Goal: Information Seeking & Learning: Check status

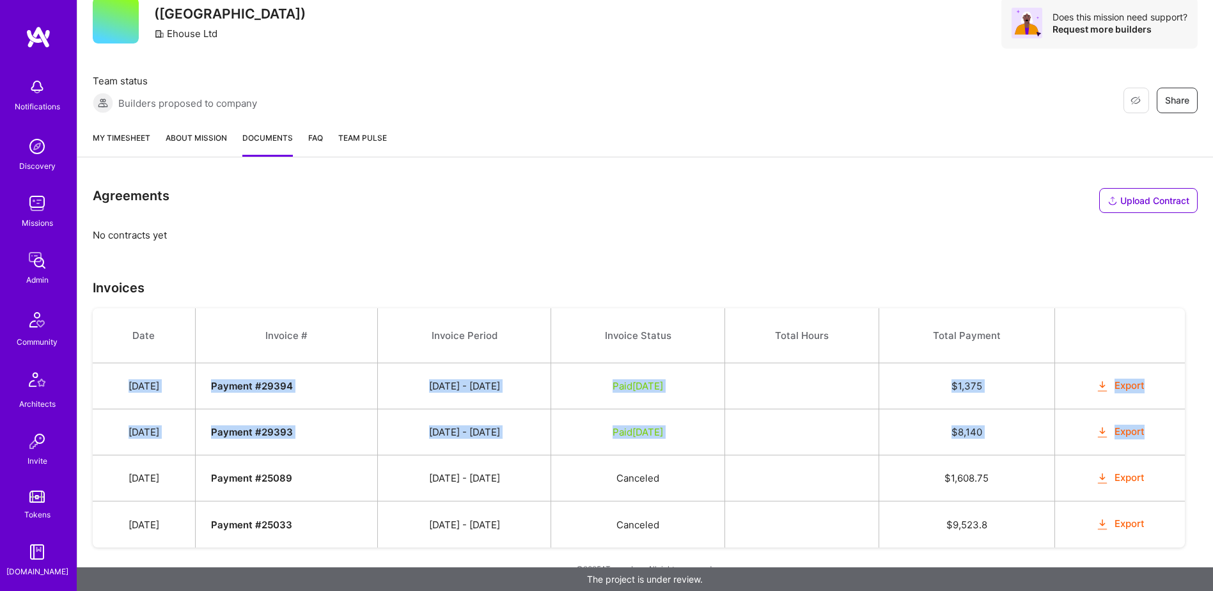
scroll to position [512, 0]
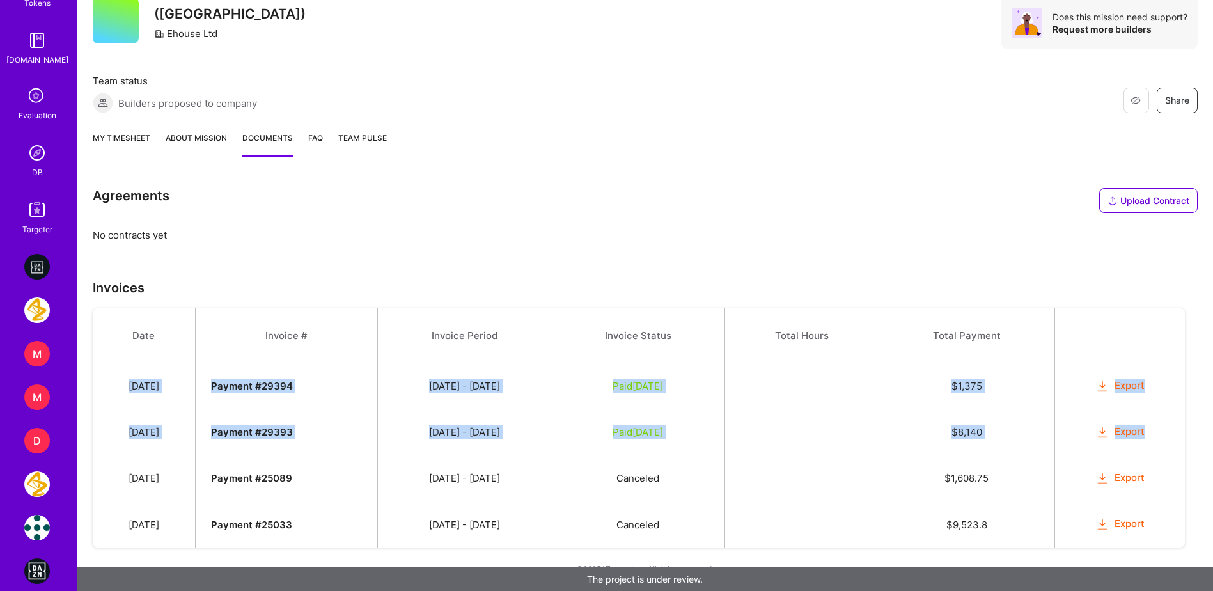
click at [24, 154] on img at bounding box center [37, 153] width 26 height 26
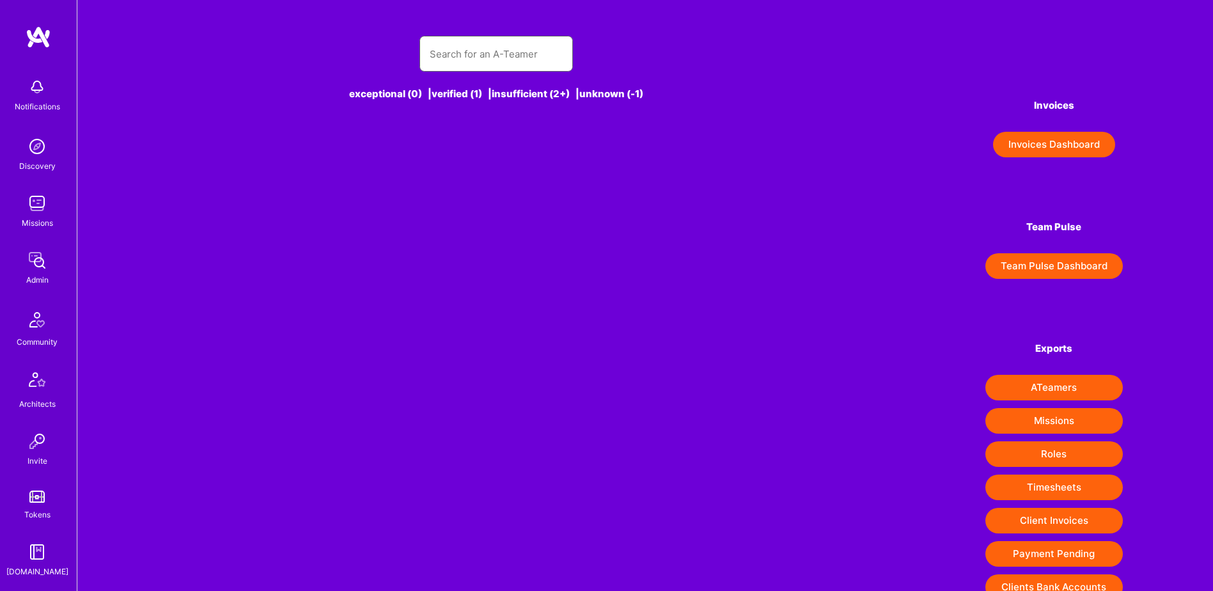
click at [492, 58] on input "text" at bounding box center [496, 54] width 133 height 33
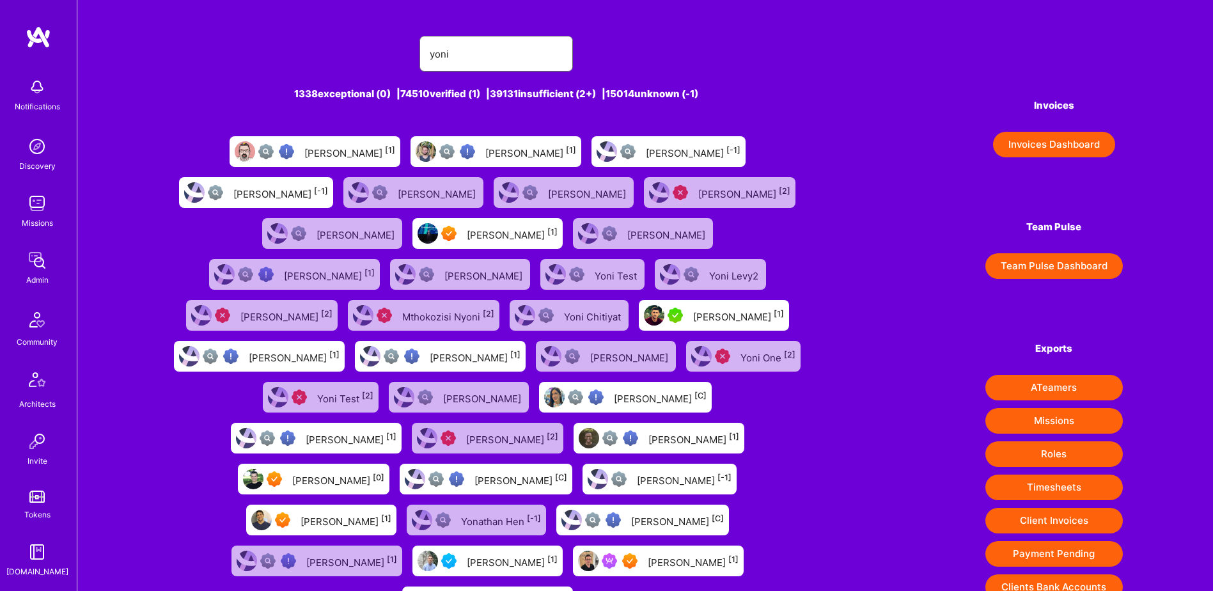
type input "yoni"
click at [573, 587] on div "Yoni Levy [1]" at bounding box center [487, 602] width 171 height 31
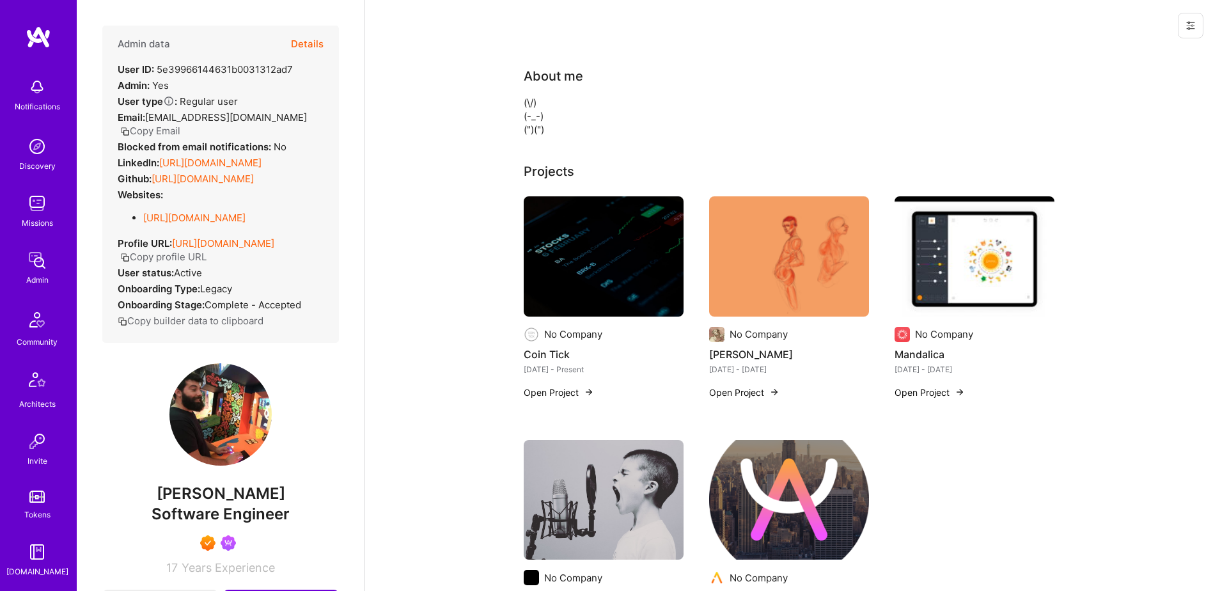
click at [295, 43] on button "Details" at bounding box center [307, 44] width 33 height 37
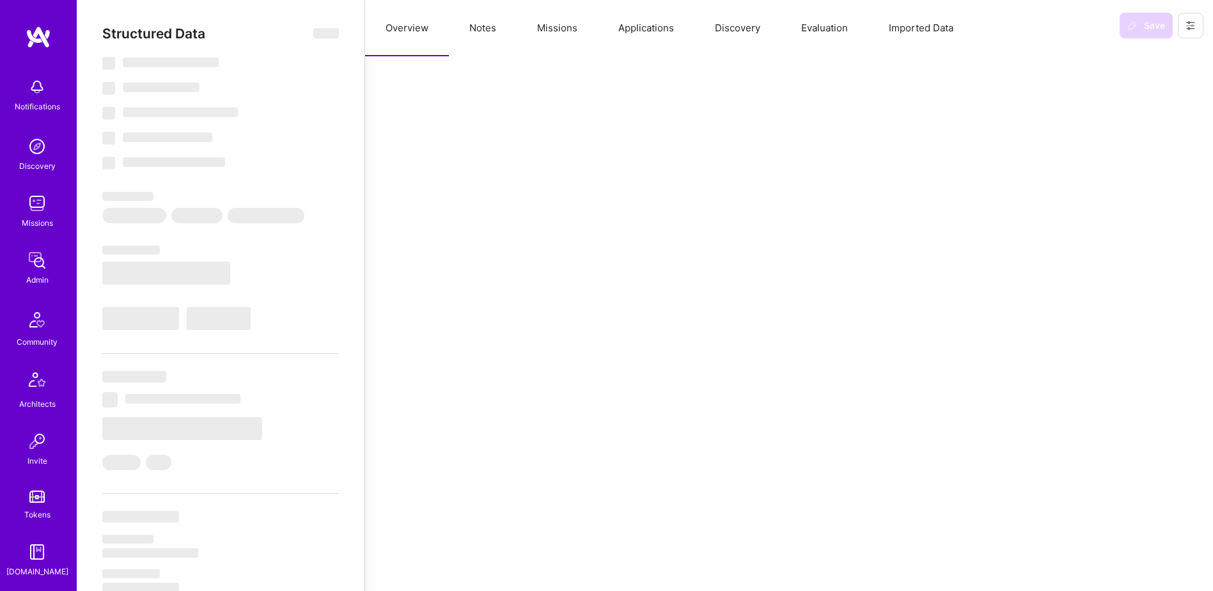
select select "7"
select select "IL"
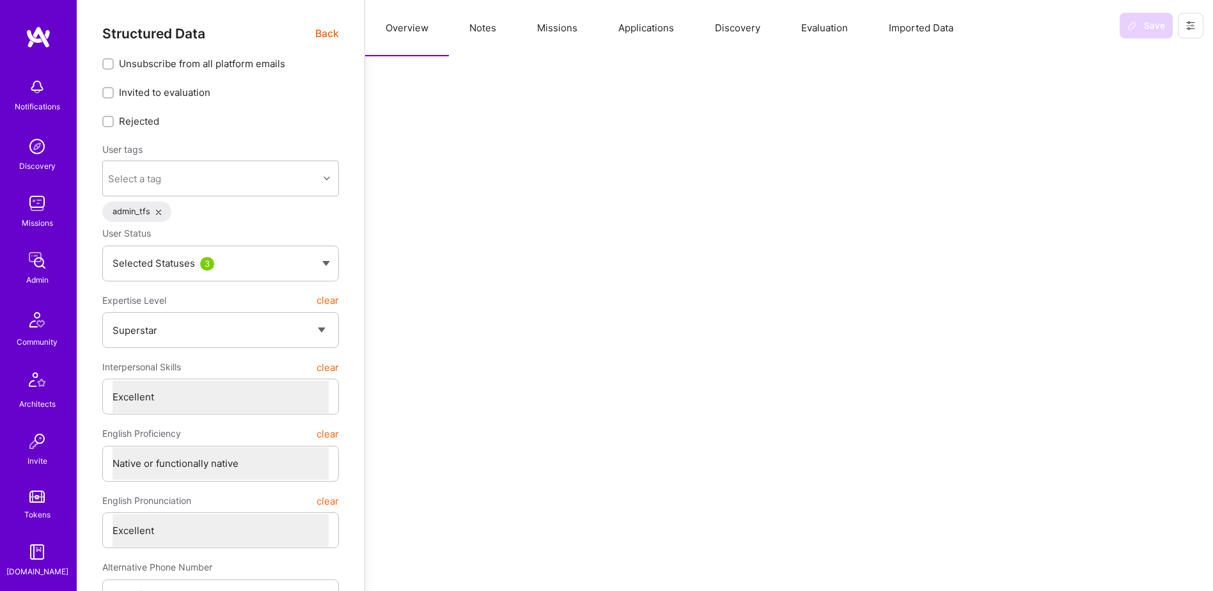
click at [572, 25] on button "Missions" at bounding box center [557, 28] width 81 height 56
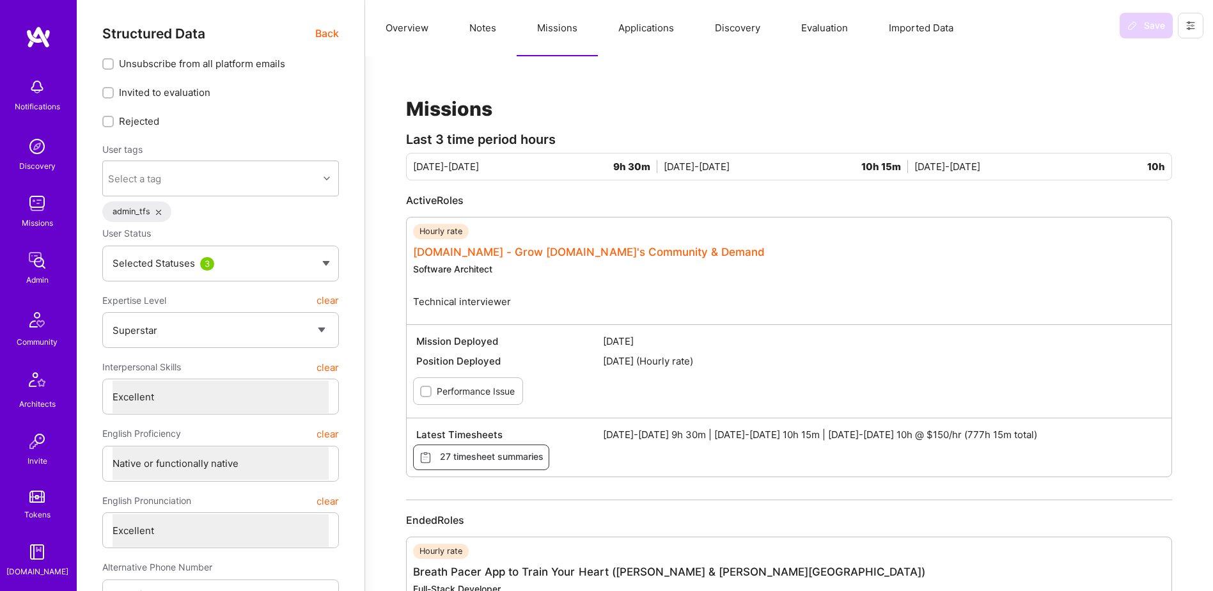
click at [517, 249] on link "A.Team - Grow A.Team's Community & Demand" at bounding box center [589, 252] width 352 height 13
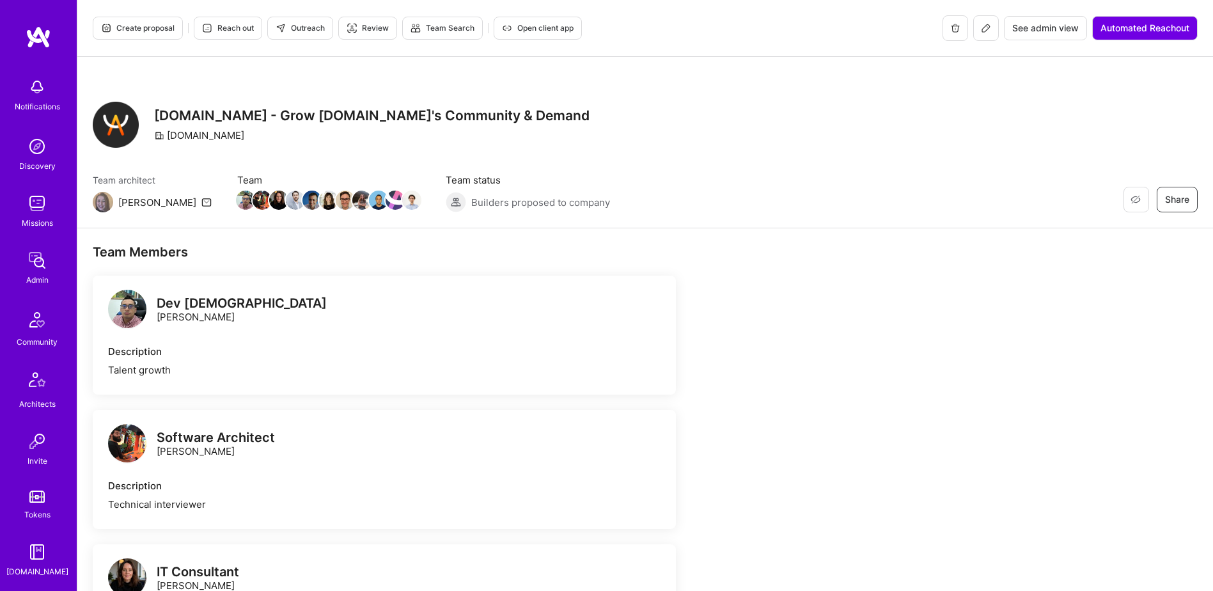
click at [982, 31] on icon at bounding box center [986, 28] width 8 height 8
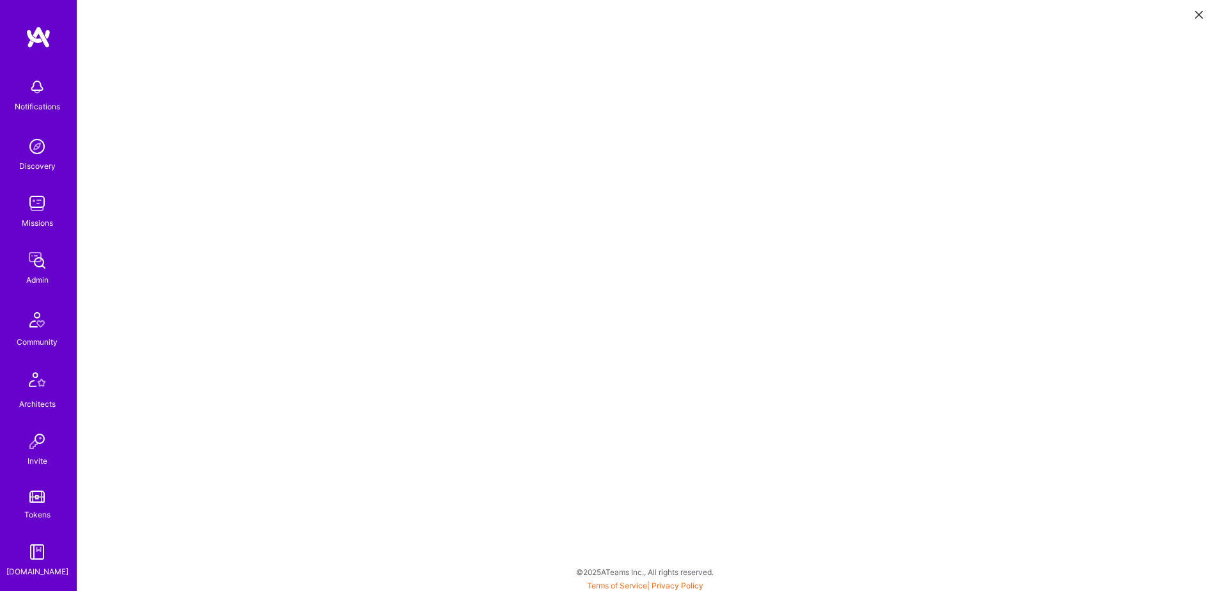
click at [1194, 17] on button at bounding box center [1199, 13] width 15 height 21
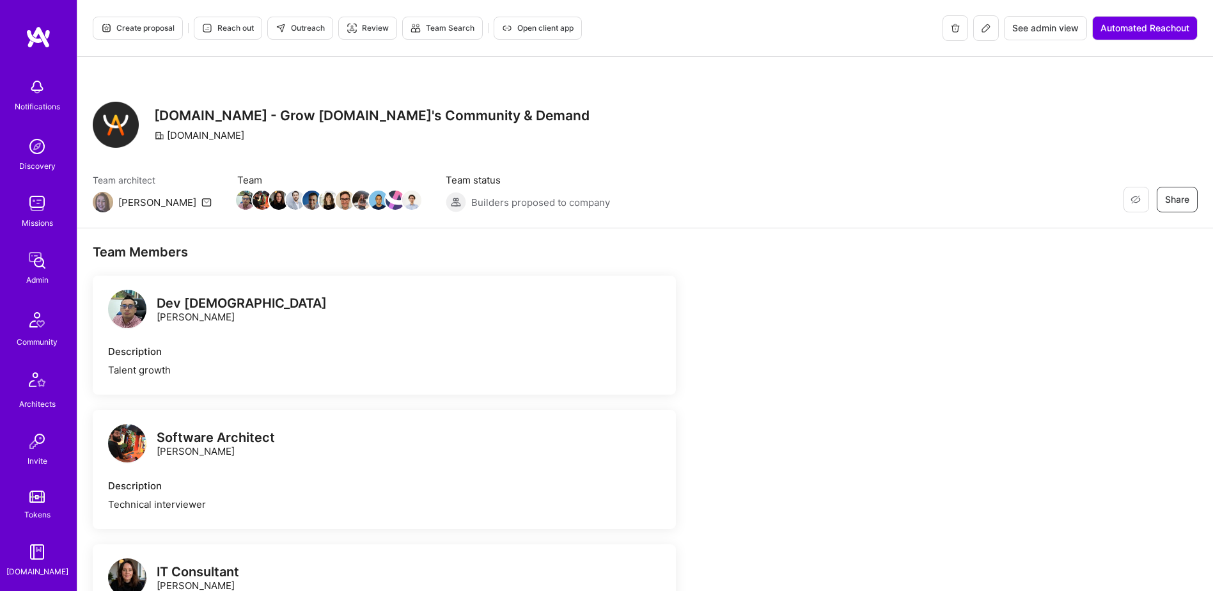
click at [1041, 26] on span "See admin view" at bounding box center [1045, 28] width 67 height 13
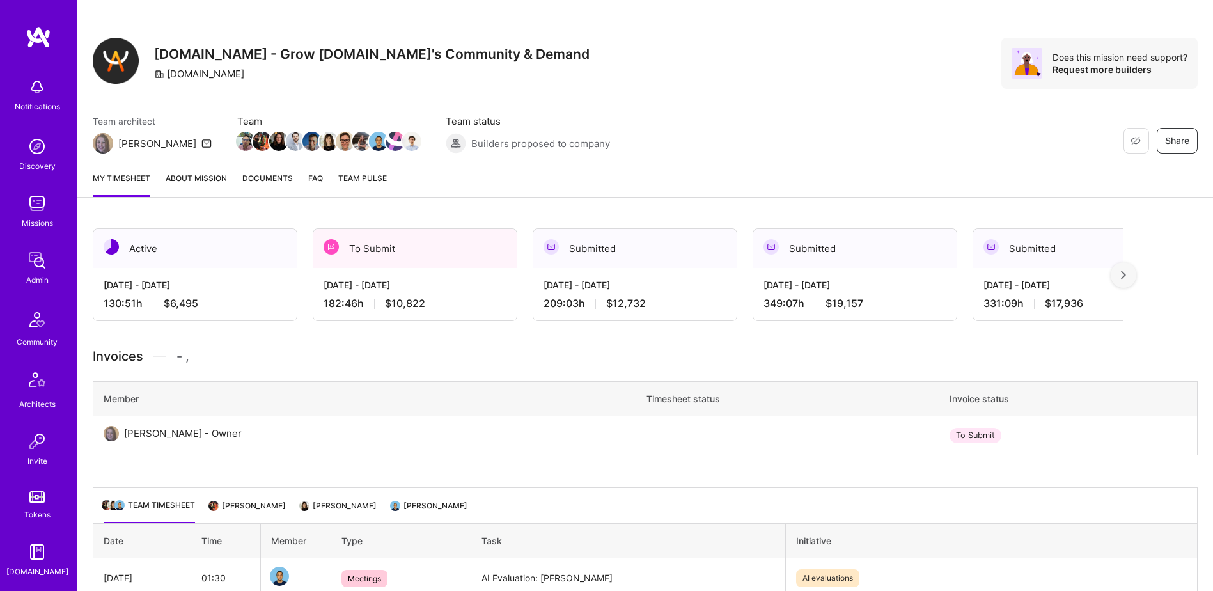
click at [453, 292] on div "Sep 16 - Sep 30, 2025 182:46 h $10,822" at bounding box center [414, 294] width 203 height 52
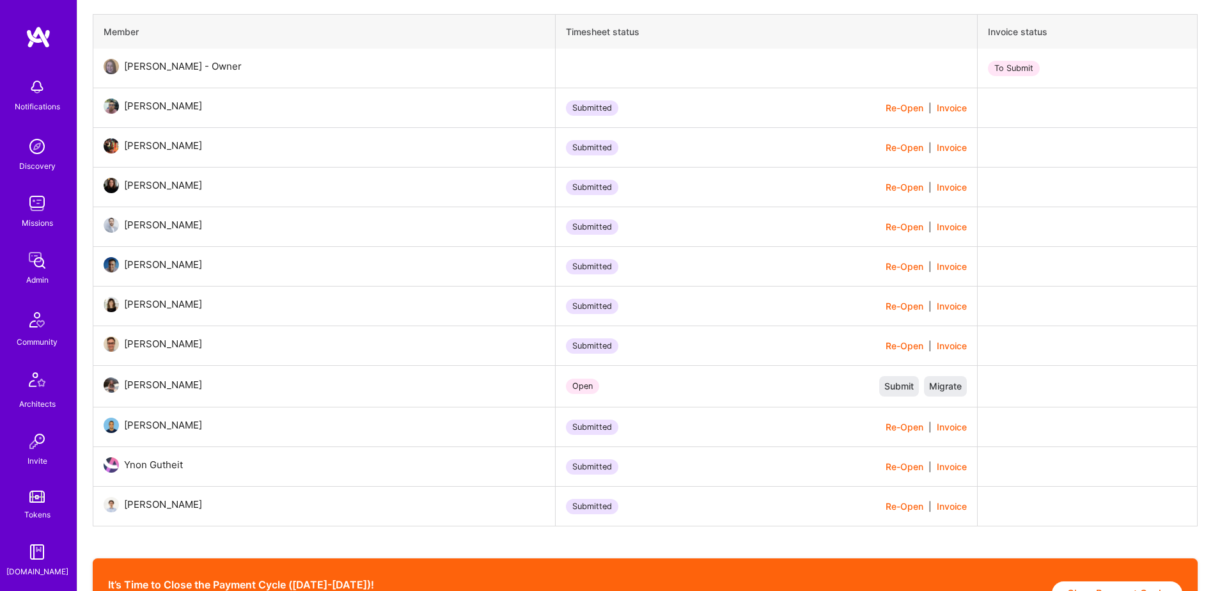
scroll to position [768, 0]
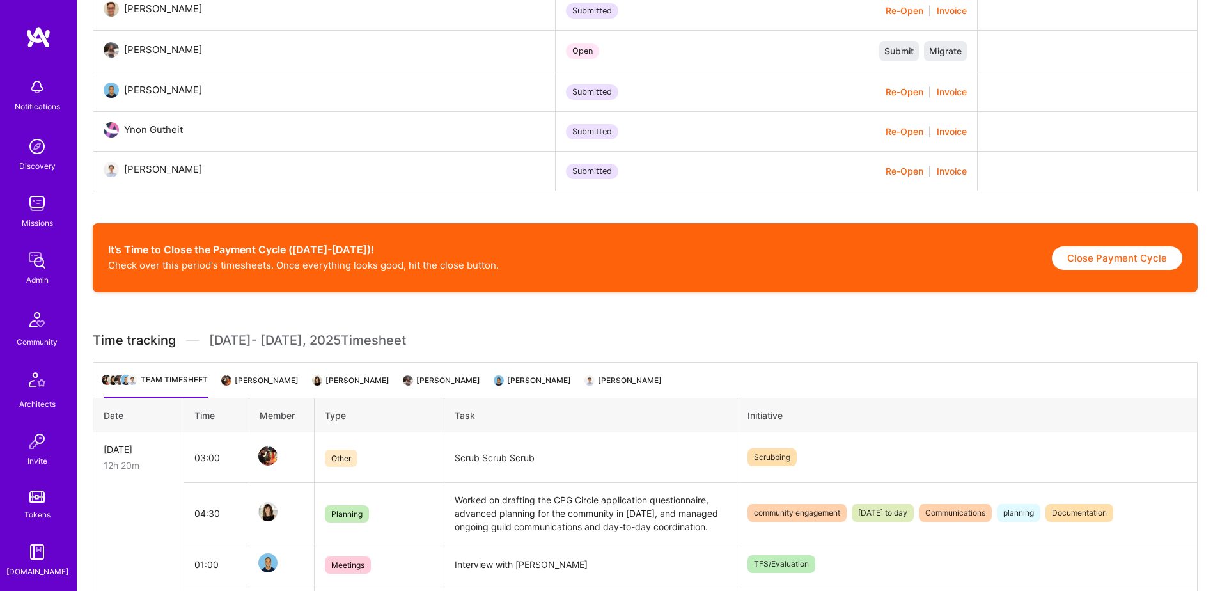
click at [266, 385] on li "Yoni Levy" at bounding box center [260, 385] width 75 height 25
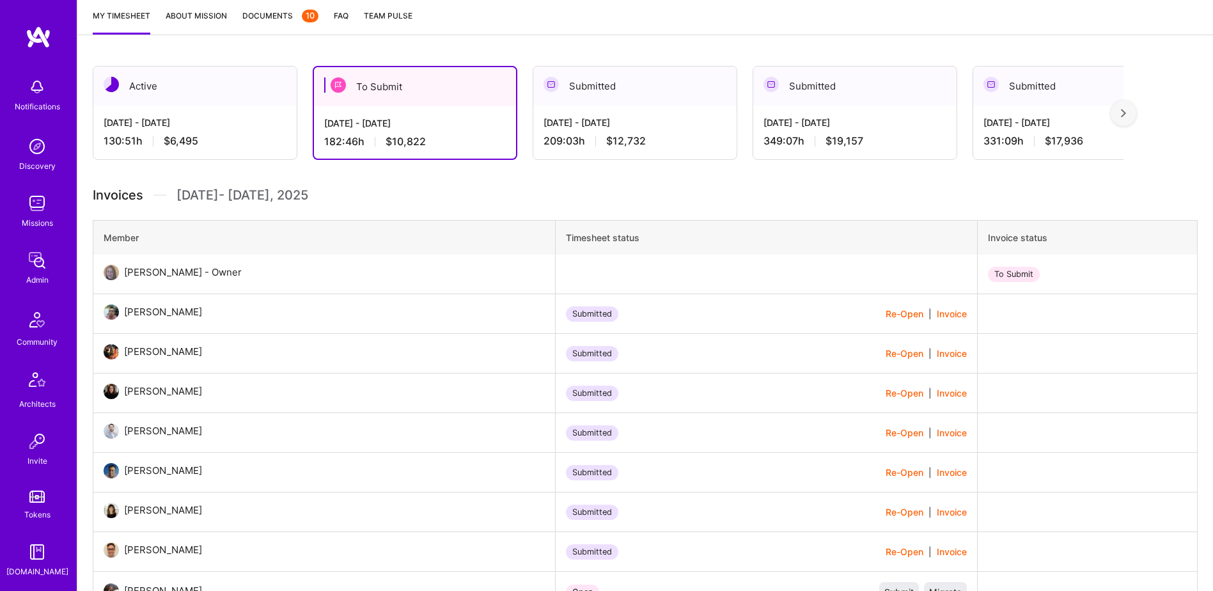
click at [624, 123] on div "Sep 1 - Sep 15, 2025" at bounding box center [635, 122] width 183 height 13
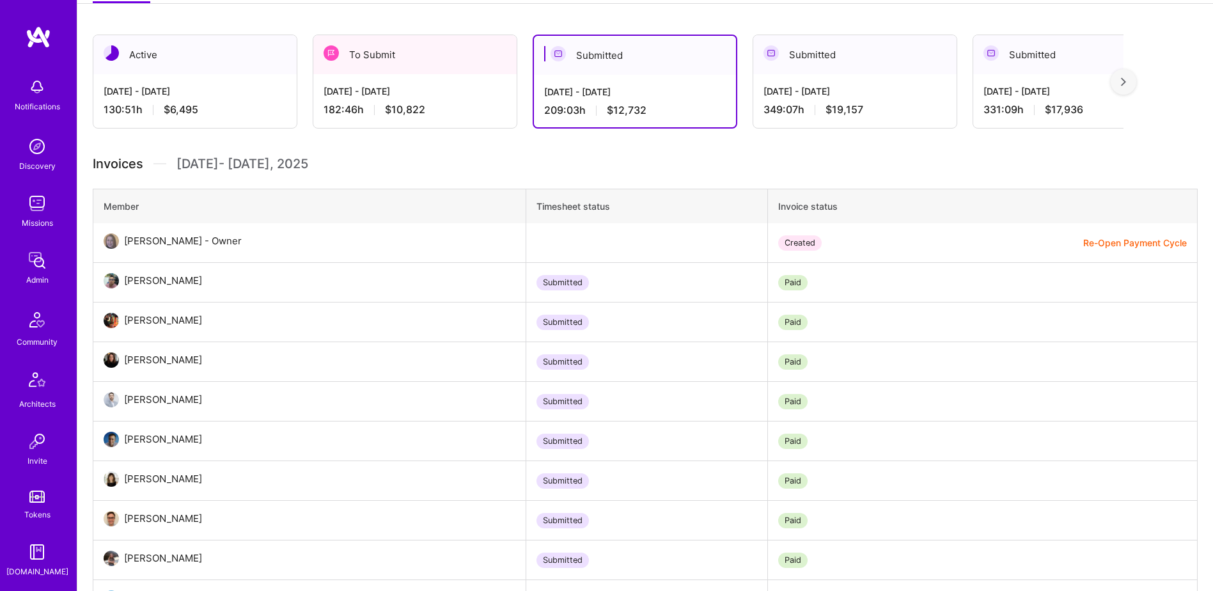
drag, startPoint x: 878, startPoint y: 103, endPoint x: 870, endPoint y: 107, distance: 8.6
click at [876, 103] on div "349:07 h $19,157" at bounding box center [855, 109] width 183 height 13
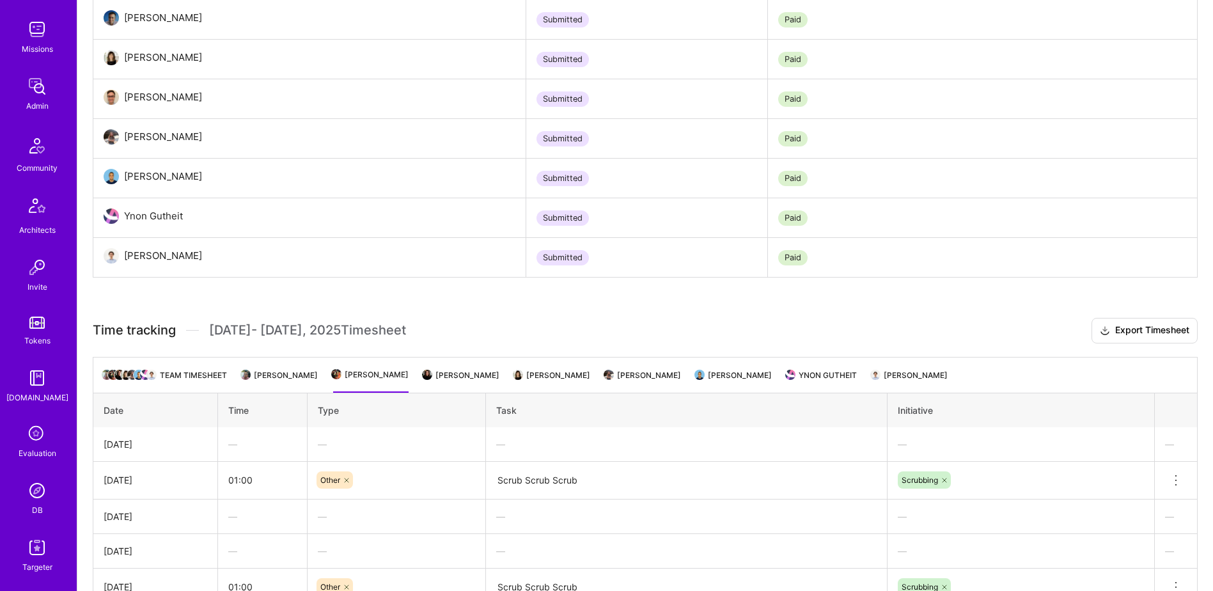
scroll to position [320, 0]
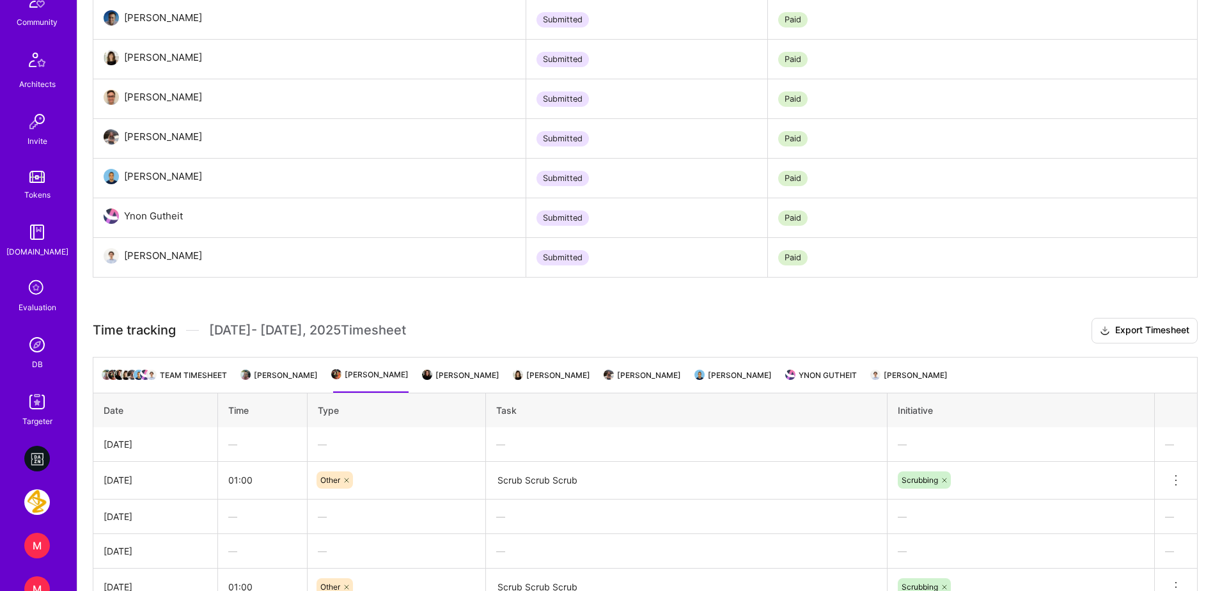
click at [36, 356] on link "DB" at bounding box center [36, 351] width 79 height 39
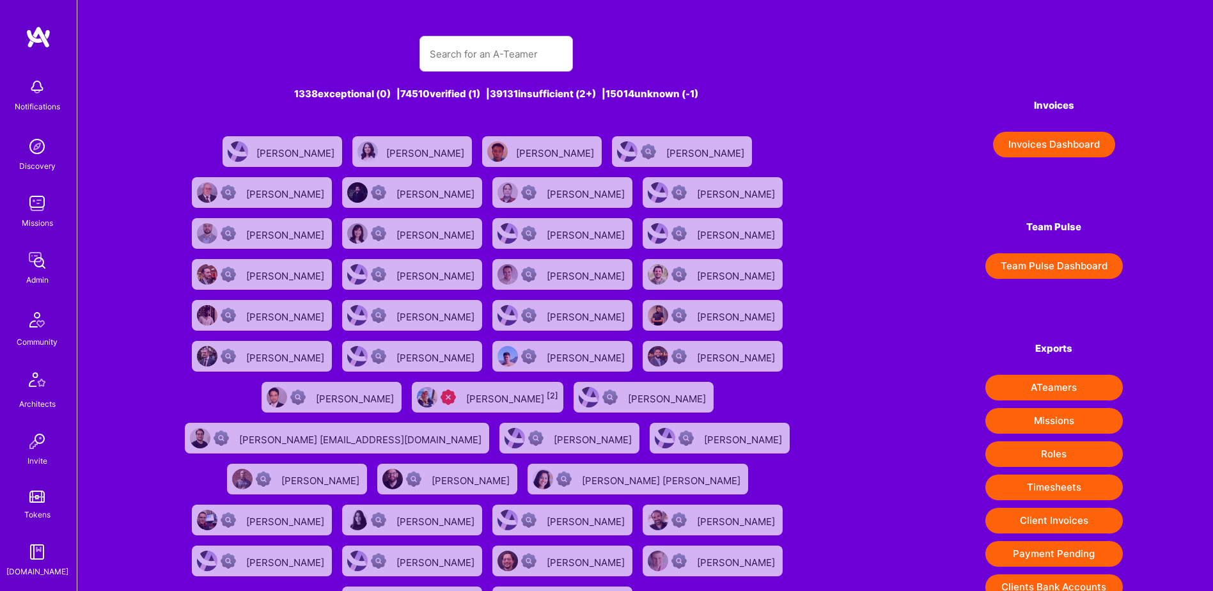
click at [457, 78] on div "1338 exceptional (0) | 74510 verified (1) | 39131 insufficient (2+) | 15014 unk…" at bounding box center [496, 382] width 657 height 725
click at [458, 68] on input "text" at bounding box center [496, 54] width 133 height 33
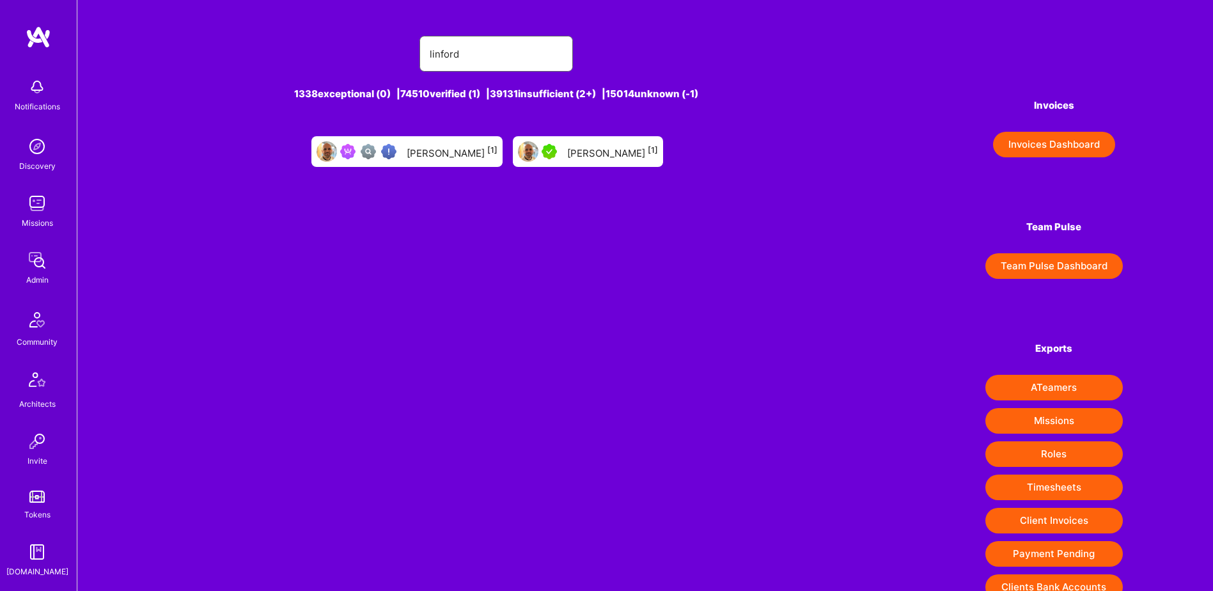
type input "linford"
click at [609, 166] on div "Linford Bacon [1]" at bounding box center [588, 151] width 150 height 31
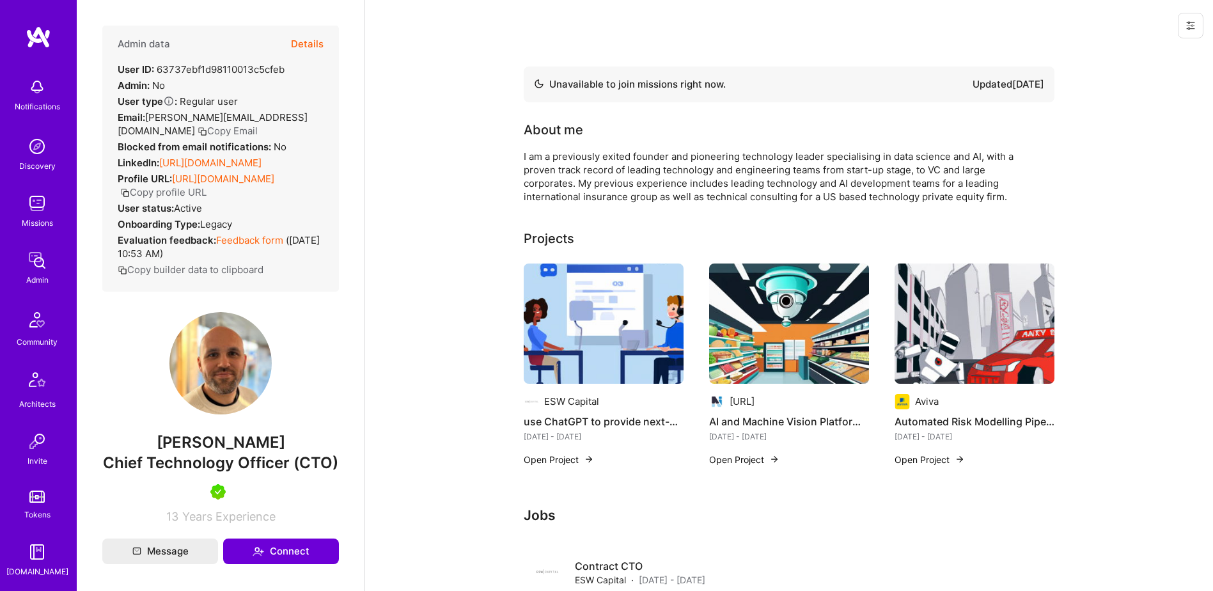
click at [294, 50] on button "Details" at bounding box center [307, 44] width 33 height 37
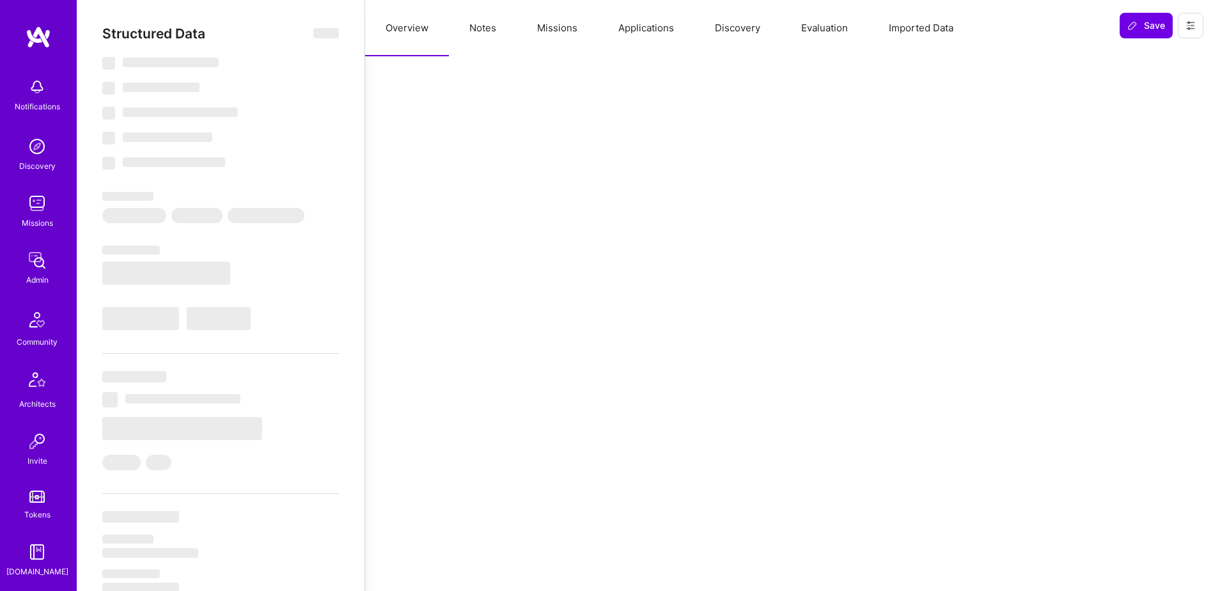
type textarea "x"
select select "Not Available"
select select "3 Months"
select select "5"
select select "7"
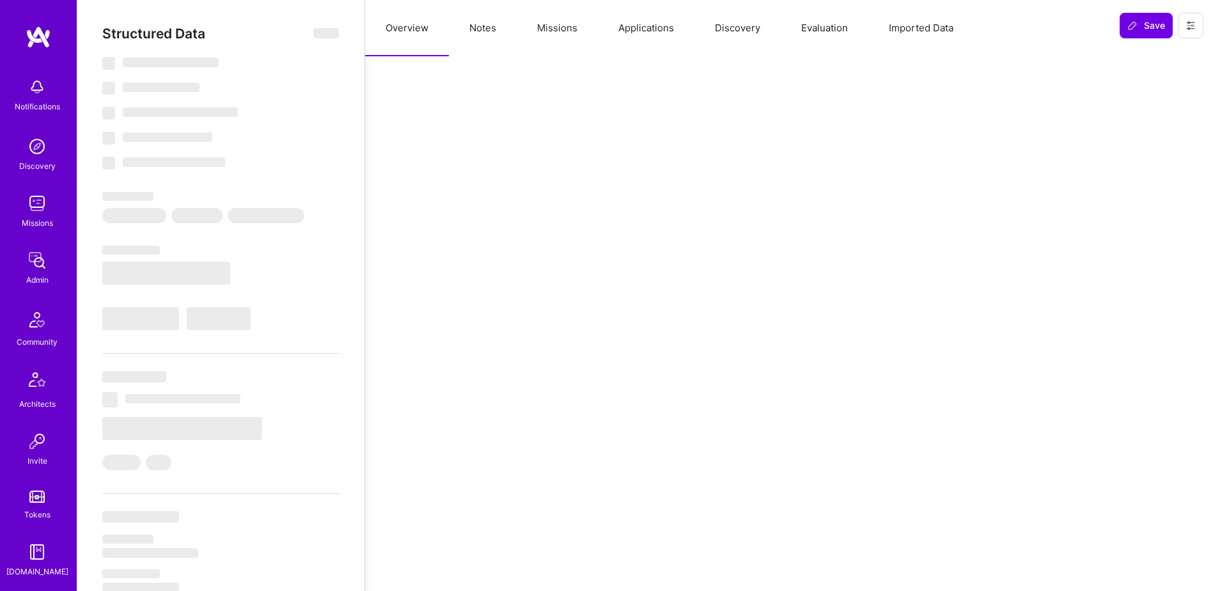
select select "7"
select select "GB"
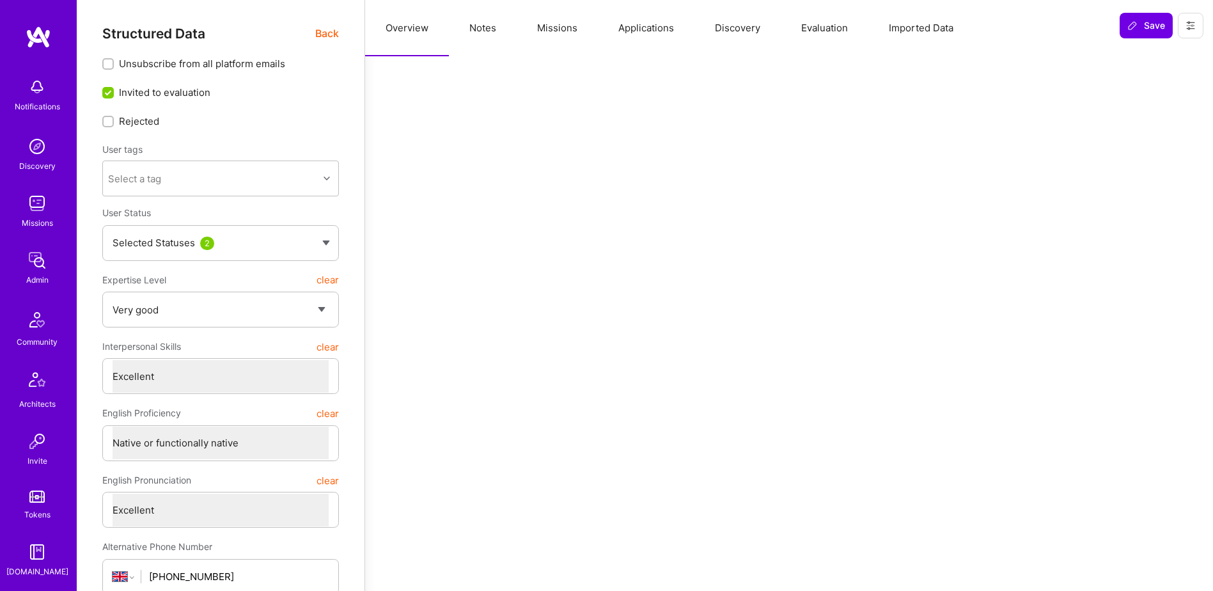
click at [578, 29] on button "Missions" at bounding box center [557, 28] width 81 height 56
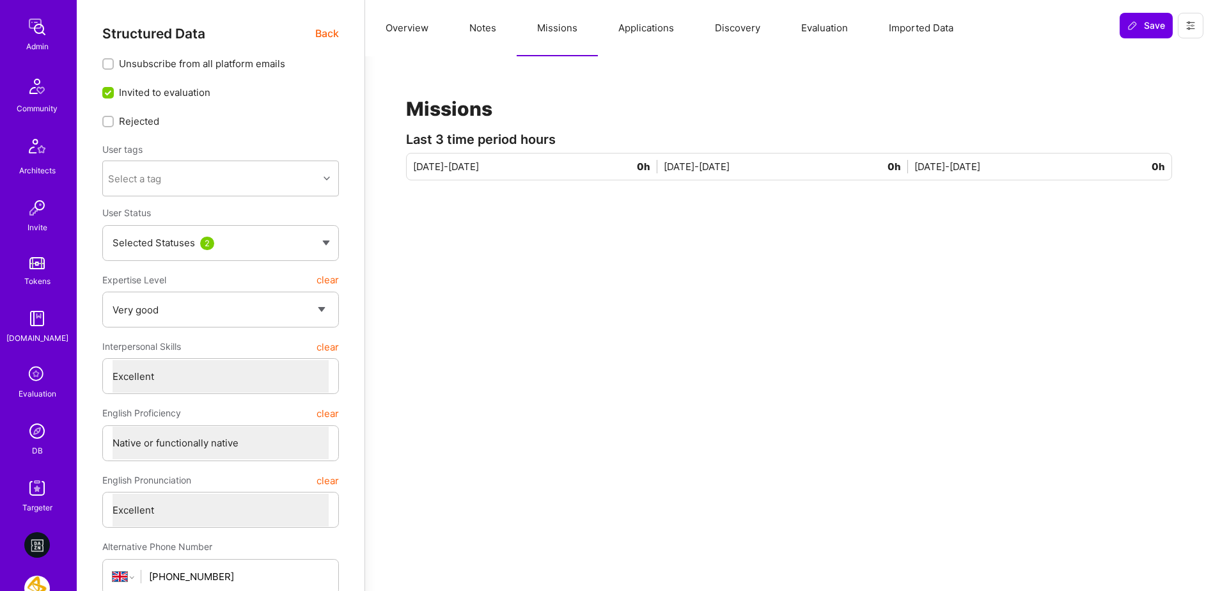
scroll to position [256, 0]
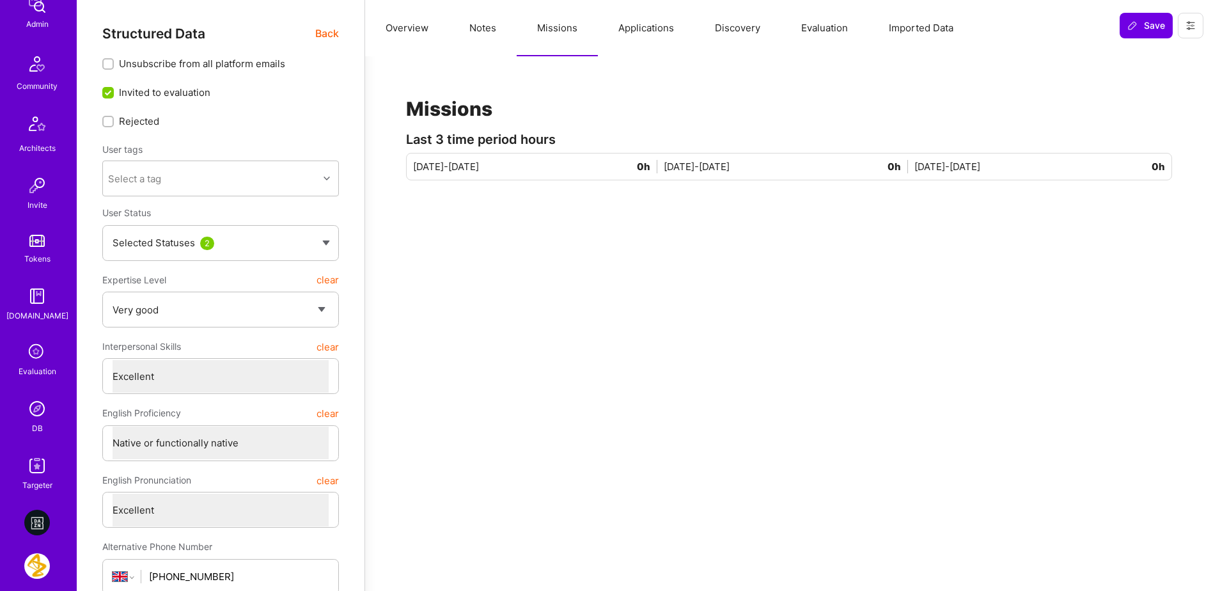
click at [32, 405] on img at bounding box center [37, 409] width 26 height 26
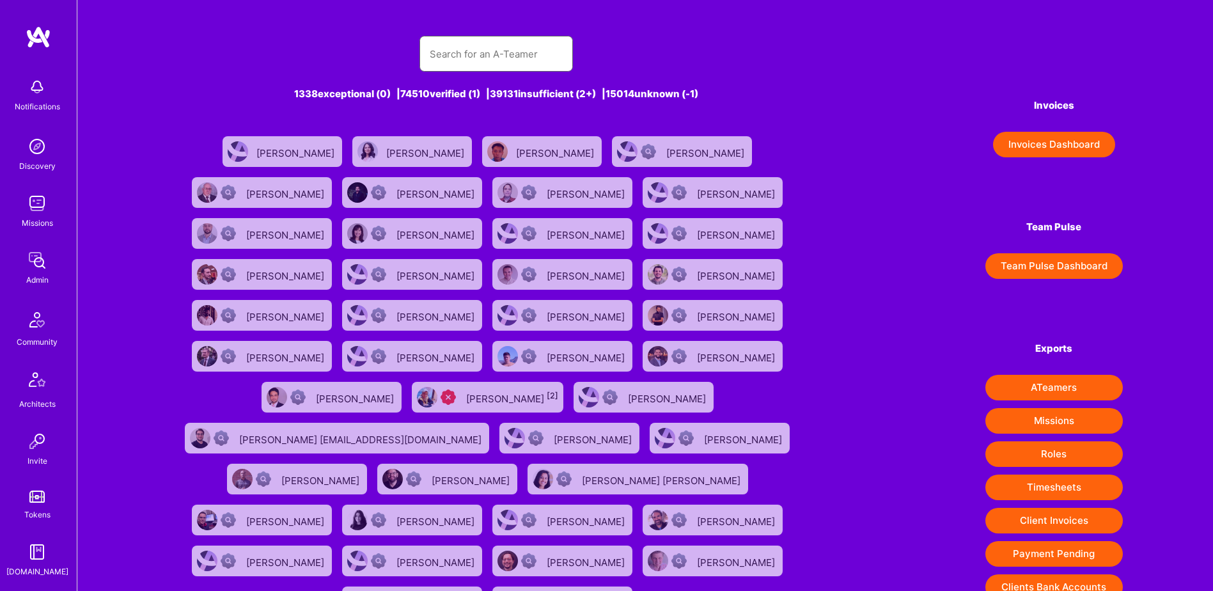
click at [507, 63] on input "text" at bounding box center [496, 54] width 133 height 33
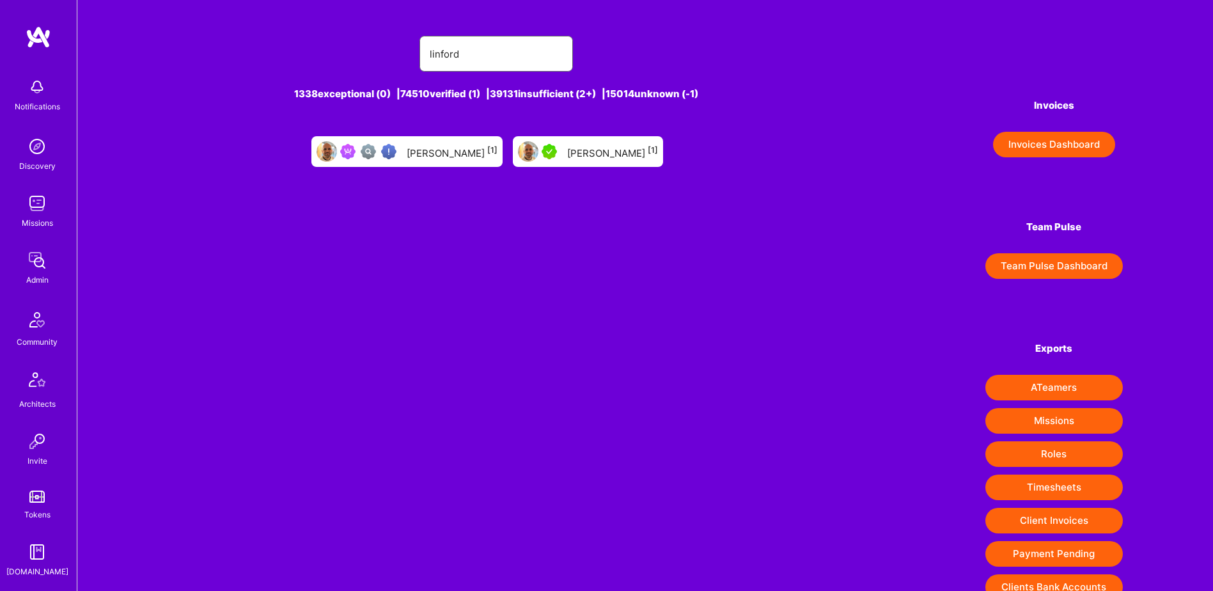
type input "linford"
click at [459, 161] on div "Linford Bacon [1]" at bounding box center [406, 151] width 191 height 31
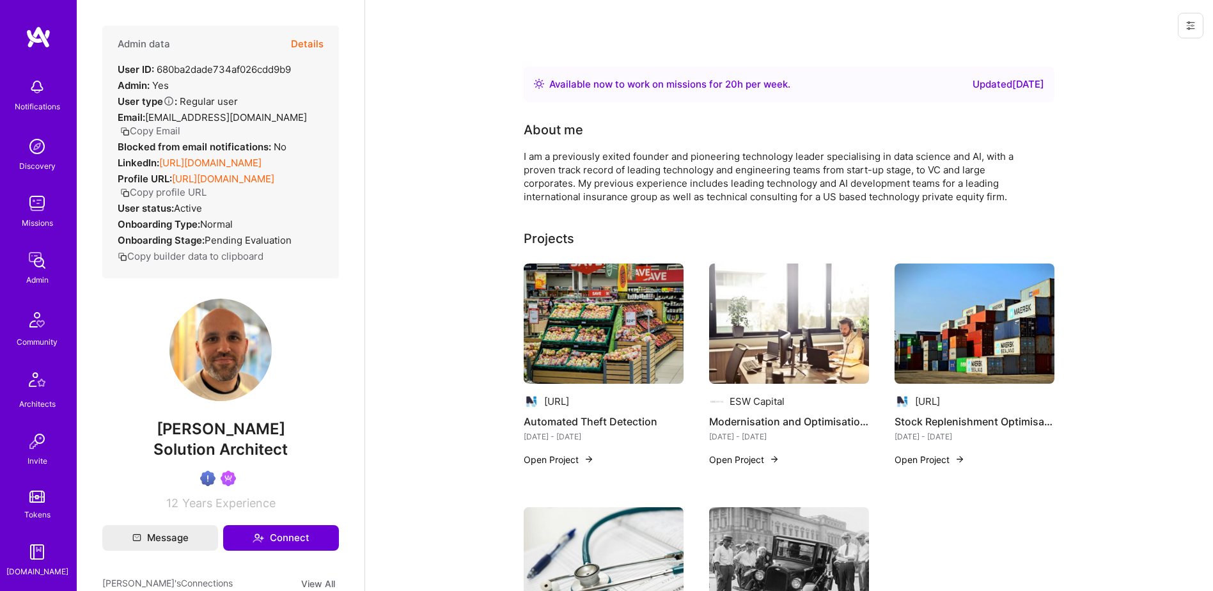
click at [295, 45] on button "Details" at bounding box center [307, 44] width 33 height 37
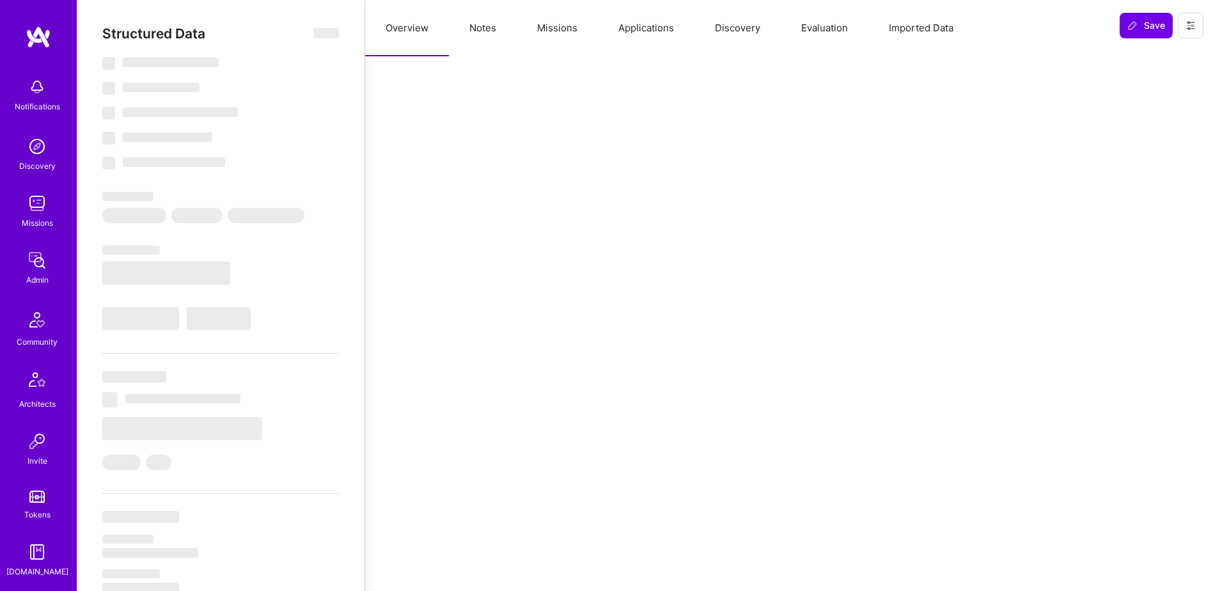
type textarea "x"
click at [547, 30] on button "Missions" at bounding box center [557, 28] width 81 height 56
select select "Right Now"
select select "Verified"
select select "GB"
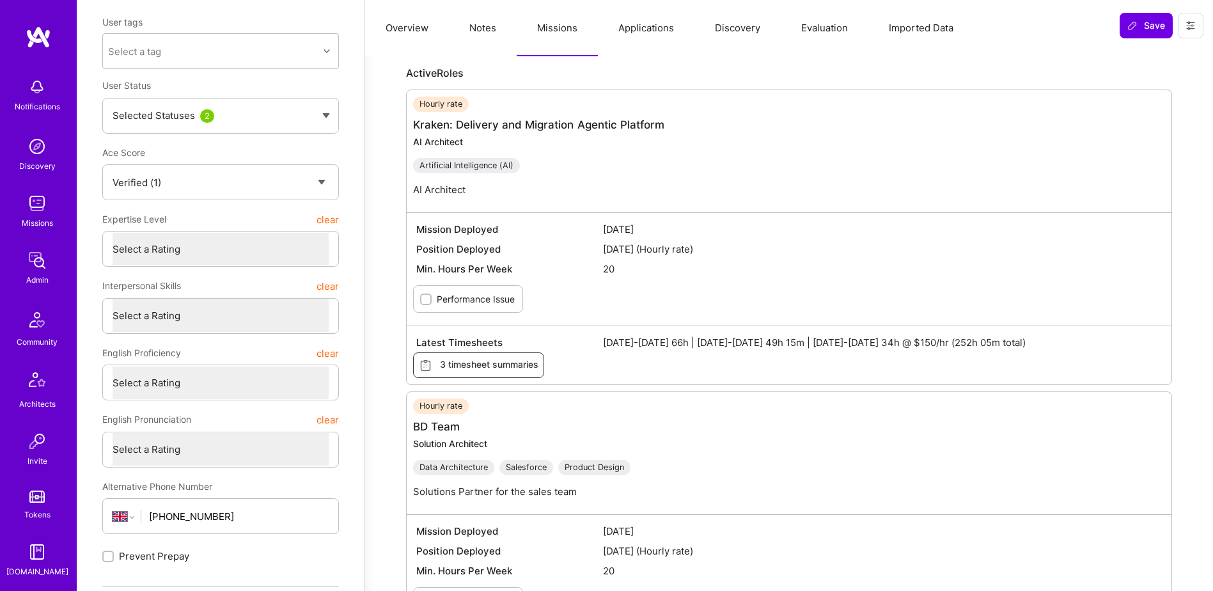
scroll to position [128, 0]
click at [439, 427] on link "BD Team" at bounding box center [436, 426] width 47 height 13
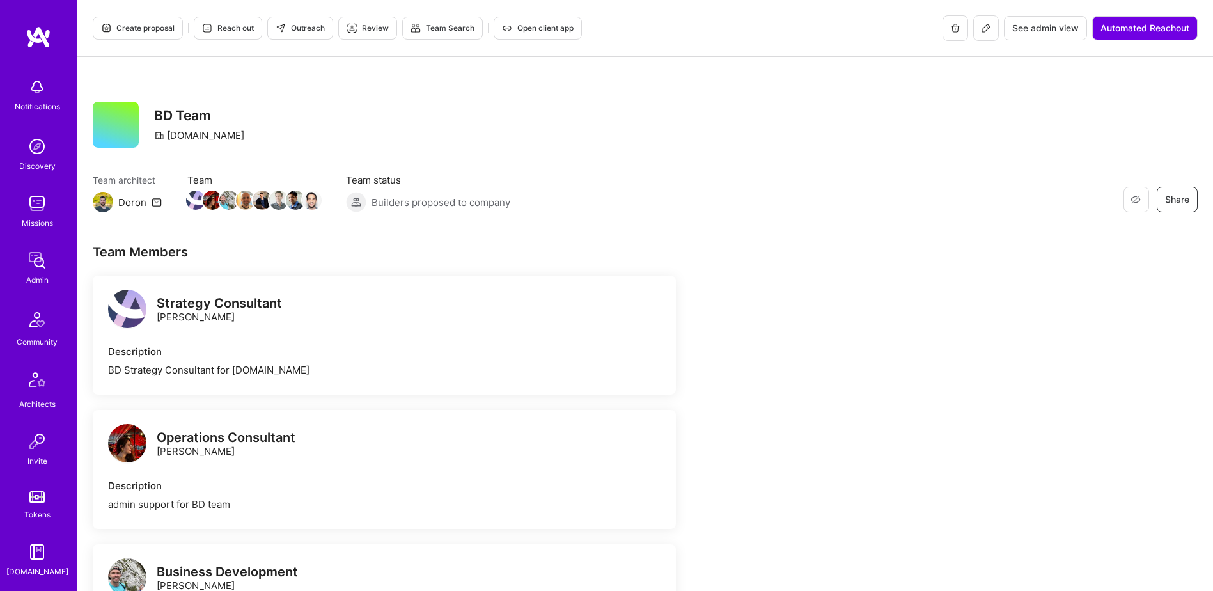
click at [993, 29] on button at bounding box center [986, 28] width 26 height 26
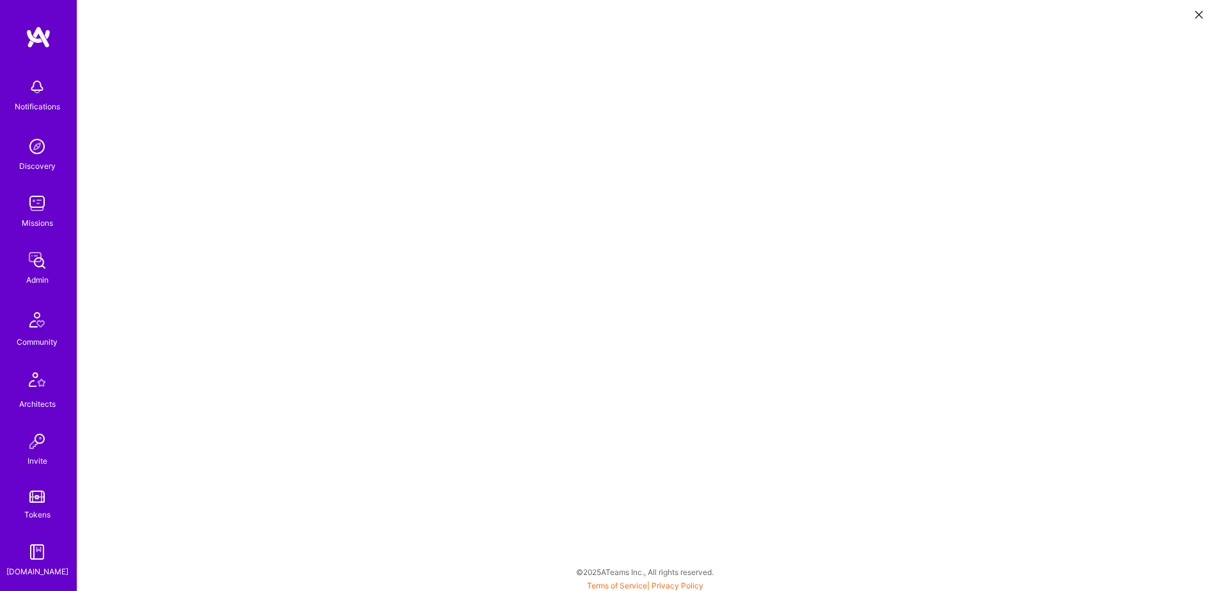
click at [1195, 15] on icon at bounding box center [1199, 15] width 8 height 8
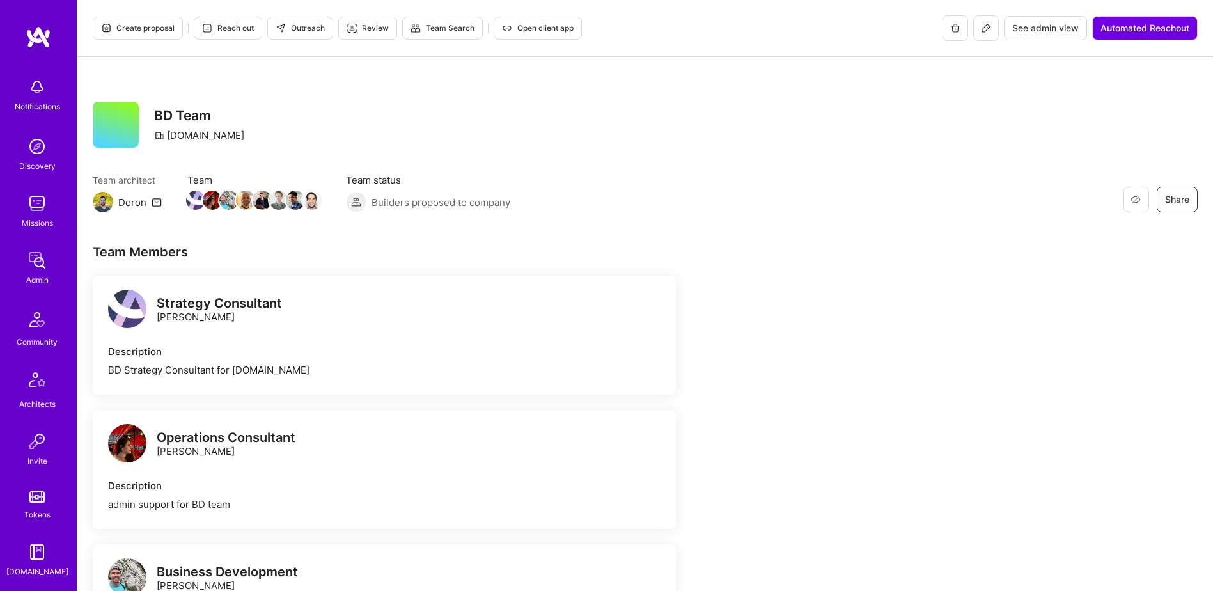
click at [1050, 33] on span "See admin view" at bounding box center [1045, 28] width 67 height 13
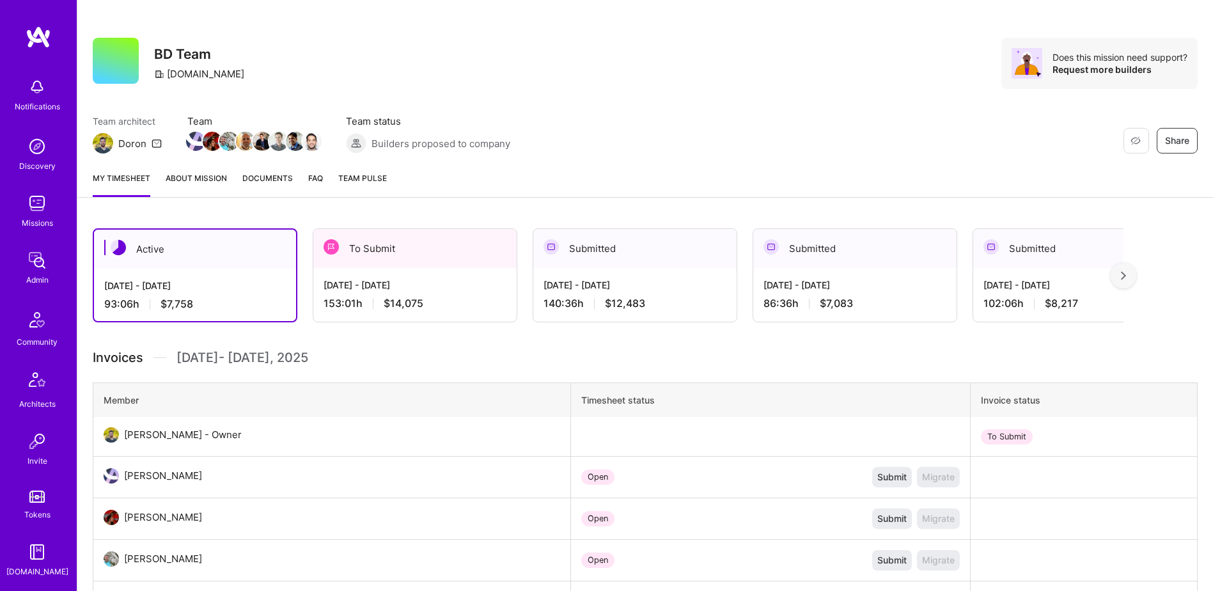
click at [555, 285] on div "Sep 1 - Sep 15, 2025" at bounding box center [635, 284] width 183 height 13
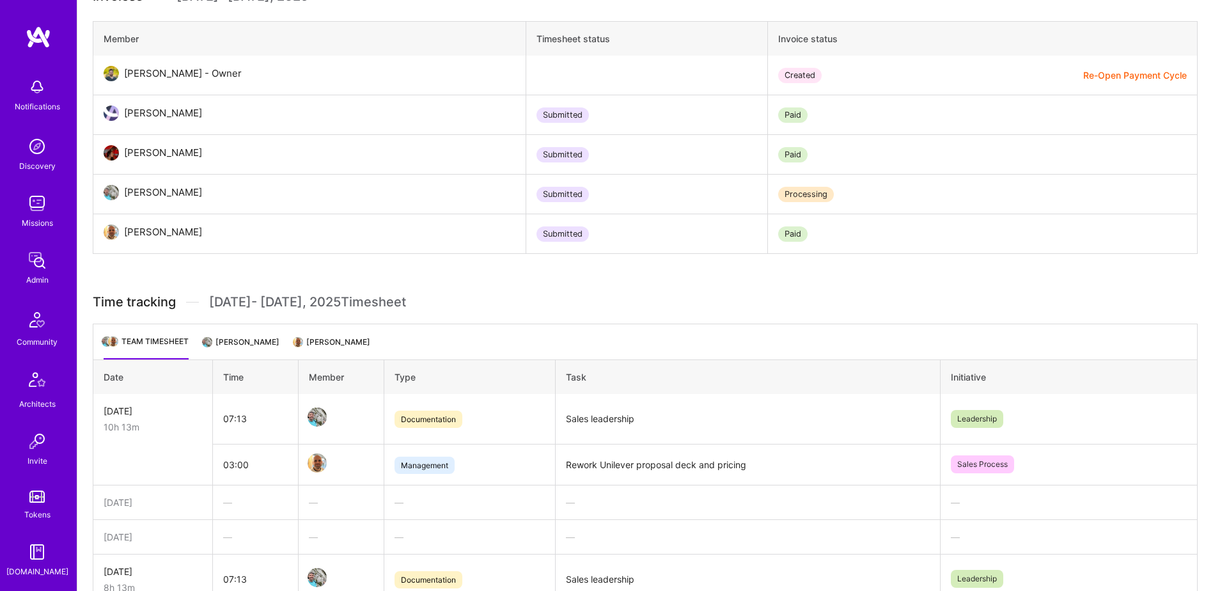
scroll to position [448, 0]
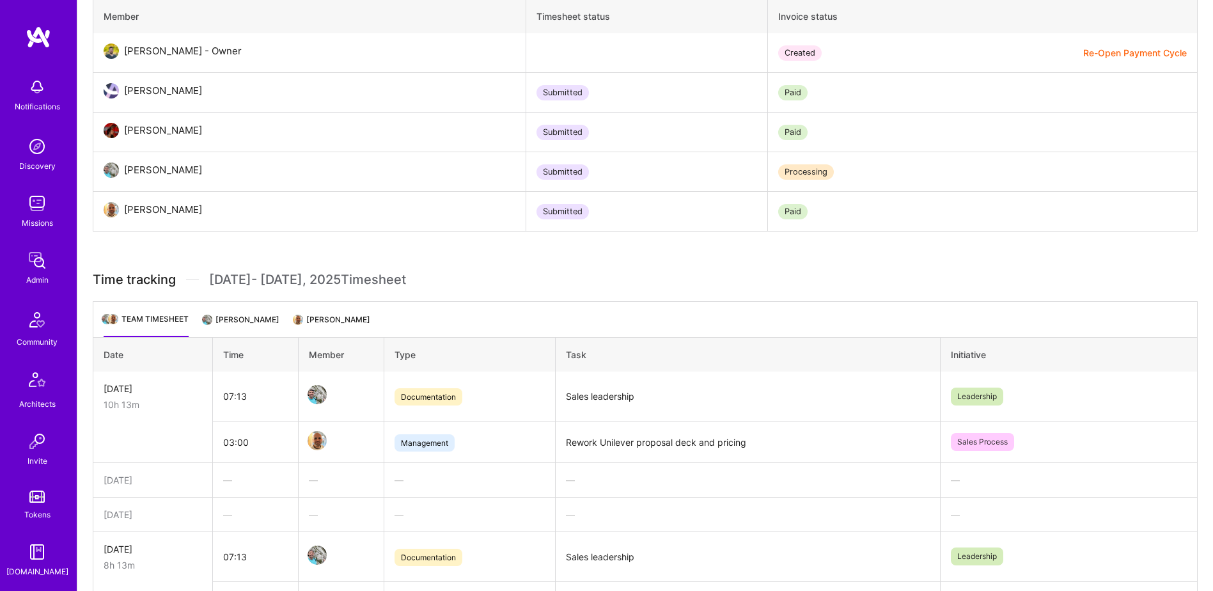
click at [317, 317] on li "Linford Bacon" at bounding box center [332, 324] width 75 height 25
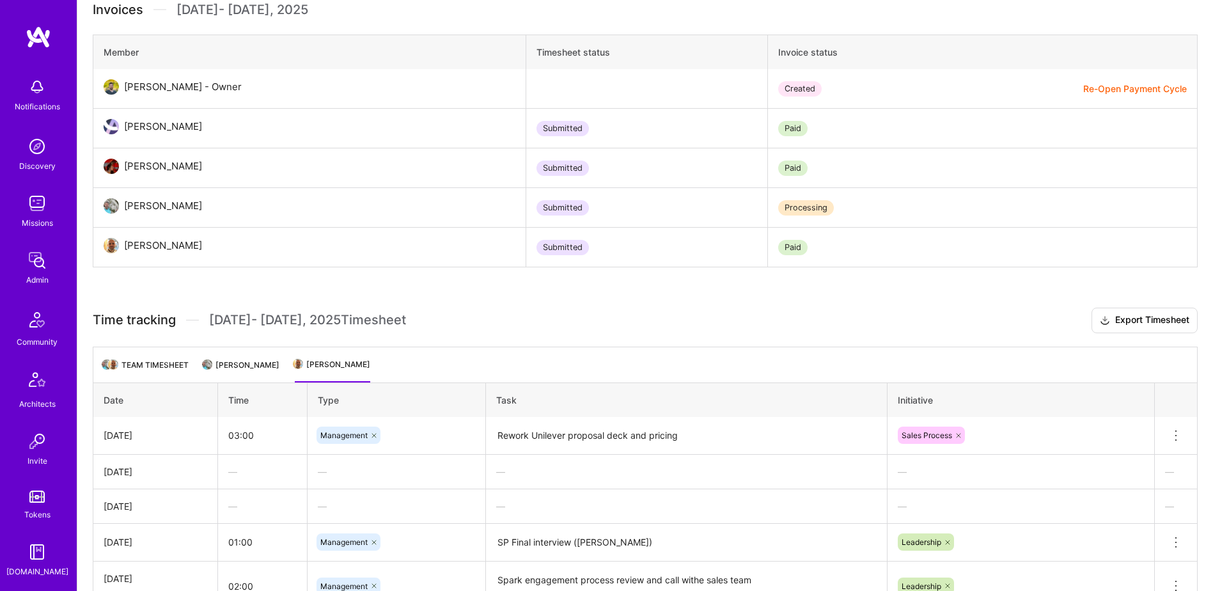
scroll to position [300, 0]
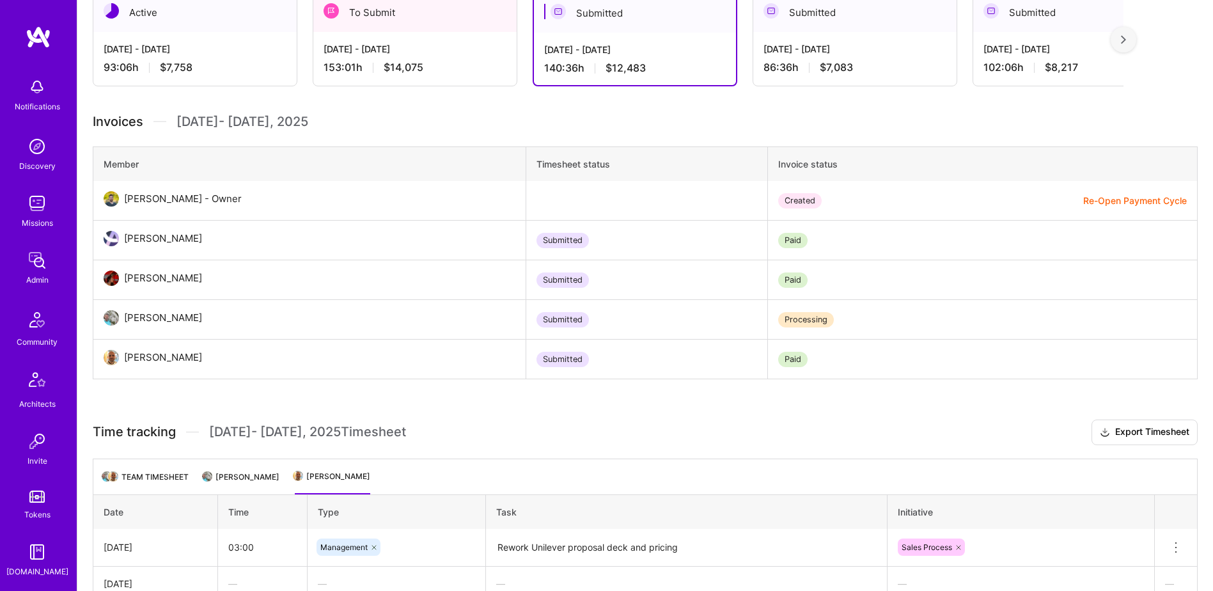
click at [870, 13] on div "Submitted" at bounding box center [854, 12] width 203 height 39
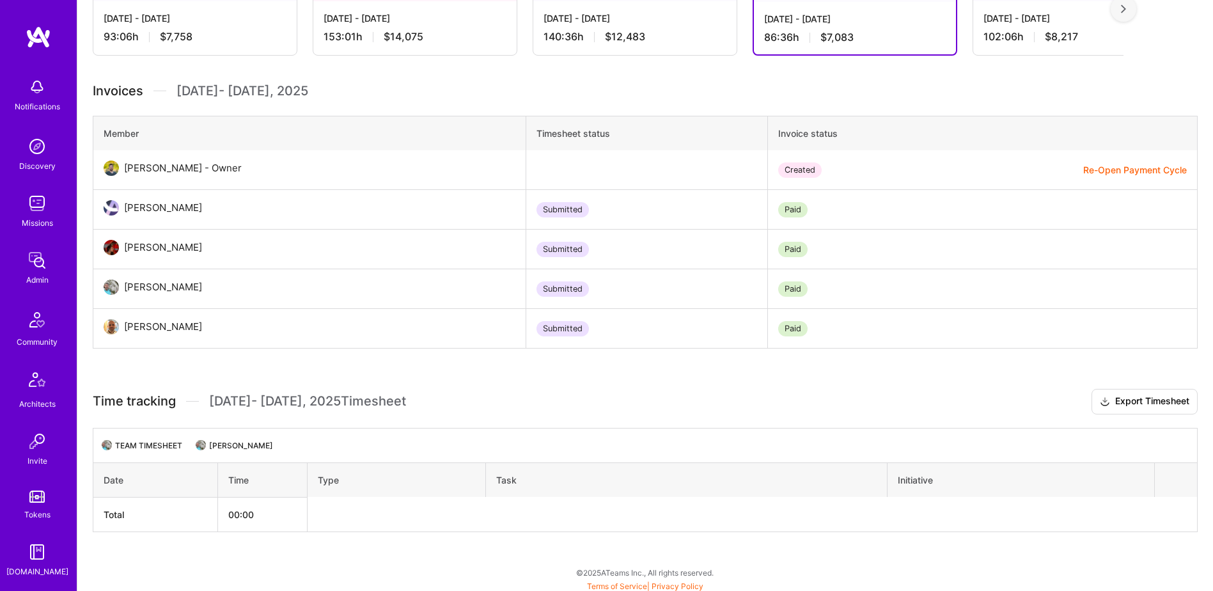
scroll to position [79, 0]
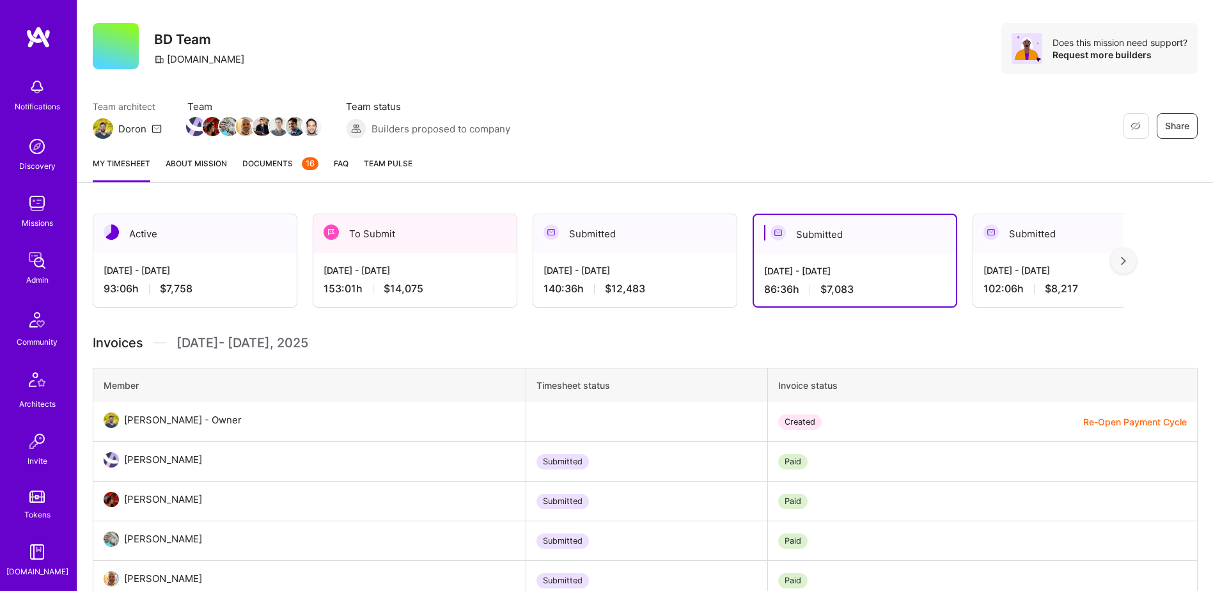
click at [1023, 235] on div "Submitted" at bounding box center [1074, 233] width 203 height 39
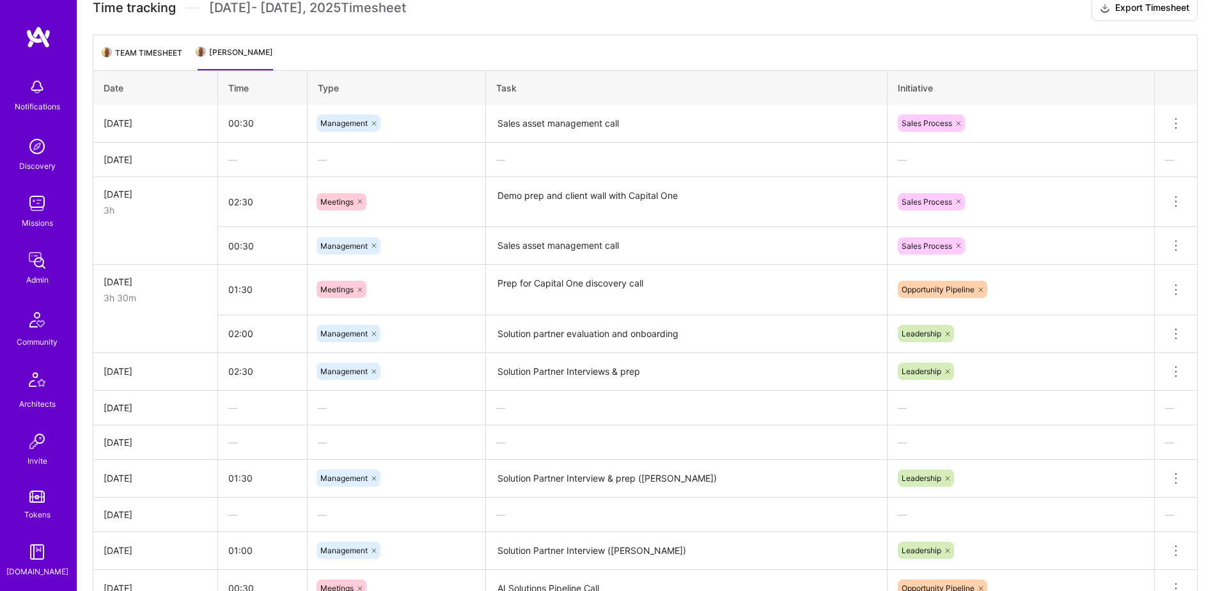
scroll to position [581, 0]
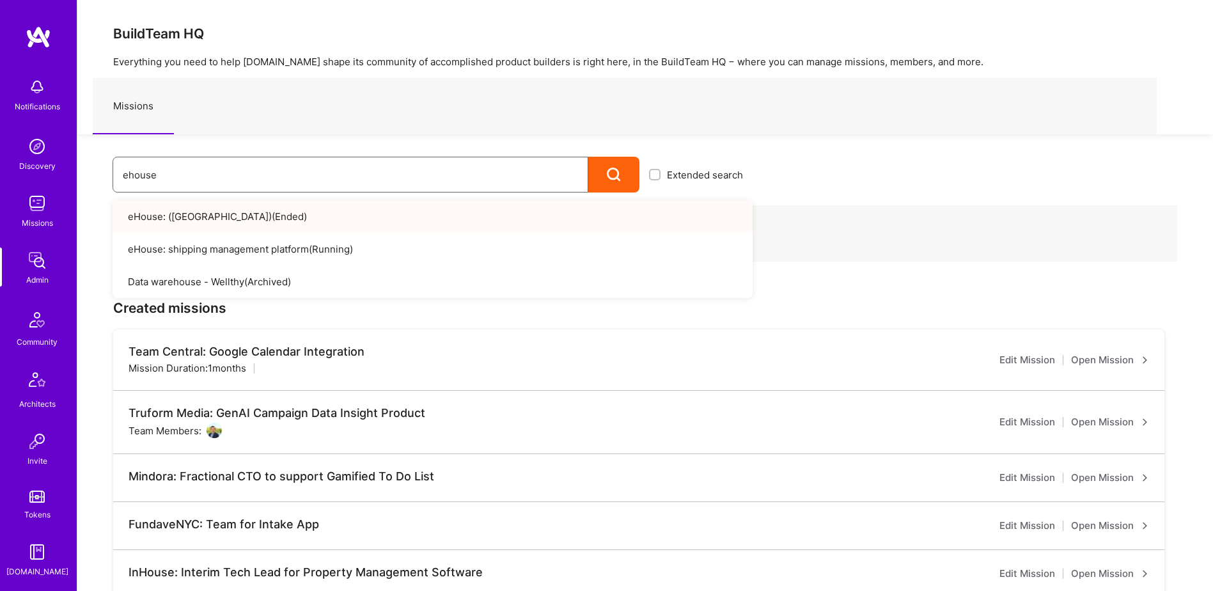
drag, startPoint x: 247, startPoint y: 175, endPoint x: 53, endPoint y: 168, distance: 193.9
click at [53, 168] on div "Notifications Discovery Missions Admin Community Architects Invite Tokens A.Gui…" at bounding box center [606, 459] width 1213 height 918
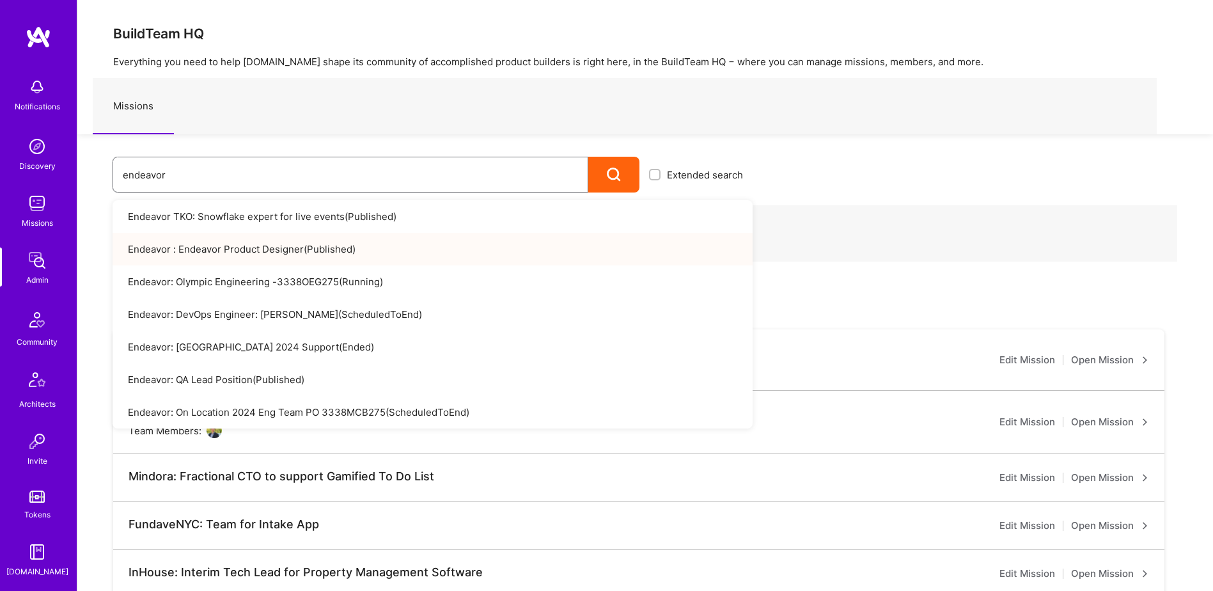
click at [234, 182] on input "endeavor" at bounding box center [350, 175] width 455 height 33
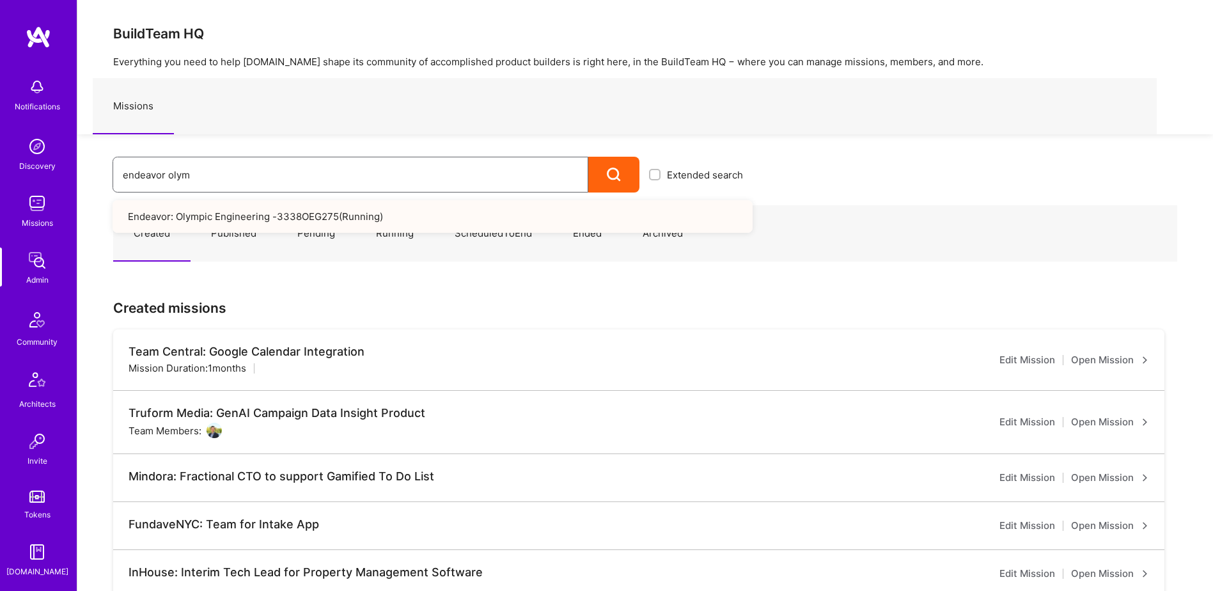
click at [204, 179] on input "endeavor olym" at bounding box center [350, 175] width 455 height 33
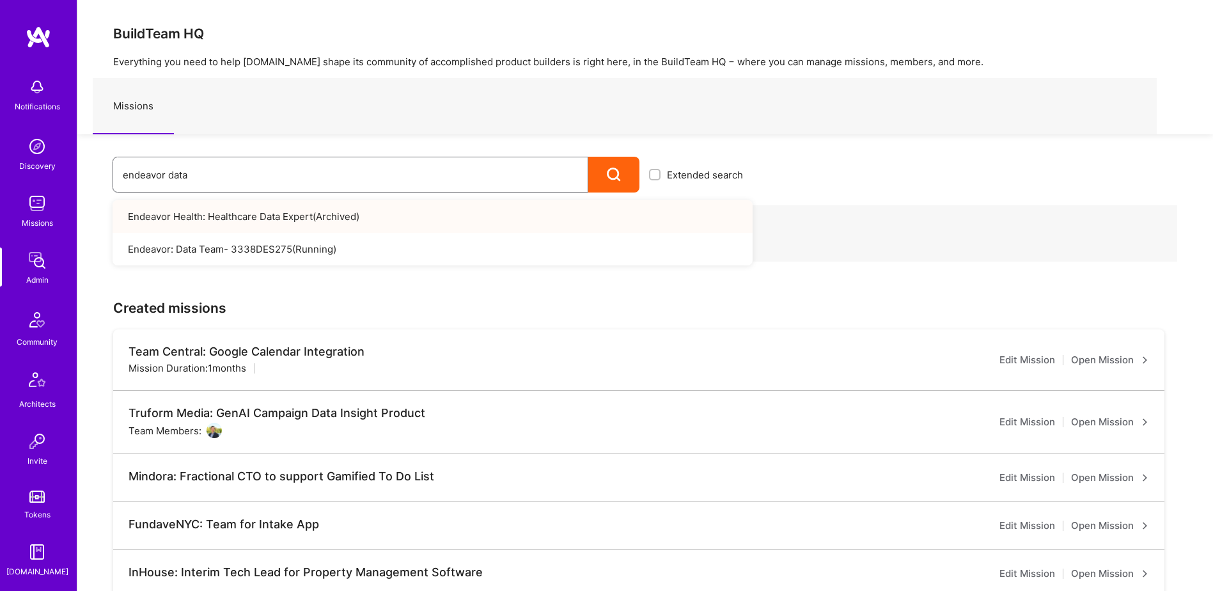
click at [258, 177] on input "endeavor data" at bounding box center [350, 175] width 455 height 33
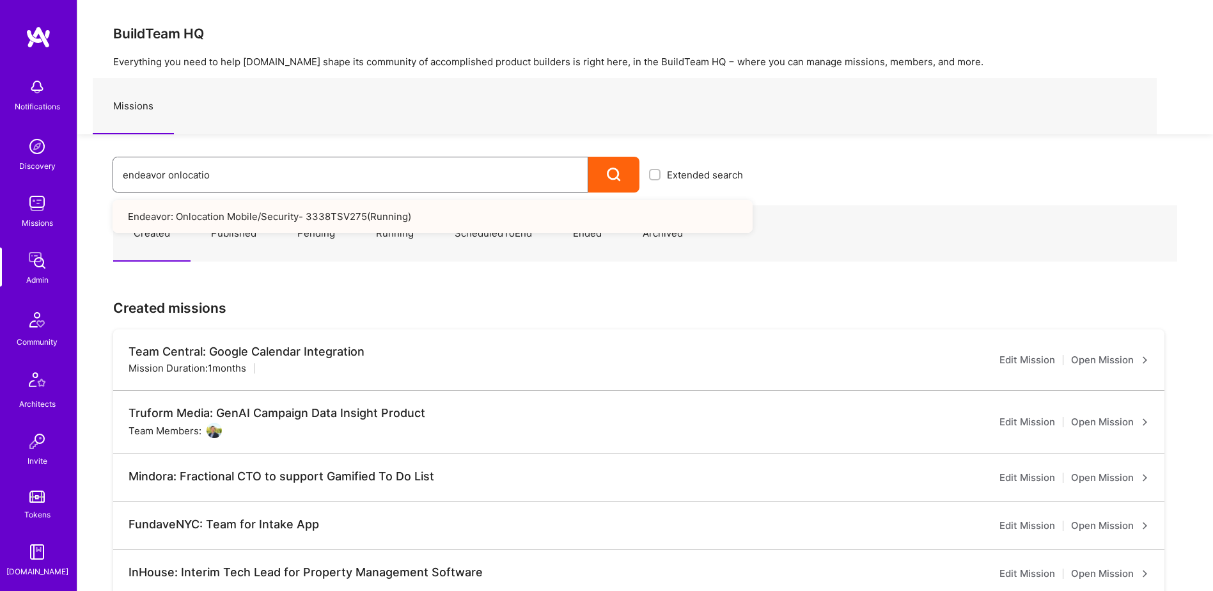
drag, startPoint x: 104, startPoint y: 177, endPoint x: 59, endPoint y: 183, distance: 45.2
click at [65, 178] on div "Notifications Discovery Missions Admin Community Architects Invite Tokens A.Gui…" at bounding box center [606, 459] width 1213 height 918
click at [230, 177] on input "endeavor onlocatio" at bounding box center [350, 175] width 455 height 33
drag, startPoint x: 200, startPoint y: 177, endPoint x: 170, endPoint y: 177, distance: 29.4
click at [170, 177] on input "endeavor onlocatio" at bounding box center [350, 175] width 455 height 33
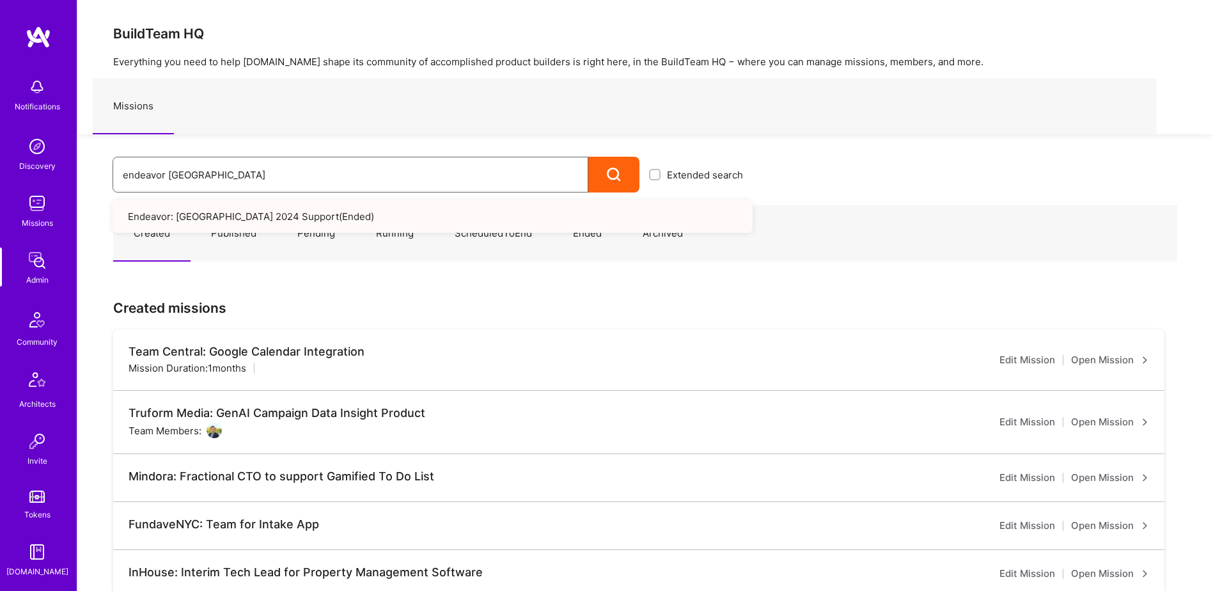
drag, startPoint x: 178, startPoint y: 177, endPoint x: 154, endPoint y: 177, distance: 23.7
click at [154, 177] on input "endeavor paris" at bounding box center [350, 175] width 455 height 33
click at [209, 175] on input "endeavor devop" at bounding box center [350, 175] width 455 height 33
click at [221, 175] on input "endeavor devop" at bounding box center [350, 175] width 455 height 33
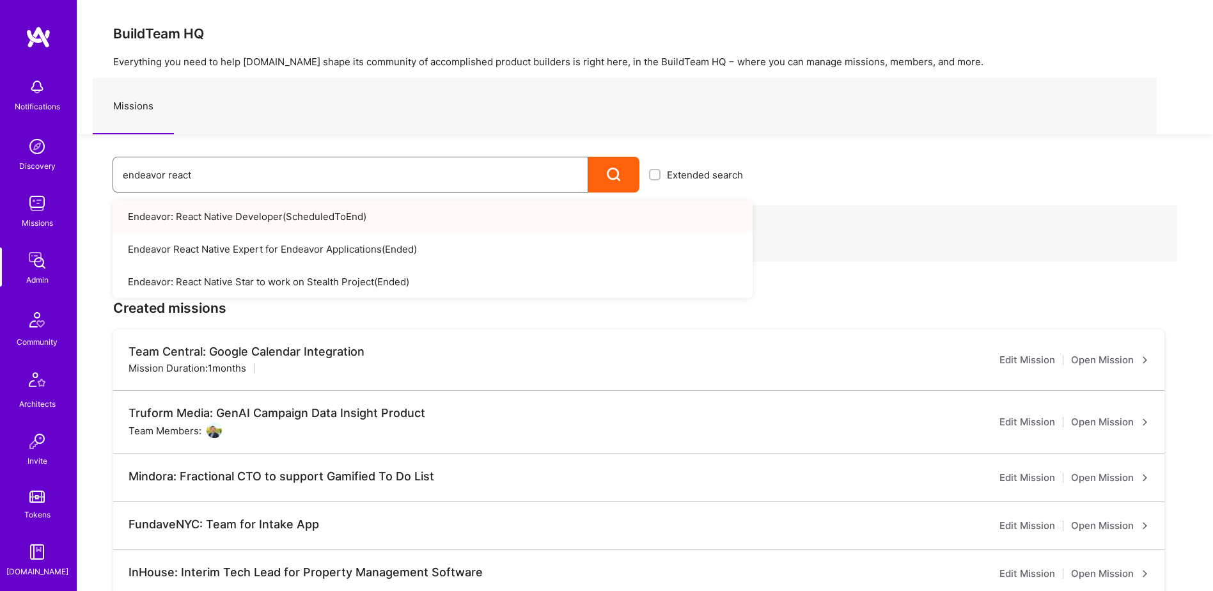
click at [210, 176] on input "endeavor react" at bounding box center [350, 175] width 455 height 33
click at [213, 175] on input "endeavor on loca" at bounding box center [350, 175] width 455 height 33
type input "e"
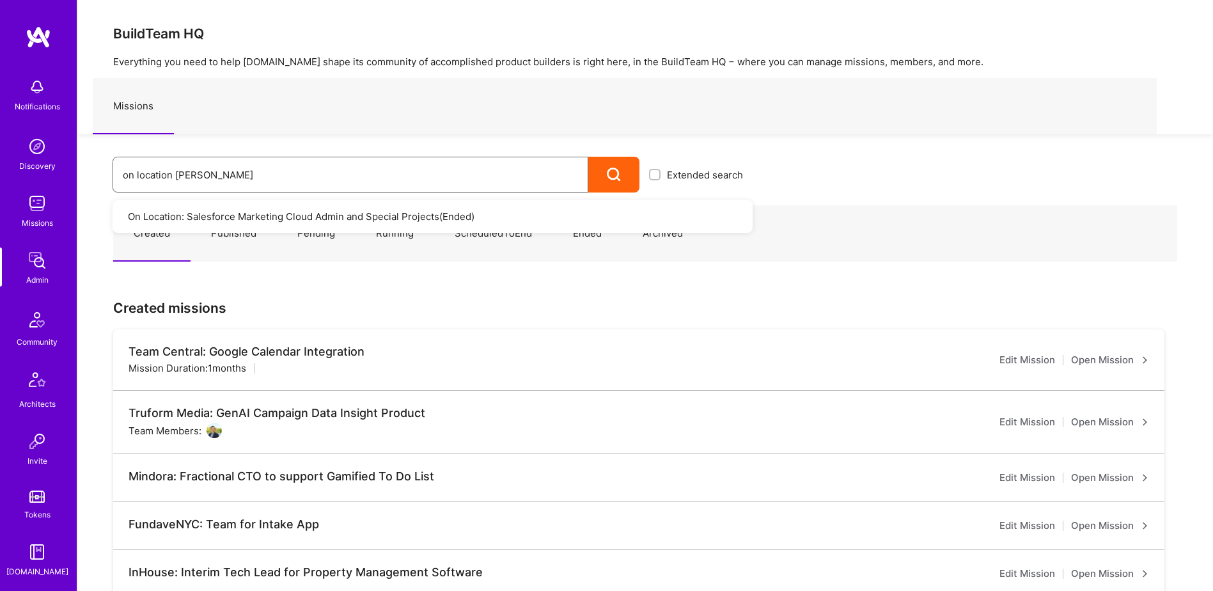
type input "on location sal"
drag, startPoint x: 210, startPoint y: 175, endPoint x: 107, endPoint y: 173, distance: 103.0
click at [102, 176] on div "on location sal Extended search On Location: Salesforce Marketing Cloud Admin a…" at bounding box center [414, 163] width 675 height 58
drag, startPoint x: 194, startPoint y: 226, endPoint x: 236, endPoint y: 175, distance: 65.4
click at [240, 177] on input "endeavor QA" at bounding box center [350, 175] width 455 height 33
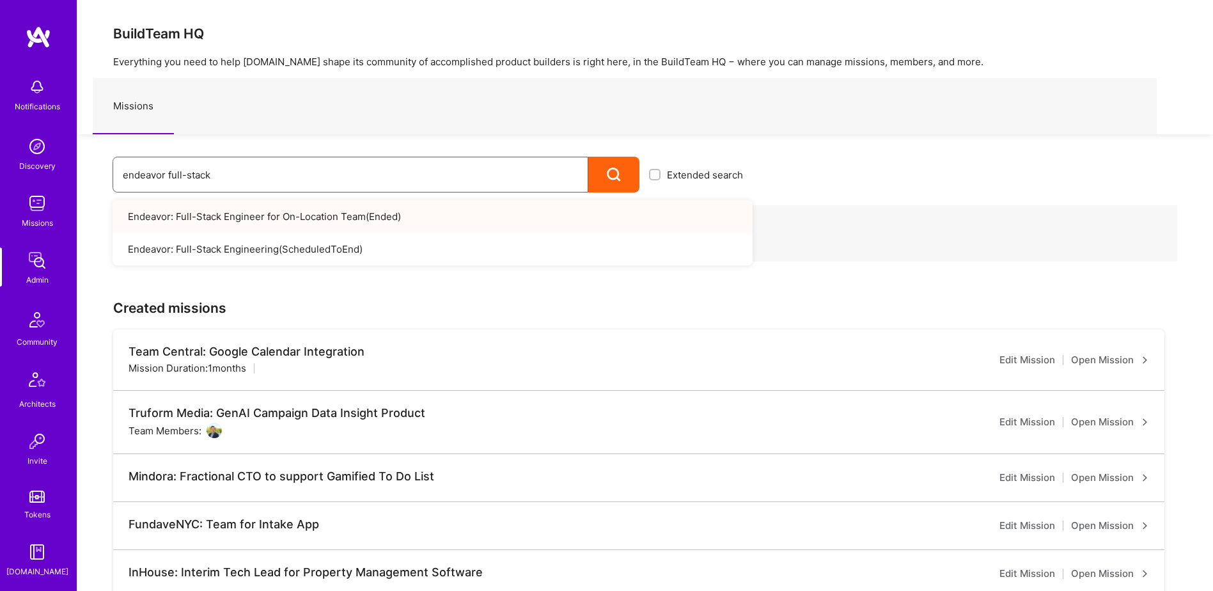
click at [226, 180] on input "endeavor full-stack" at bounding box center [350, 175] width 455 height 33
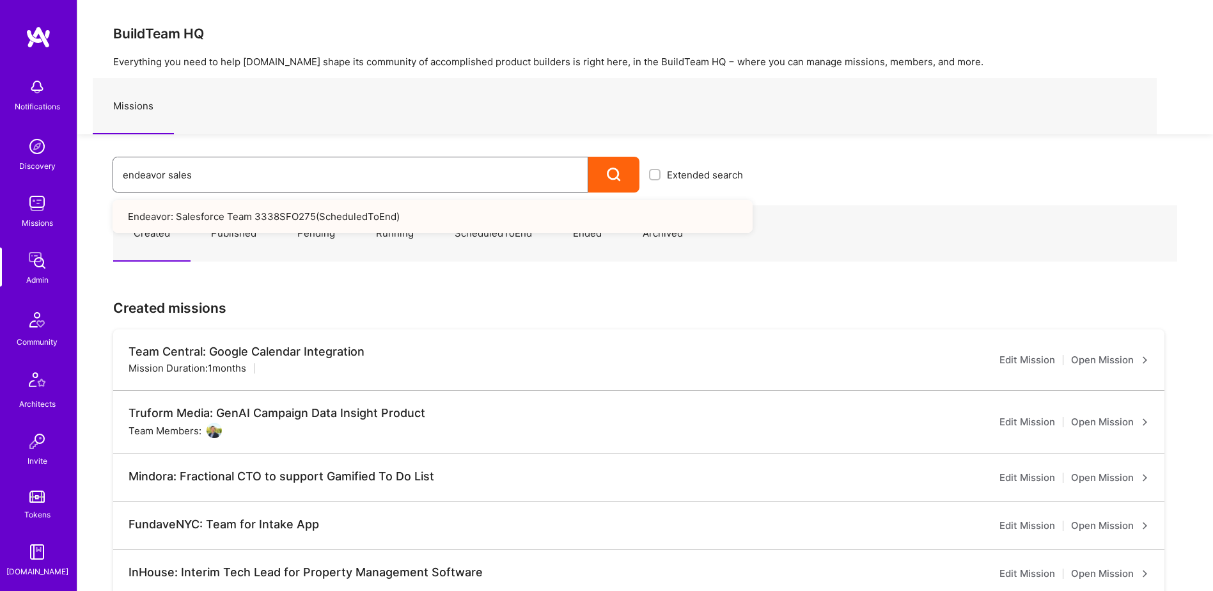
click at [219, 180] on input "endeavor sales" at bounding box center [350, 175] width 455 height 33
type input "e"
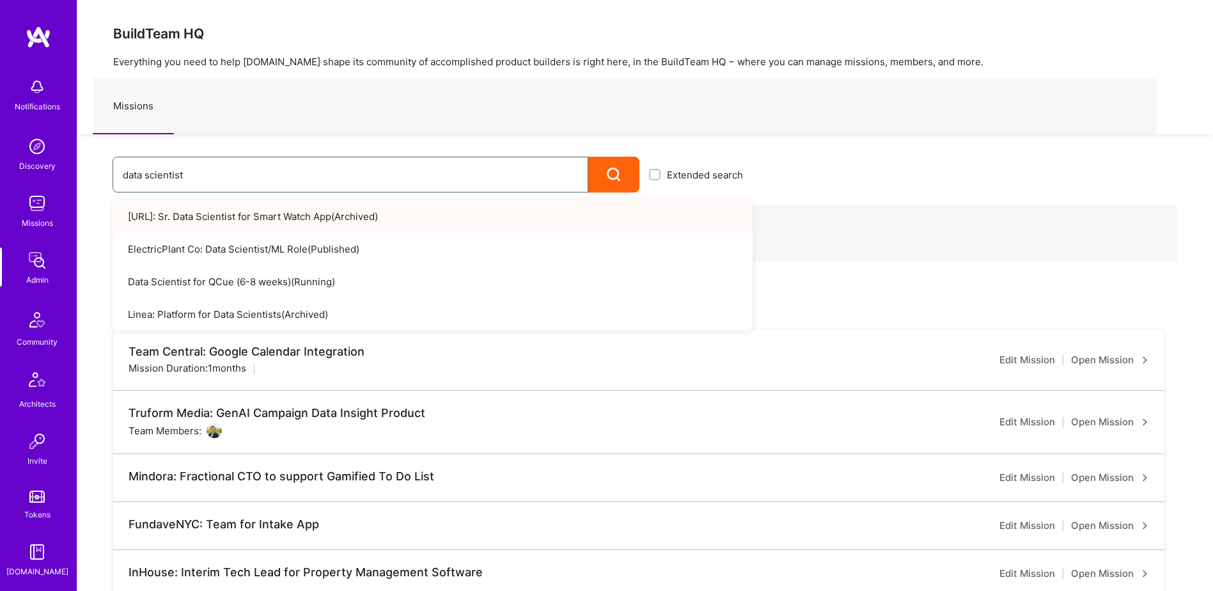
click at [201, 178] on input "data scientist" at bounding box center [350, 175] width 455 height 33
type input "d"
click at [273, 166] on input "endeavor mobile" at bounding box center [350, 175] width 455 height 33
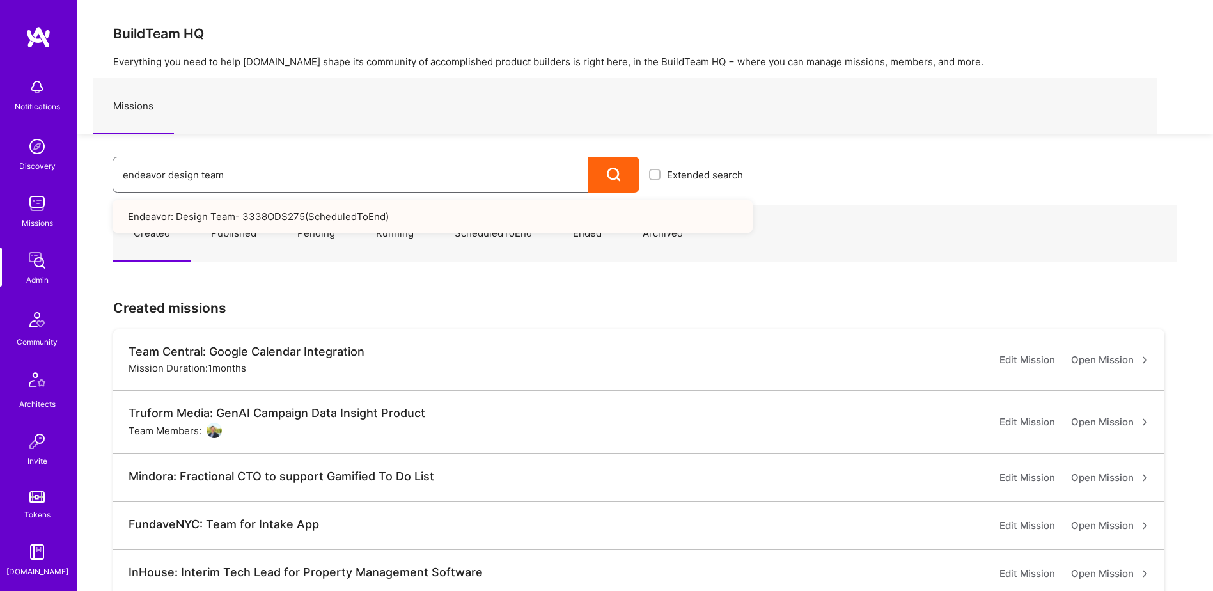
click at [235, 179] on input "endeavor design team" at bounding box center [350, 175] width 455 height 33
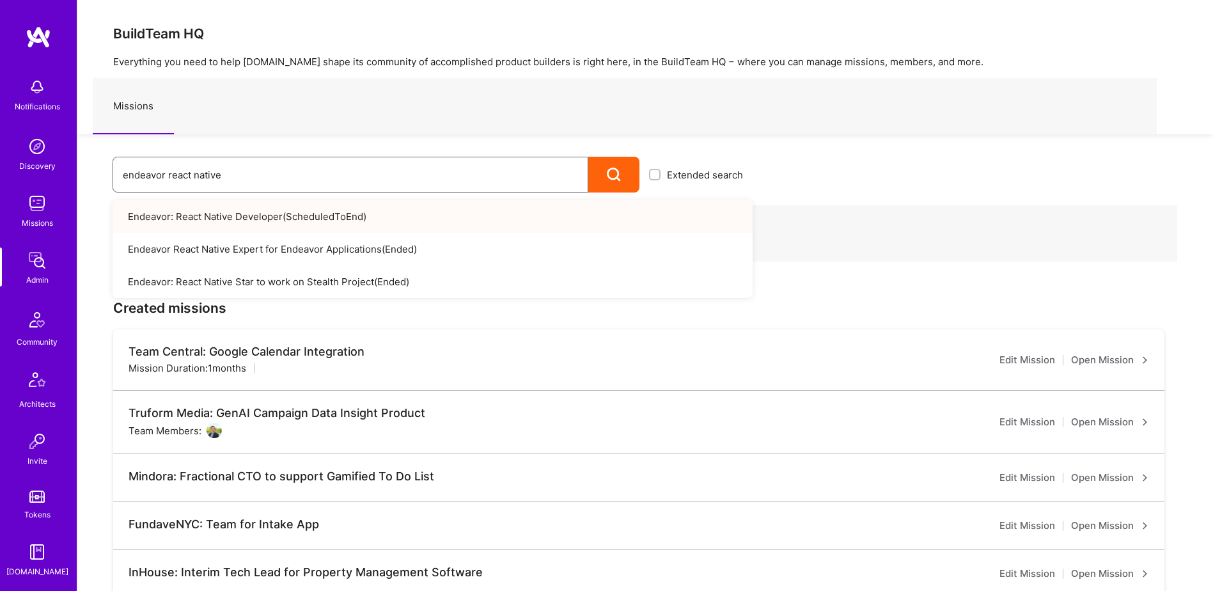
click at [230, 182] on input "endeavor react native" at bounding box center [350, 175] width 455 height 33
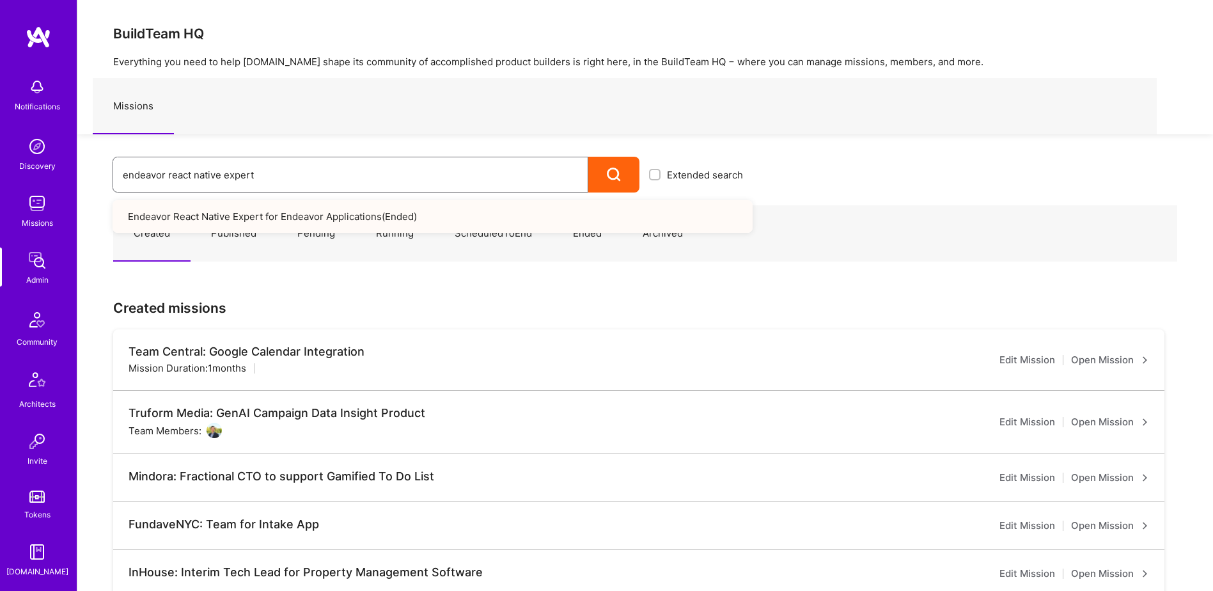
click at [287, 180] on input "endeavor react native expert" at bounding box center [350, 175] width 455 height 33
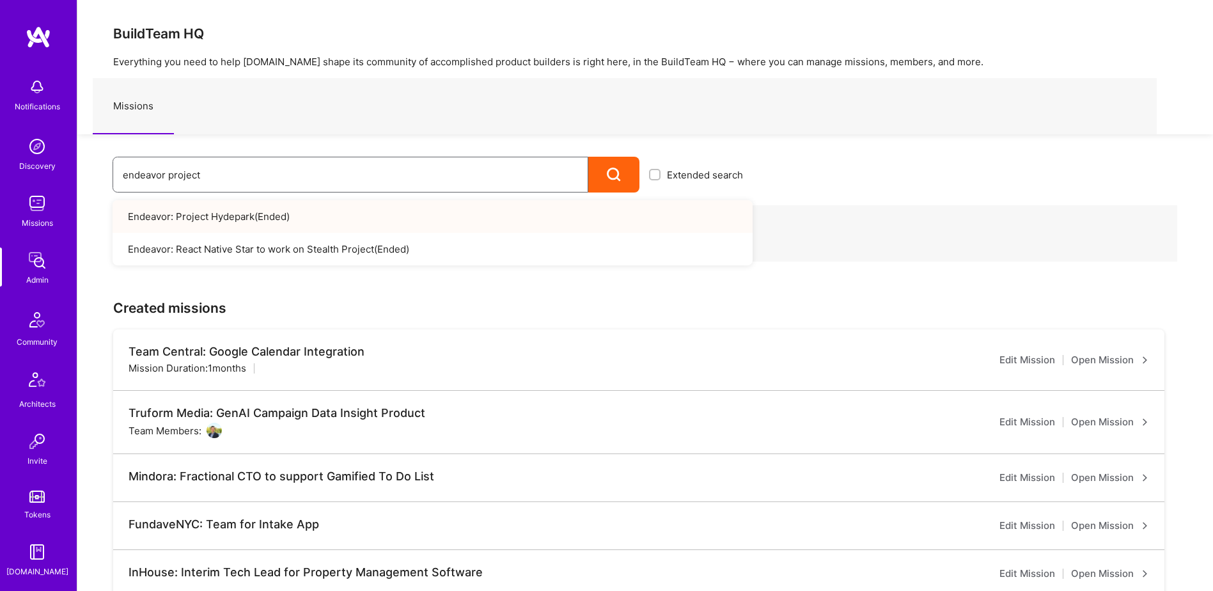
drag, startPoint x: 192, startPoint y: 175, endPoint x: 168, endPoint y: 176, distance: 24.3
click at [168, 176] on input "endeavor project" at bounding box center [350, 175] width 455 height 33
click at [225, 182] on input "endeavor full stac" at bounding box center [350, 175] width 455 height 33
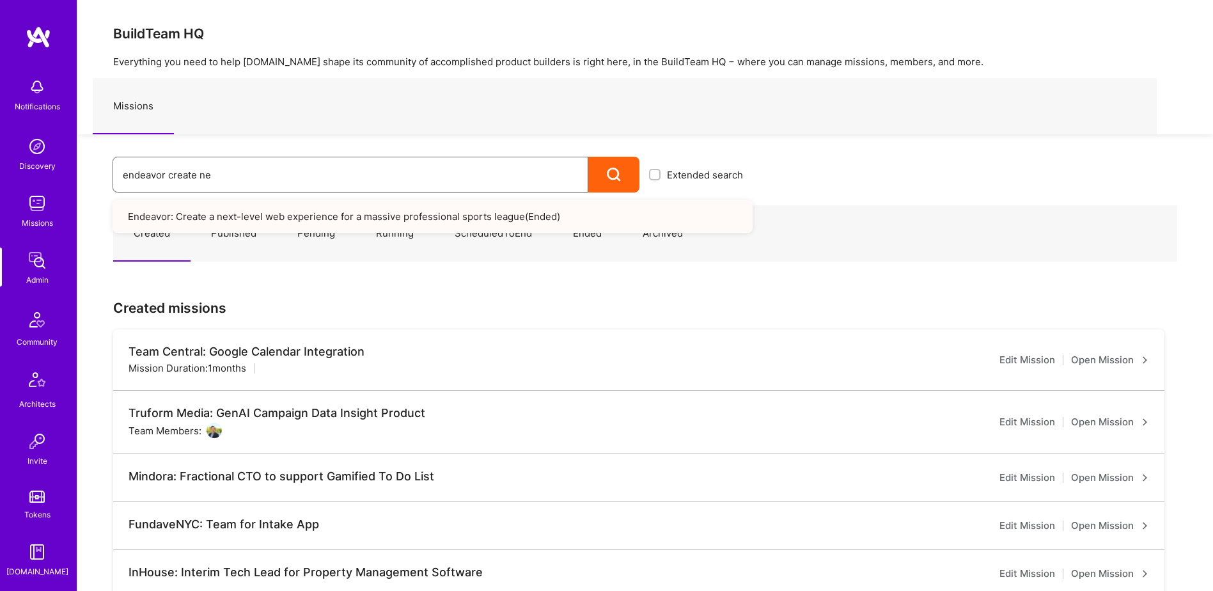
click at [213, 179] on input "endeavor create ne" at bounding box center [350, 175] width 455 height 33
click at [184, 177] on input "endeavor ed tech" at bounding box center [350, 175] width 455 height 33
type input "endeavor ed-tech"
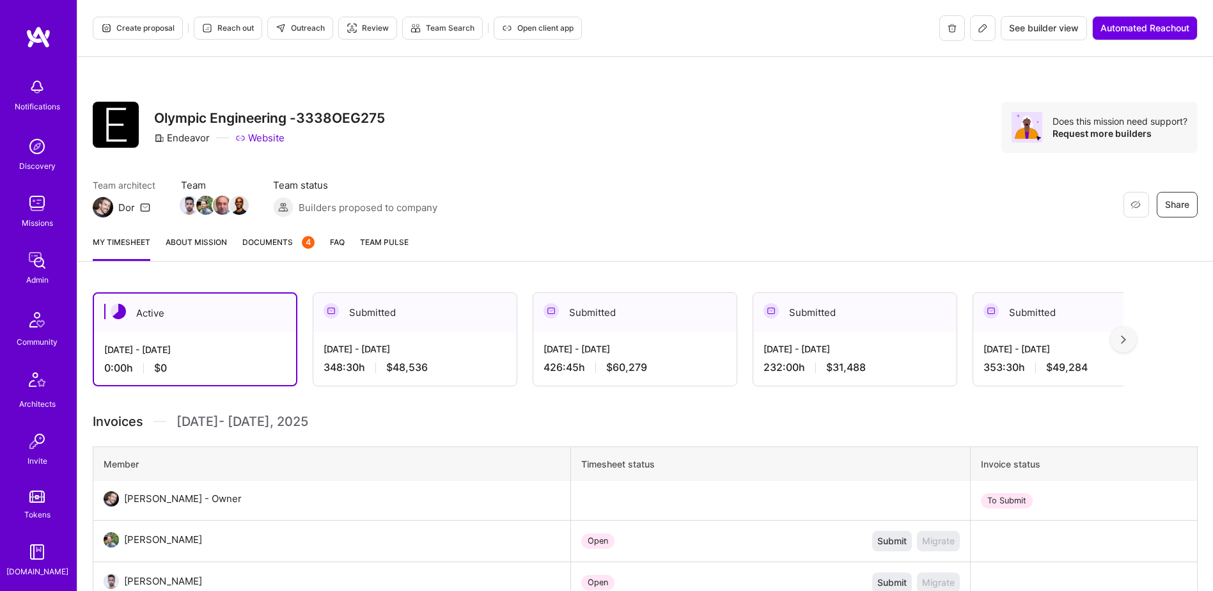
click at [269, 255] on link "Documents 4" at bounding box center [278, 248] width 72 height 26
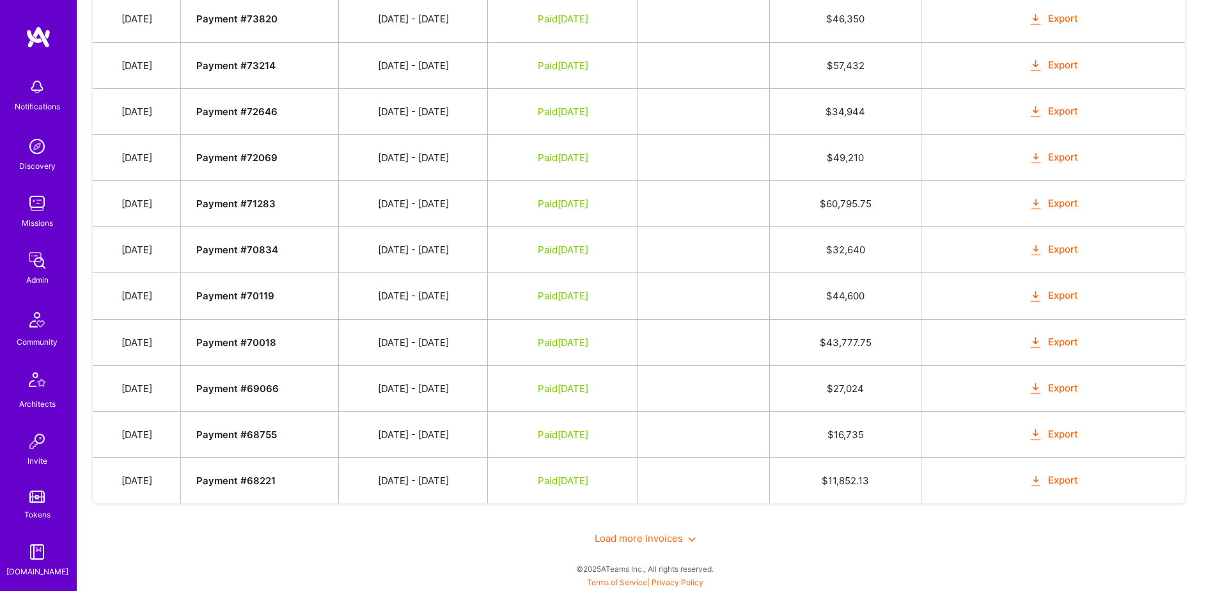
click at [643, 537] on span "Load more Invoices" at bounding box center [645, 538] width 101 height 12
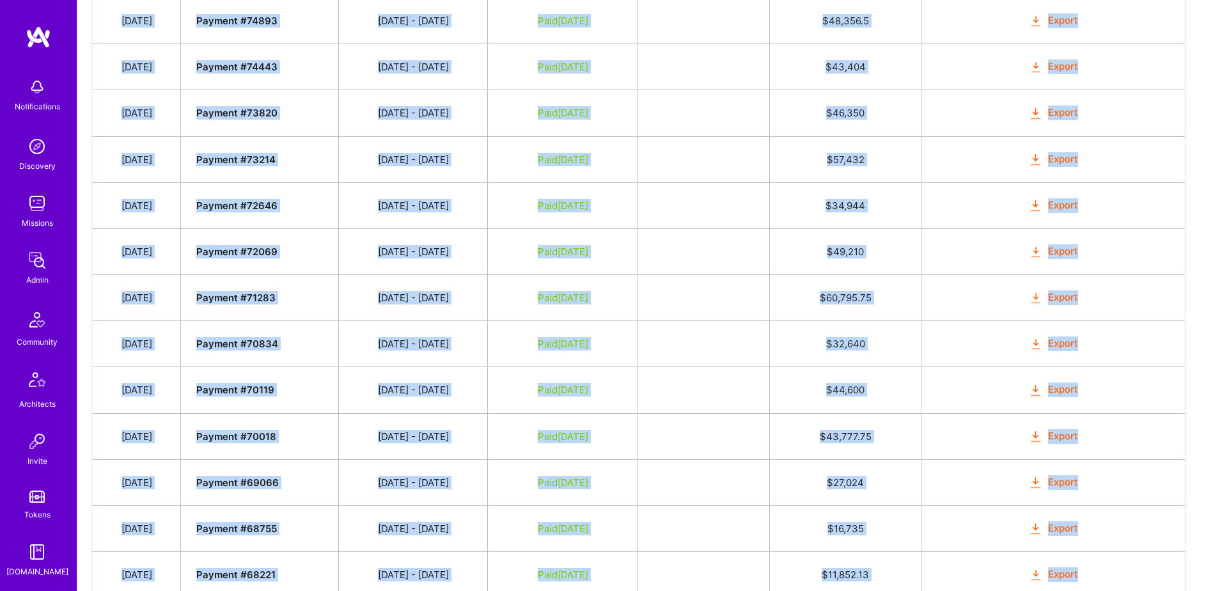
scroll to position [1129, 0]
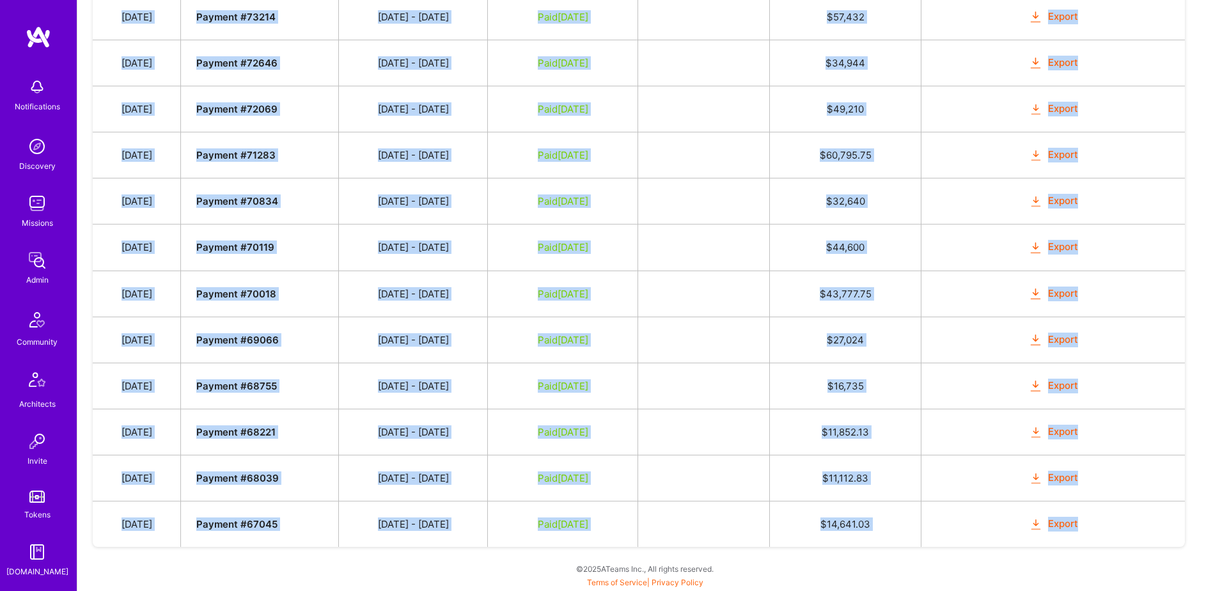
drag, startPoint x: 127, startPoint y: 322, endPoint x: 1089, endPoint y: 536, distance: 986.1
click at [1089, 536] on tbody "Date Invoice # Invoice Period Invoice Status Total Hours Total Payment Oct 7, 2…" at bounding box center [639, 11] width 1092 height 1069
copy tbody "Oct 7, 2025 Payment # 78523 09/16 - 09/30/2025 Submitted $ 48,536.75 Mark as Pa…"
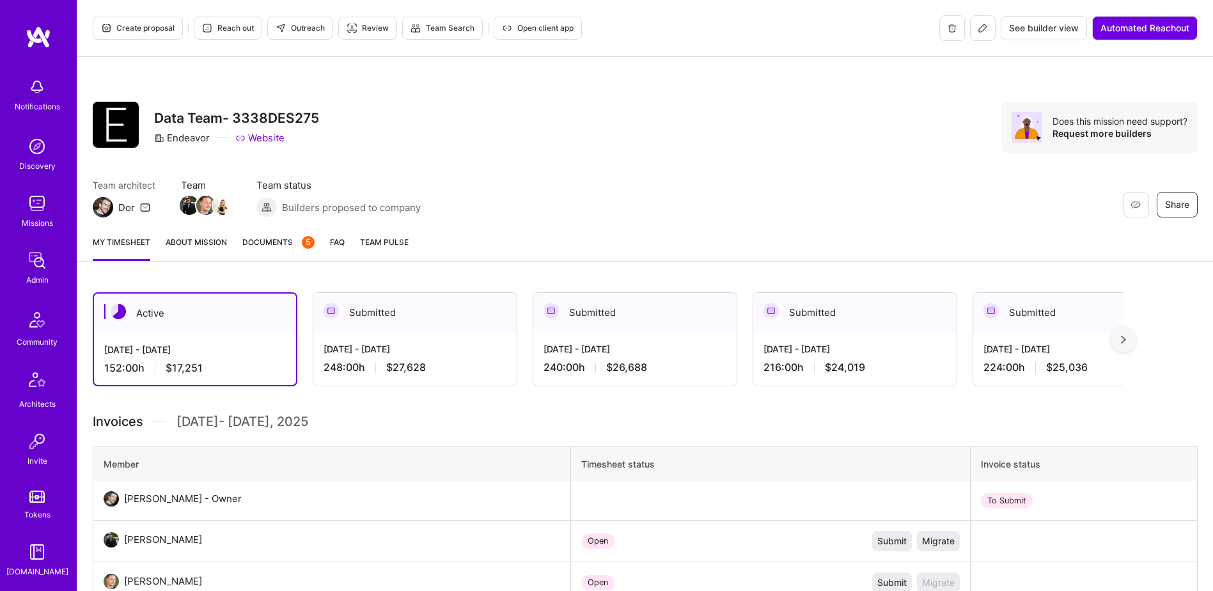
click at [268, 249] on link "Documents 5" at bounding box center [278, 248] width 72 height 26
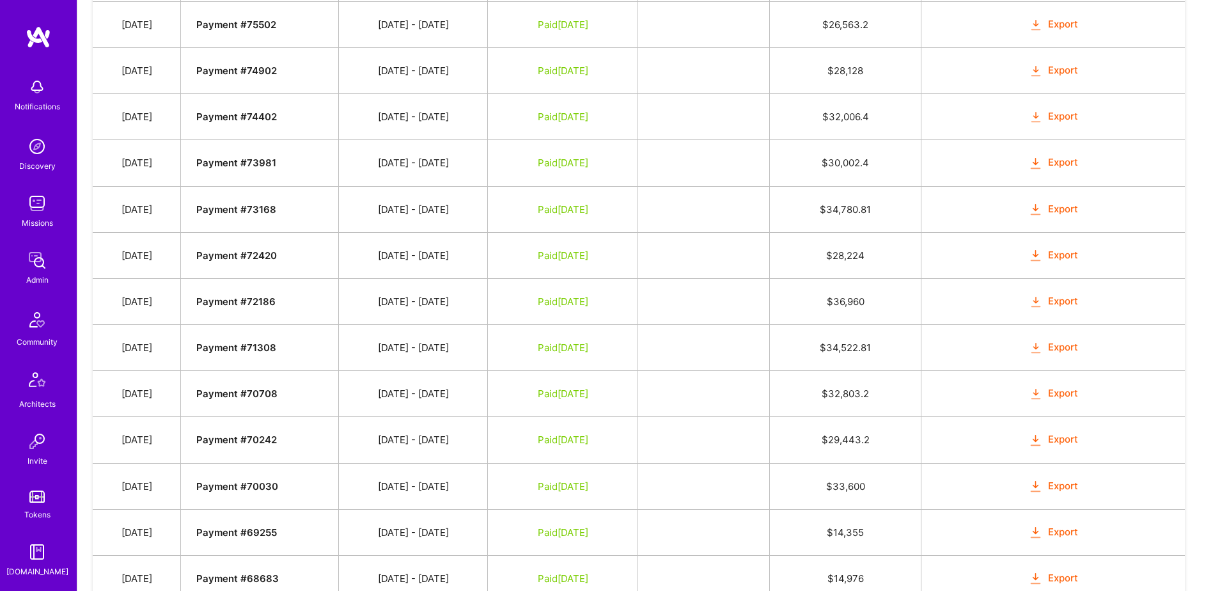
scroll to position [1122, 0]
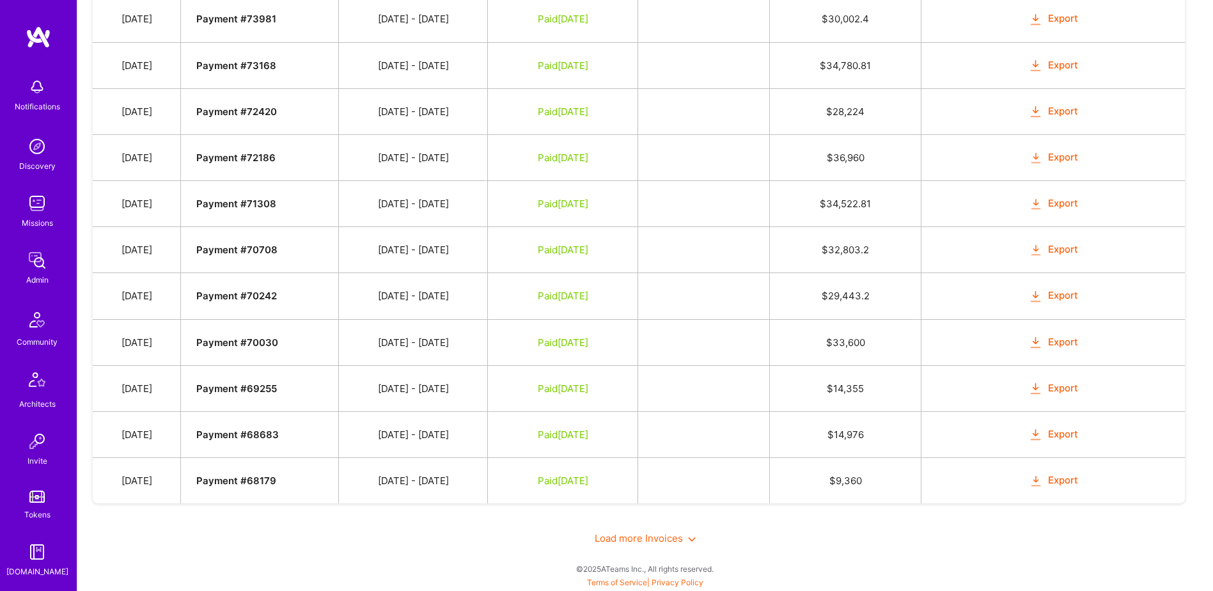
click at [627, 536] on span "Load more Invoices" at bounding box center [645, 538] width 101 height 12
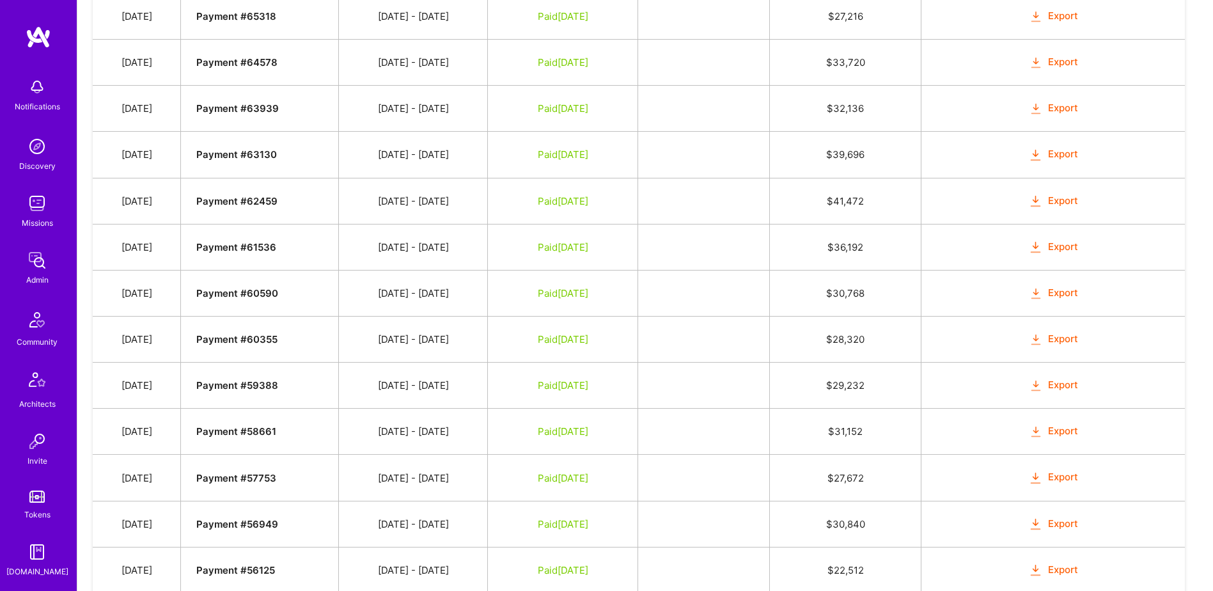
scroll to position [2045, 0]
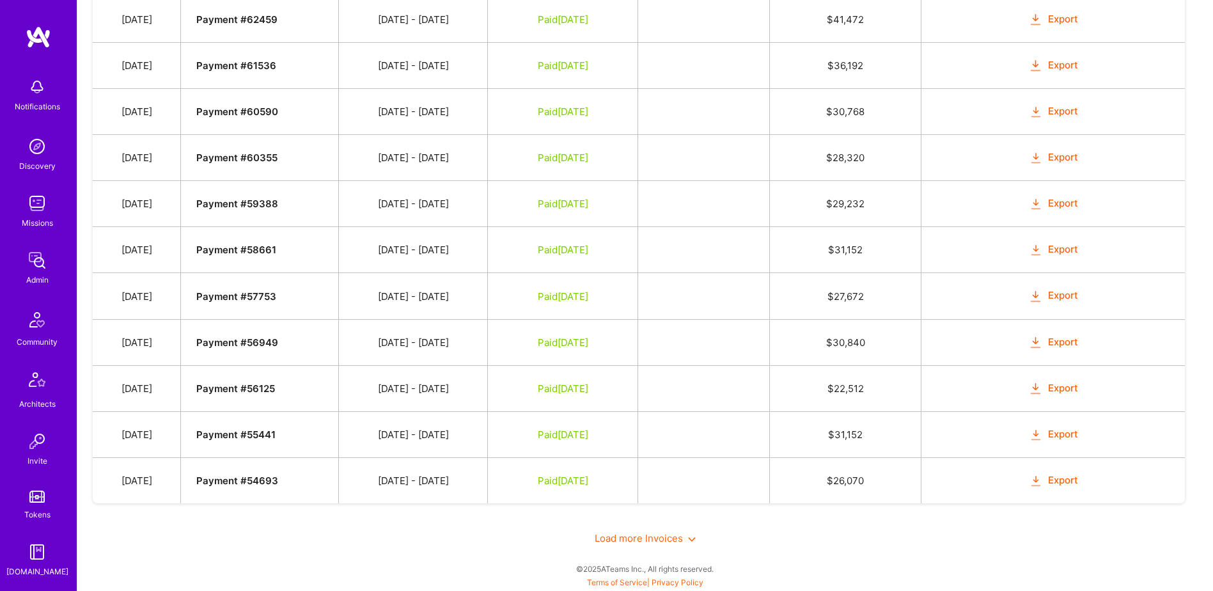
click at [651, 540] on span "Load more Invoices" at bounding box center [645, 538] width 101 height 12
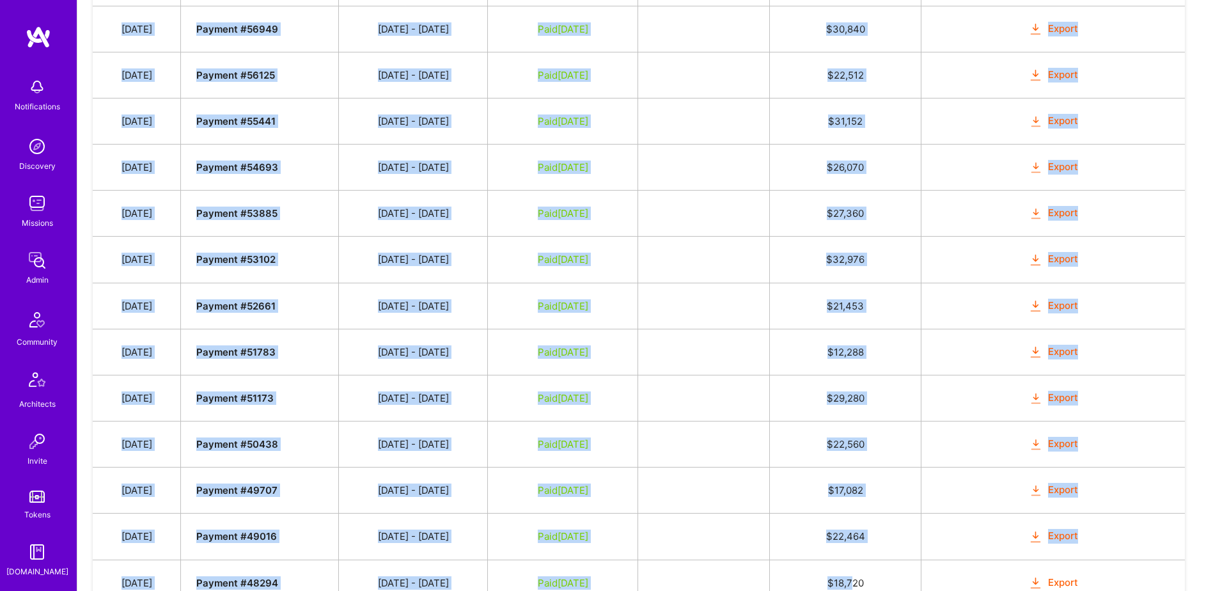
scroll to position [2601, 0]
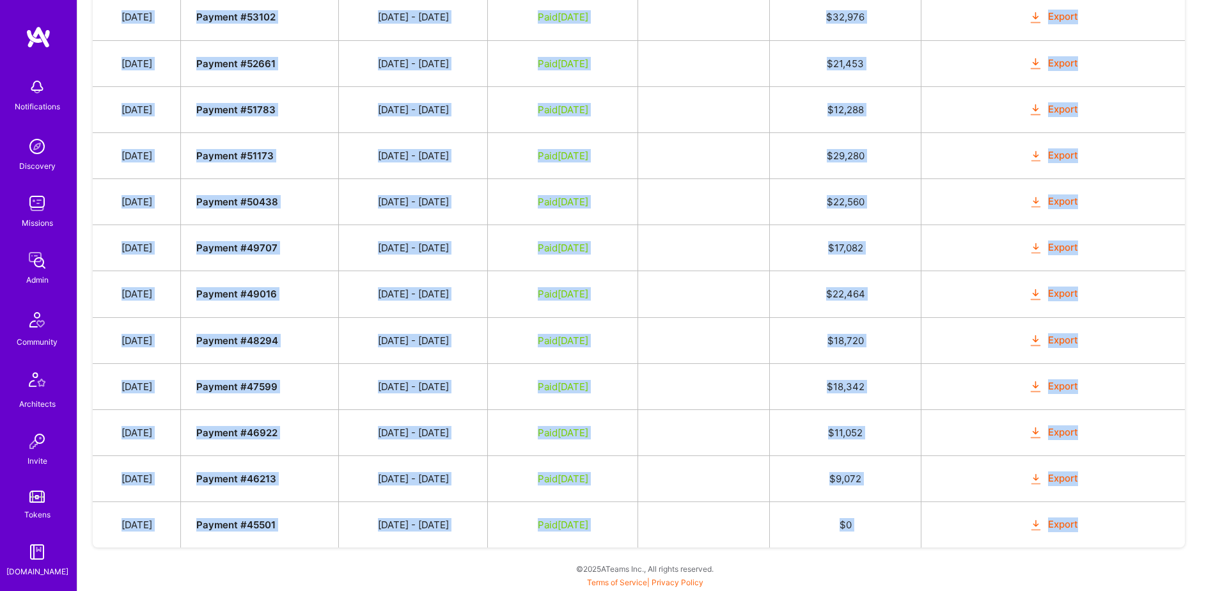
drag, startPoint x: 129, startPoint y: 233, endPoint x: 1094, endPoint y: 524, distance: 1008.5
copy tbody "Oct 4, 2025 Payment # 78332 09/16 - 09/30/2025 Submitted $ 27,628.8 Mark as Pai…"
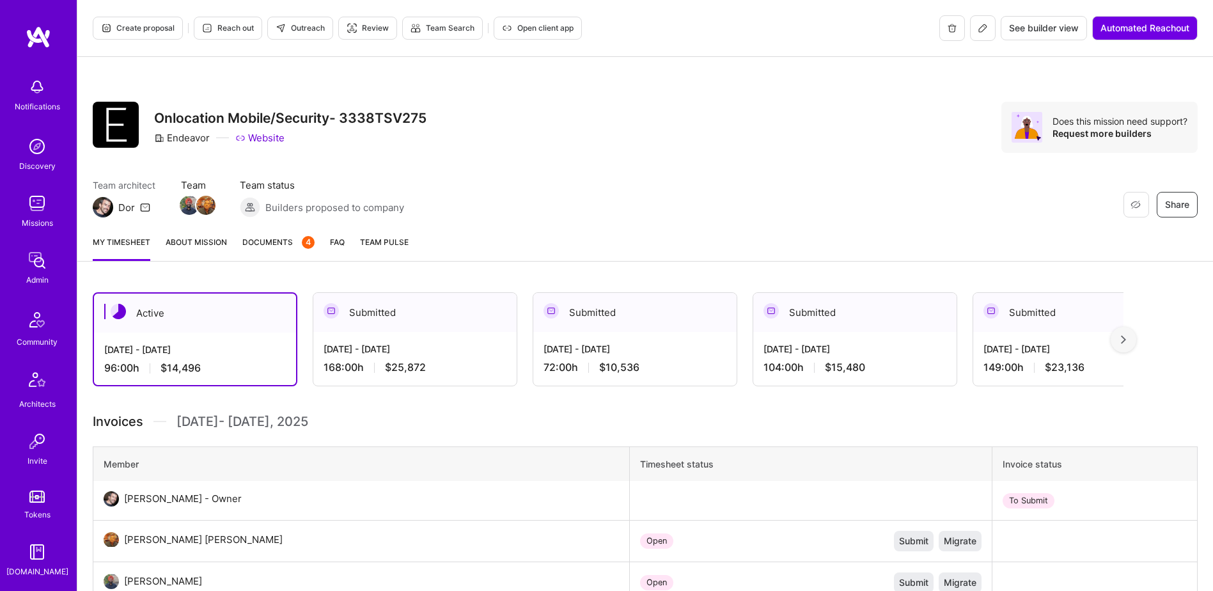
click at [274, 249] on link "Documents 4" at bounding box center [278, 248] width 72 height 26
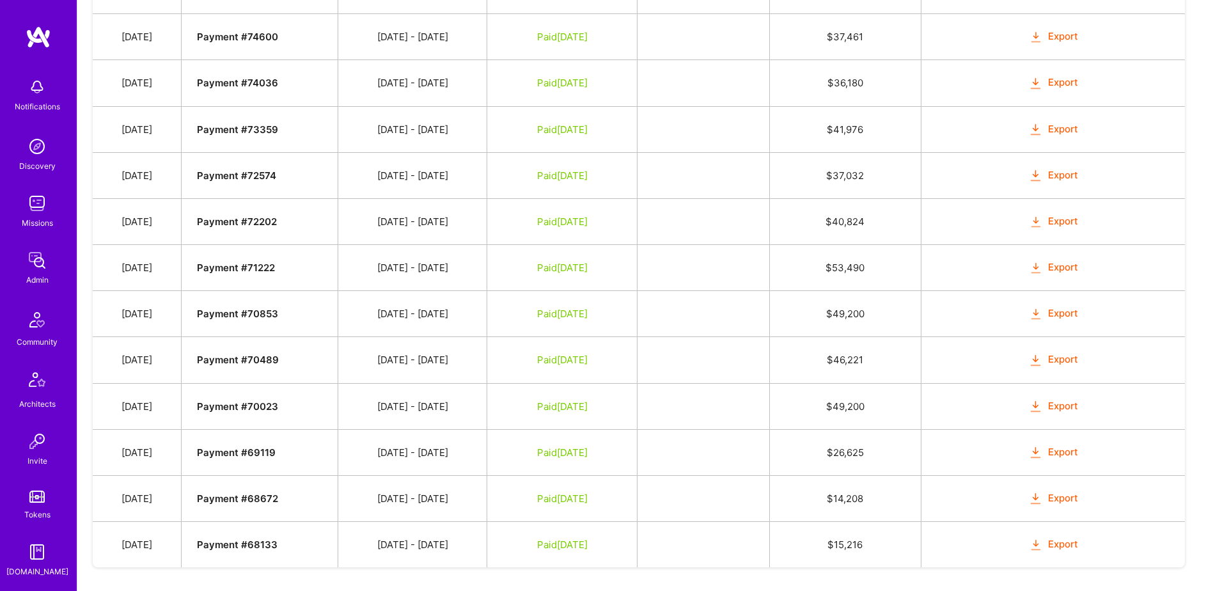
scroll to position [1080, 0]
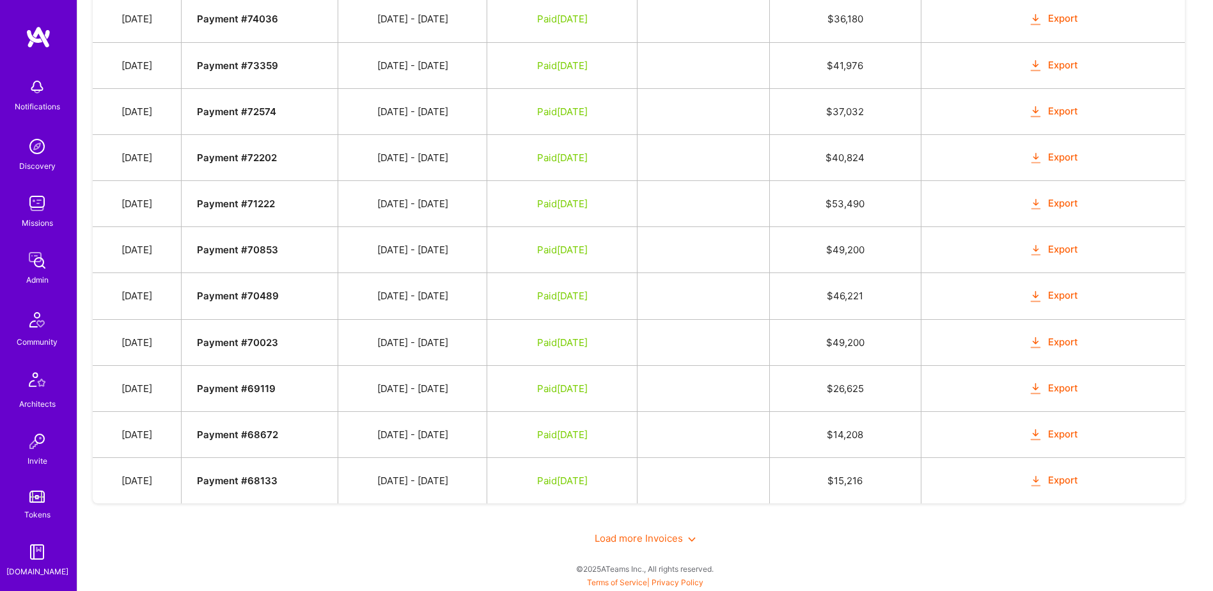
click at [617, 535] on span "Load more Invoices" at bounding box center [645, 538] width 101 height 12
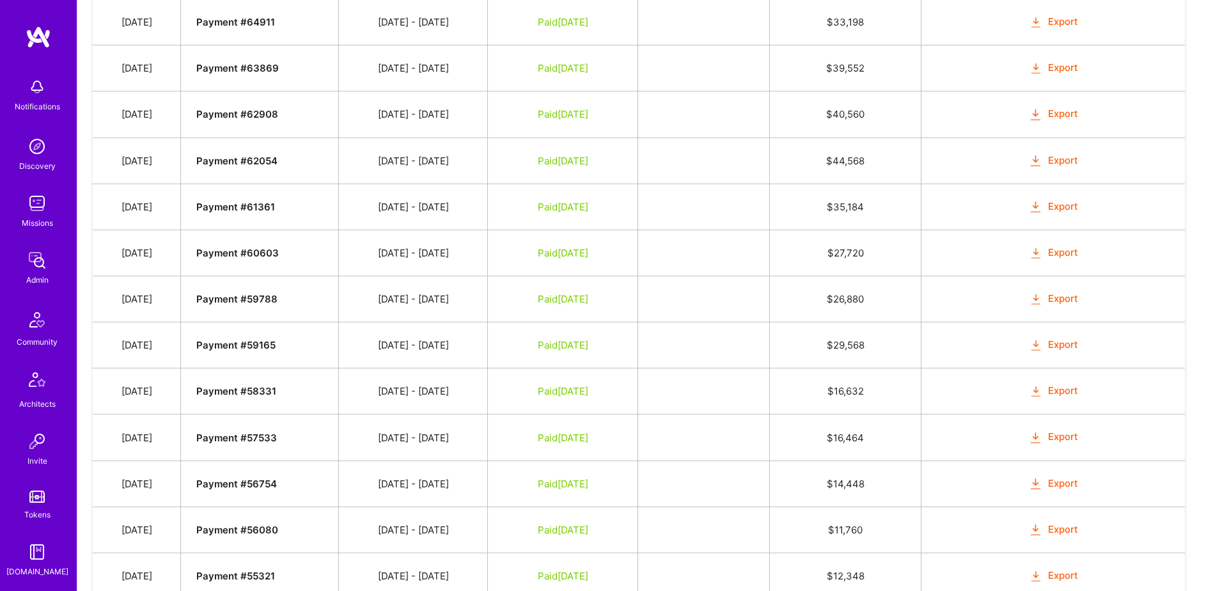
scroll to position [2003, 0]
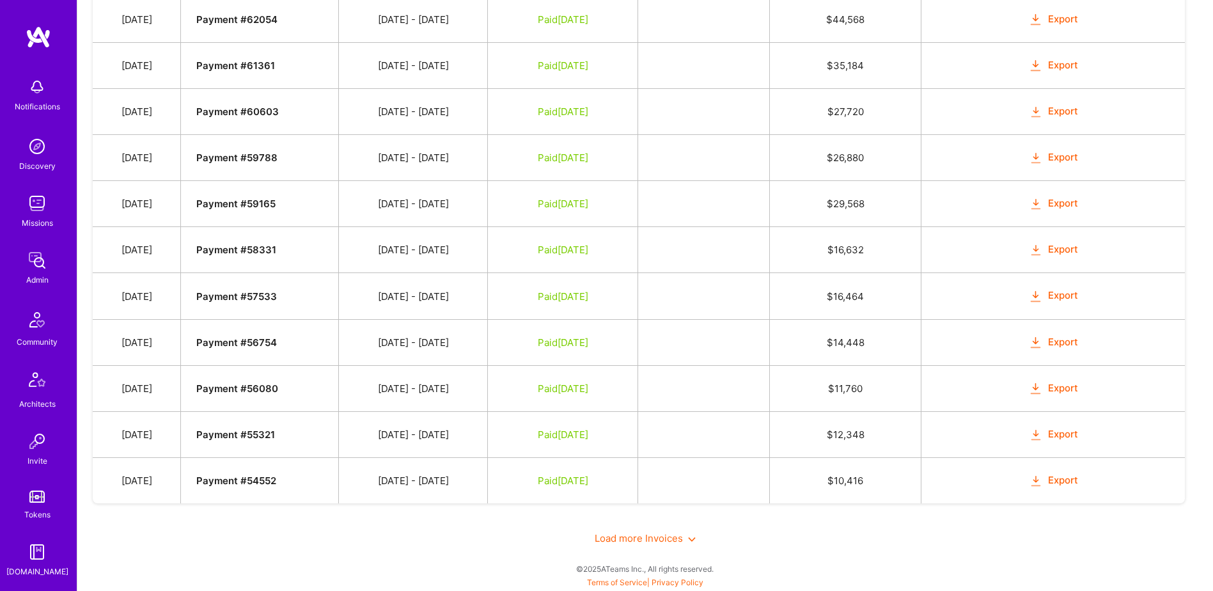
click at [643, 540] on span "Load more Invoices" at bounding box center [645, 538] width 101 height 12
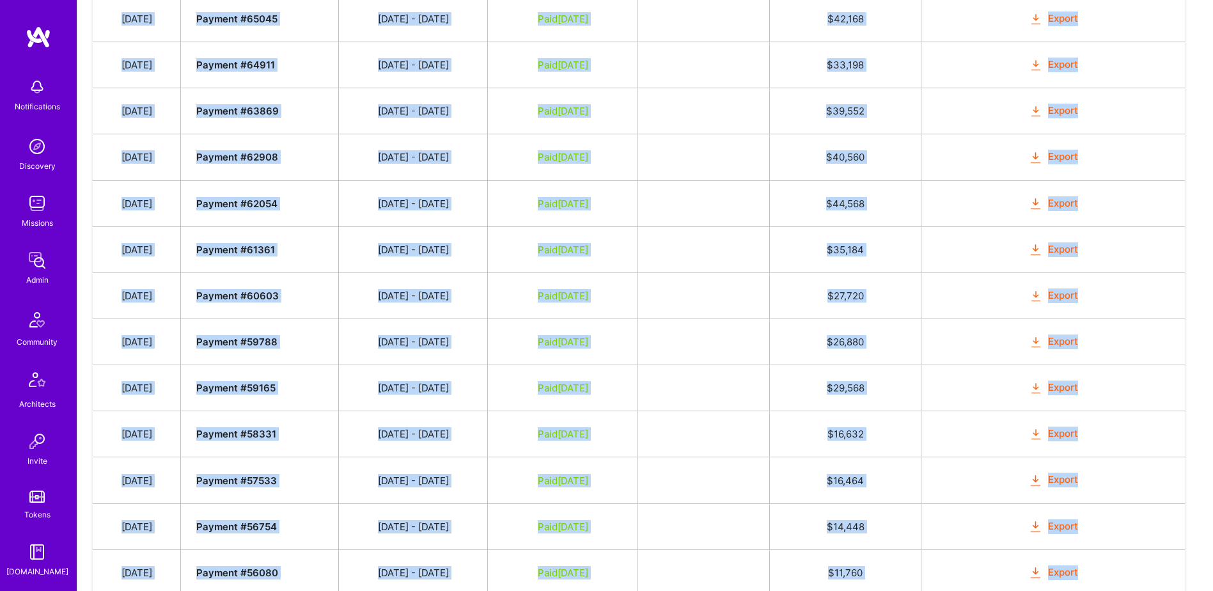
scroll to position [2052, 0]
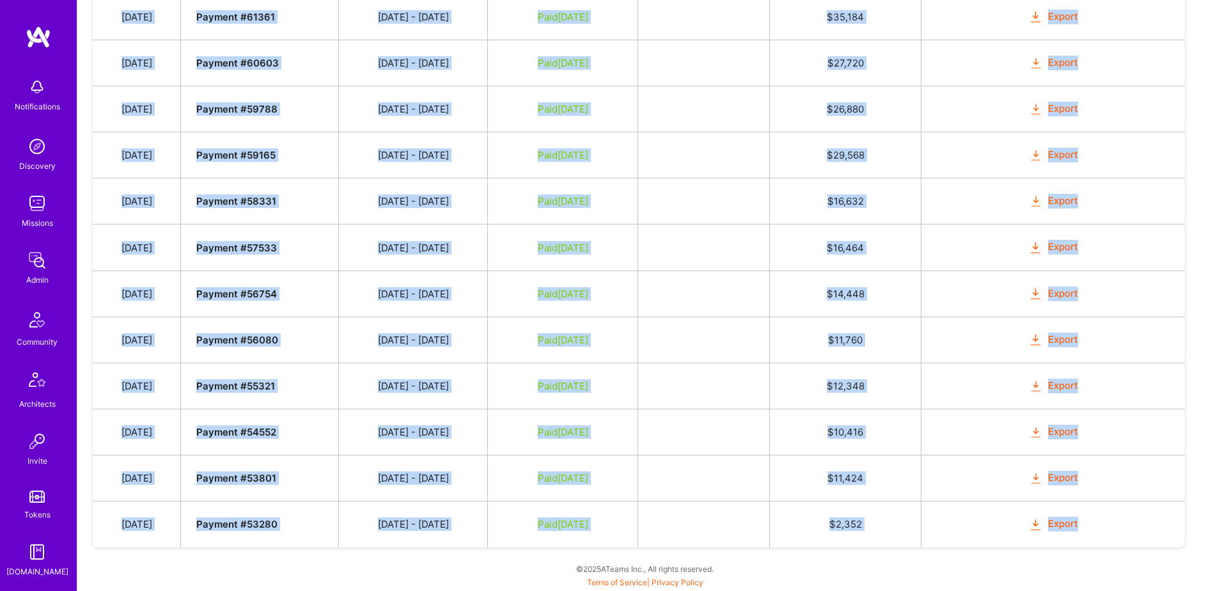
drag, startPoint x: 127, startPoint y: 356, endPoint x: 1092, endPoint y: 537, distance: 982.1
copy tbody "Oct 4, 2025 Payment # 78486 09/16 - 09/30/2025 Submitted $ 25,872 Mark as Paid …"
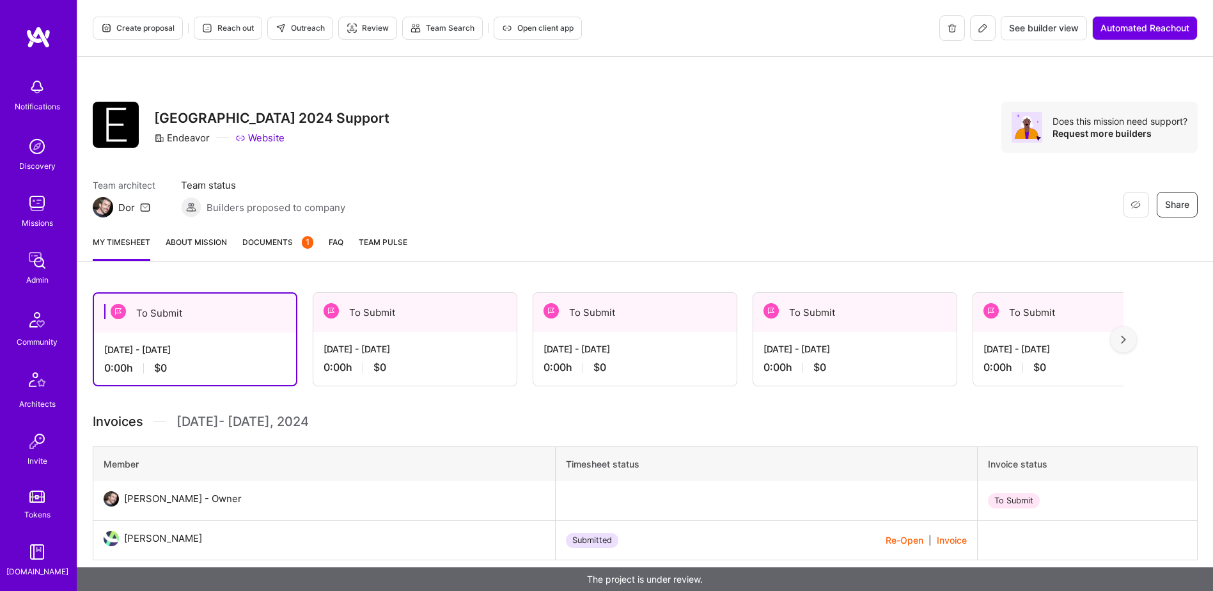
click at [265, 246] on span "Documents 1" at bounding box center [277, 241] width 71 height 13
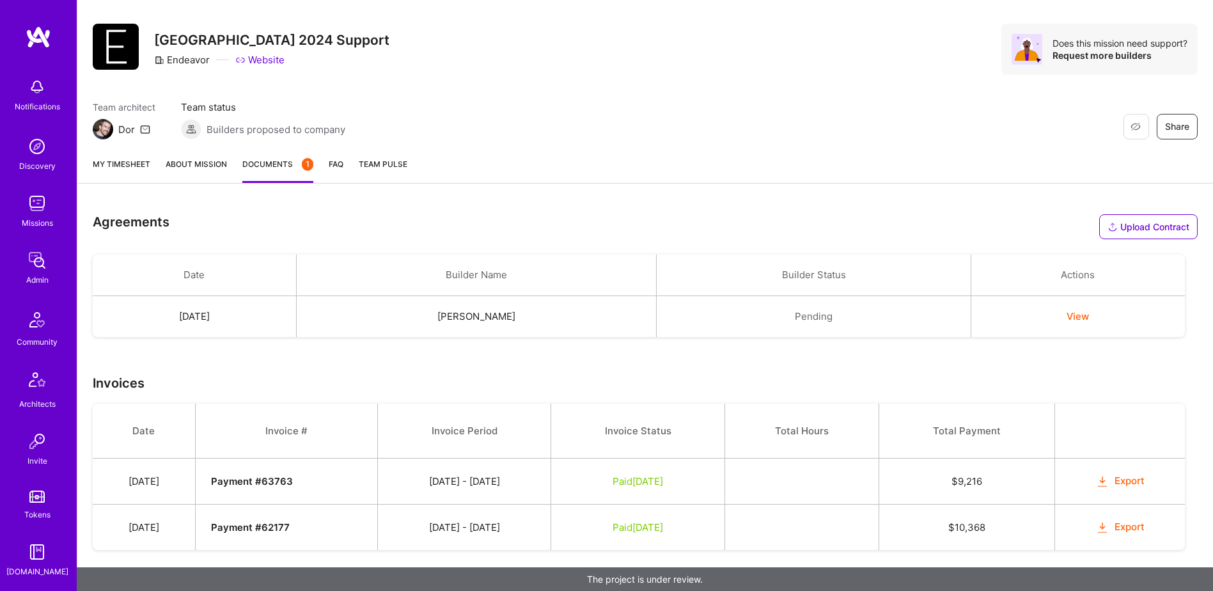
scroll to position [81, 0]
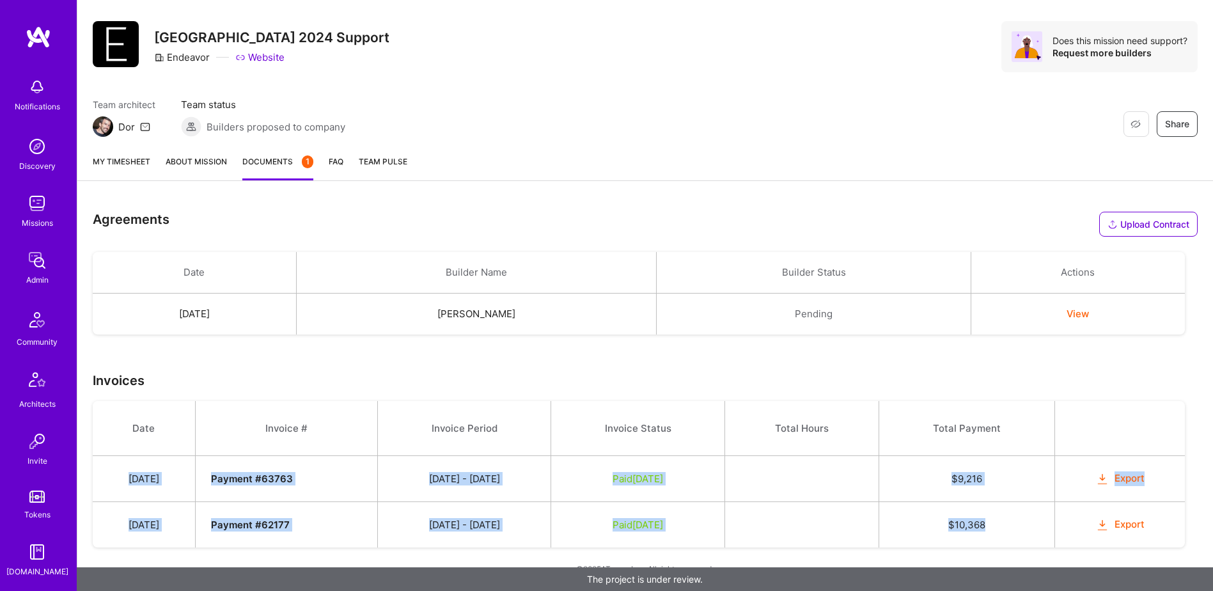
drag, startPoint x: 129, startPoint y: 481, endPoint x: 1009, endPoint y: 526, distance: 881.2
click at [1009, 526] on tbody "Date Invoice # Invoice Period Invoice Status Total Hours Total Payment [DATE] P…" at bounding box center [639, 474] width 1092 height 146
copy tbody "[DATE] Payment # 63763 [DATE] - [DATE] Paid [DATE] $ 9,216 Export [DATE] Paymen…"
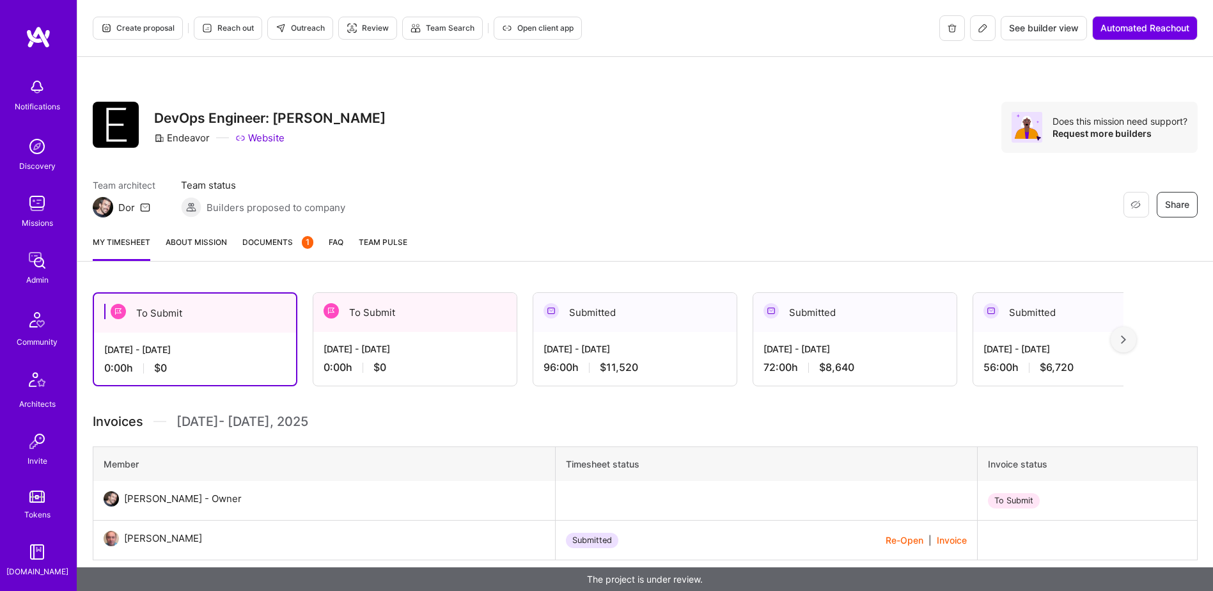
click at [276, 243] on span "Documents 1" at bounding box center [277, 241] width 71 height 13
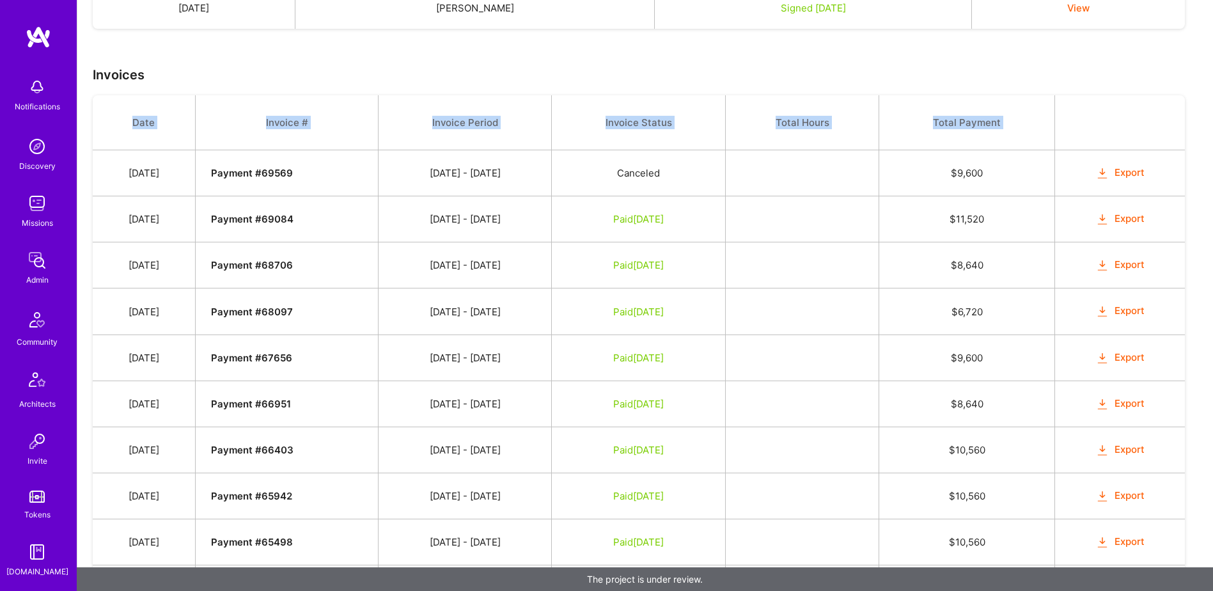
scroll to position [450, 0]
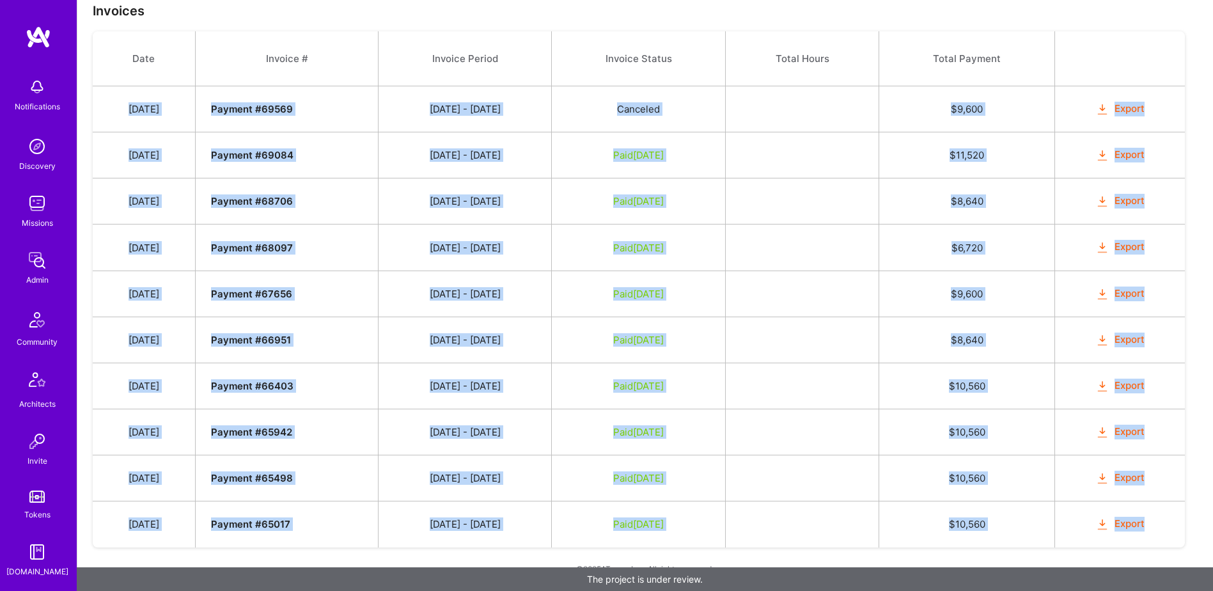
drag, startPoint x: 134, startPoint y: 175, endPoint x: 1182, endPoint y: 539, distance: 1109.1
click at [1182, 539] on tbody "Date Invoice # Invoice Period Invoice Status Total Hours Total Payment [DATE] P…" at bounding box center [639, 289] width 1092 height 516
copy tbody "[DATE] Payment # 69569 [DATE] - [DATE] Canceled $ 9,600 Export [DATE] Payment #…"
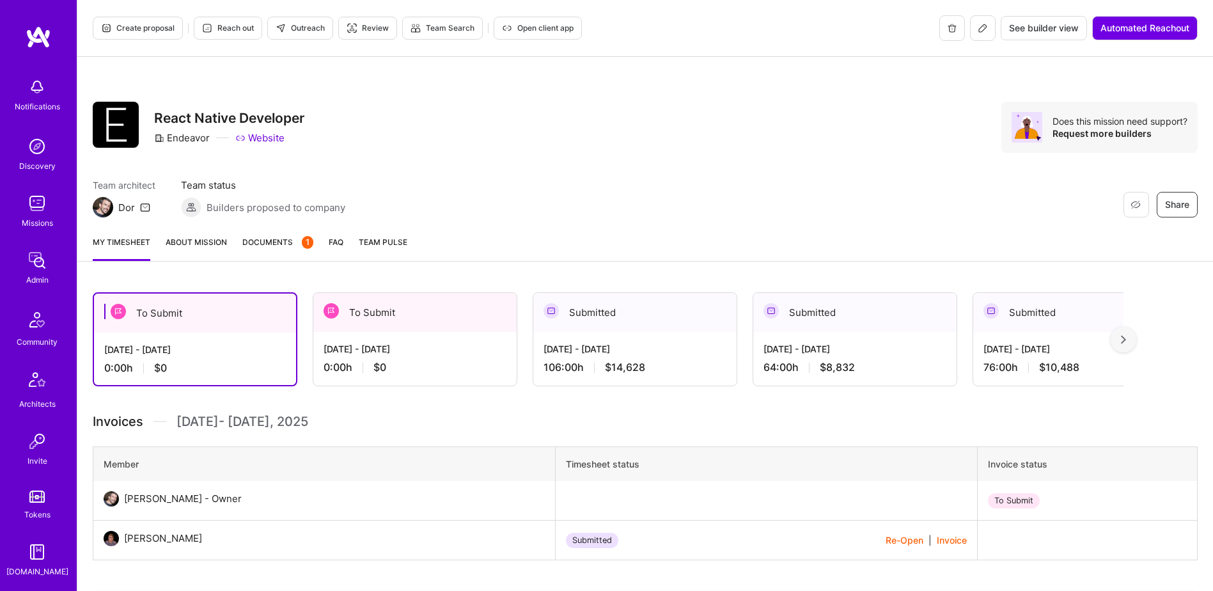
click at [274, 253] on link "Documents 1" at bounding box center [277, 248] width 71 height 26
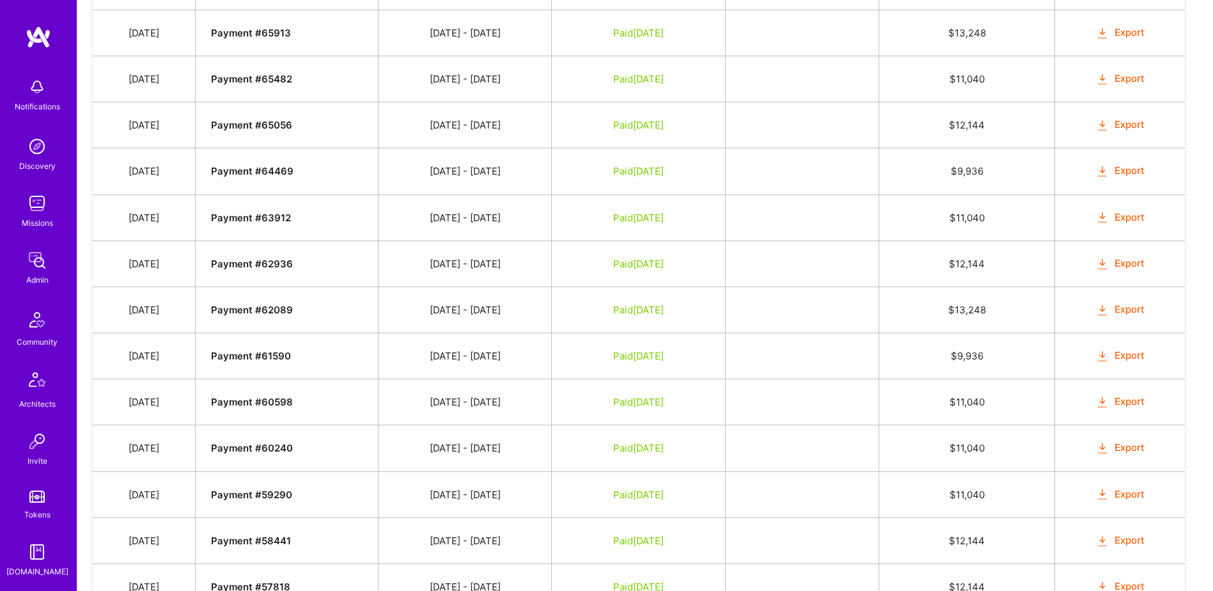
scroll to position [956, 0]
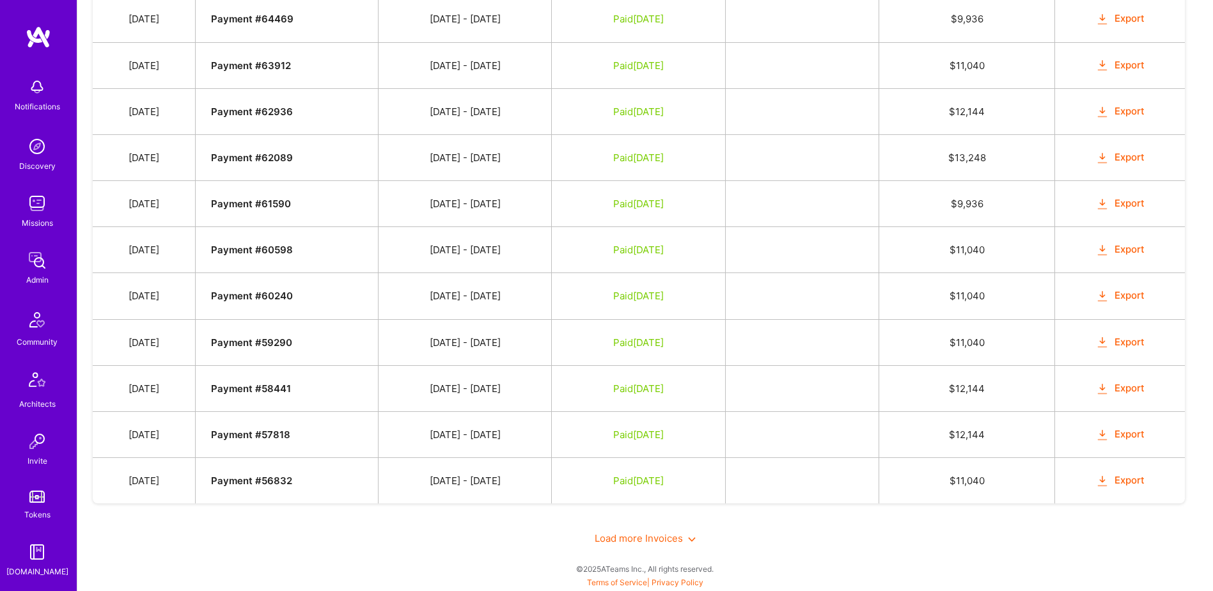
click at [635, 542] on span "Load more Invoices" at bounding box center [645, 538] width 101 height 12
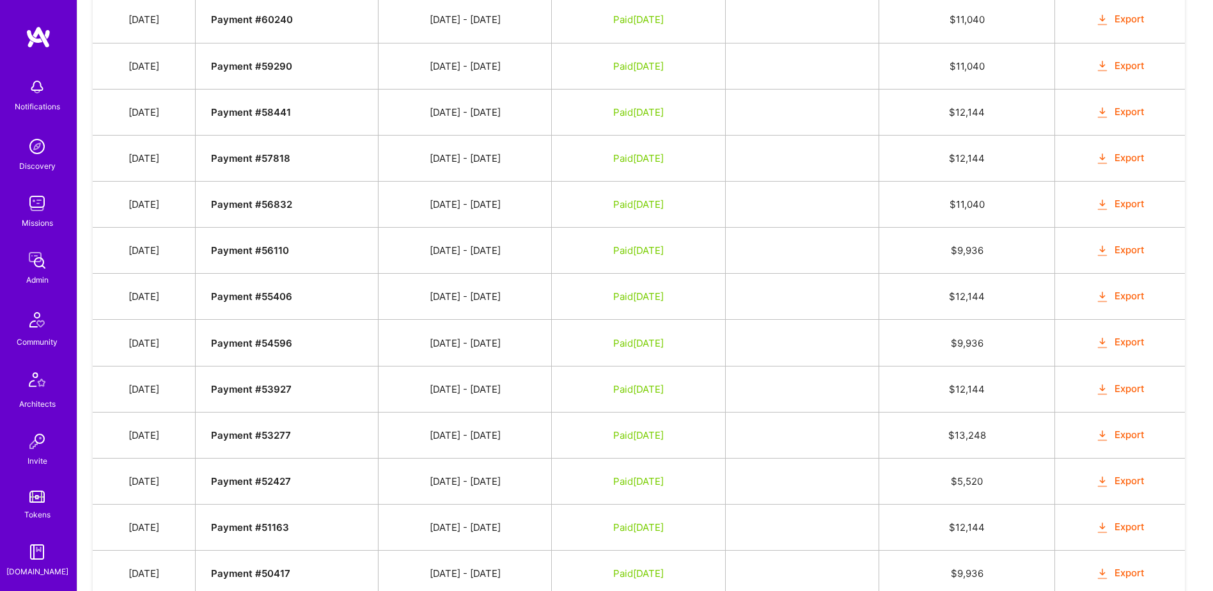
scroll to position [1511, 0]
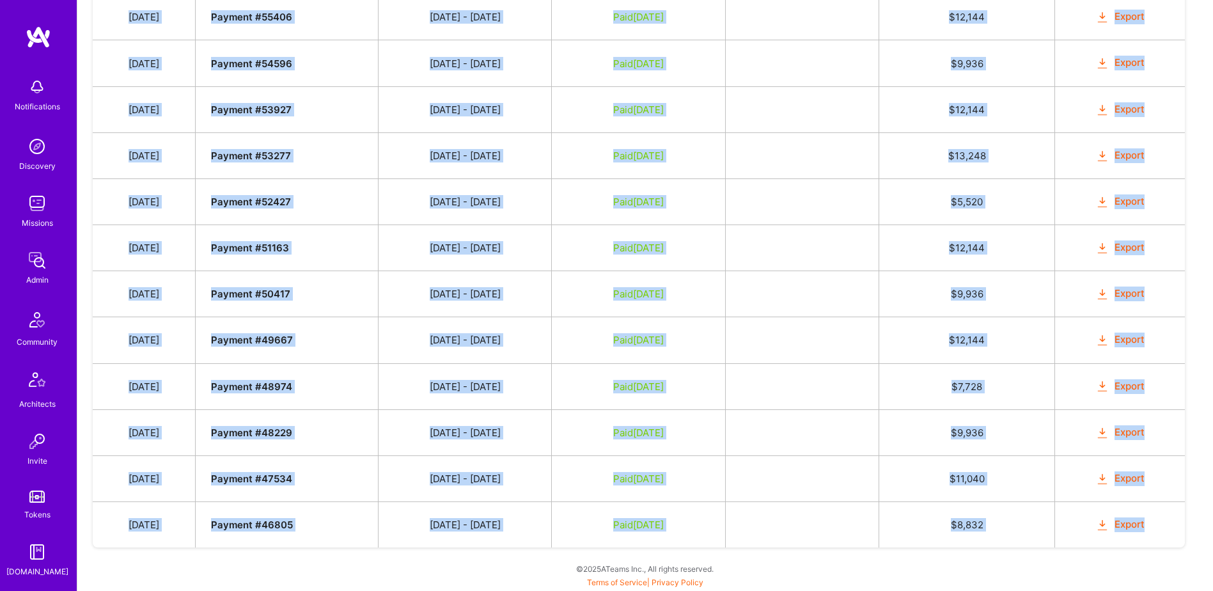
drag, startPoint x: 132, startPoint y: 264, endPoint x: 1149, endPoint y: 526, distance: 1050.4
copy tbody "Feb 4, 2025 Payment # 69238 01/16 - 01/31/2025 Paid Feb 19, 2025 $ 14,628 Expor…"
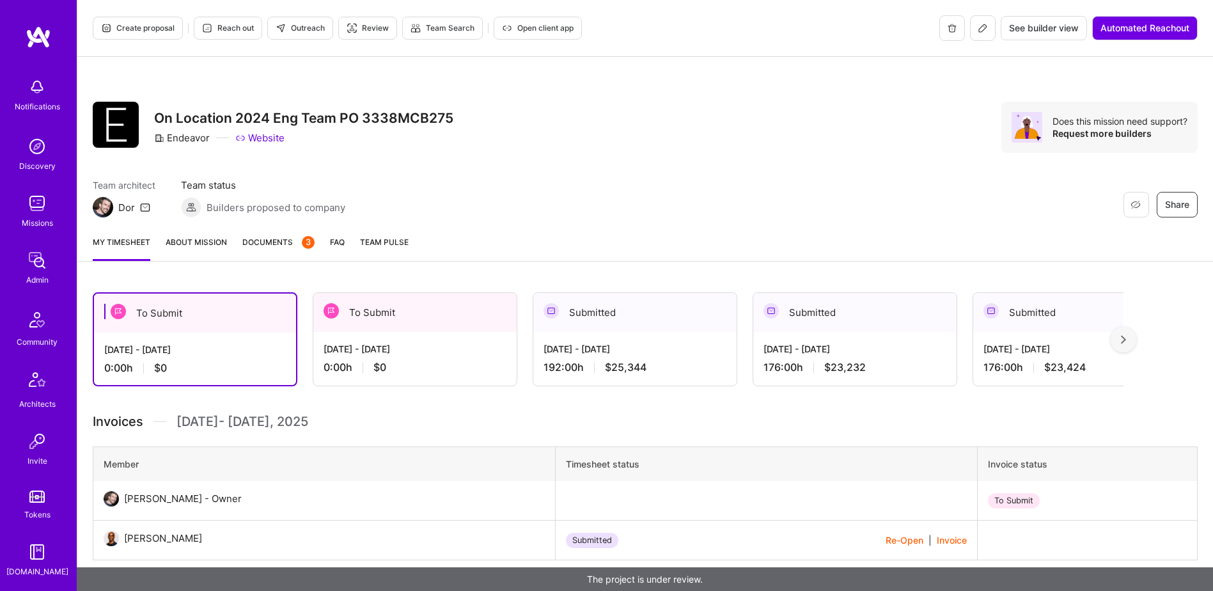
click at [272, 246] on span "Documents 3" at bounding box center [278, 241] width 72 height 13
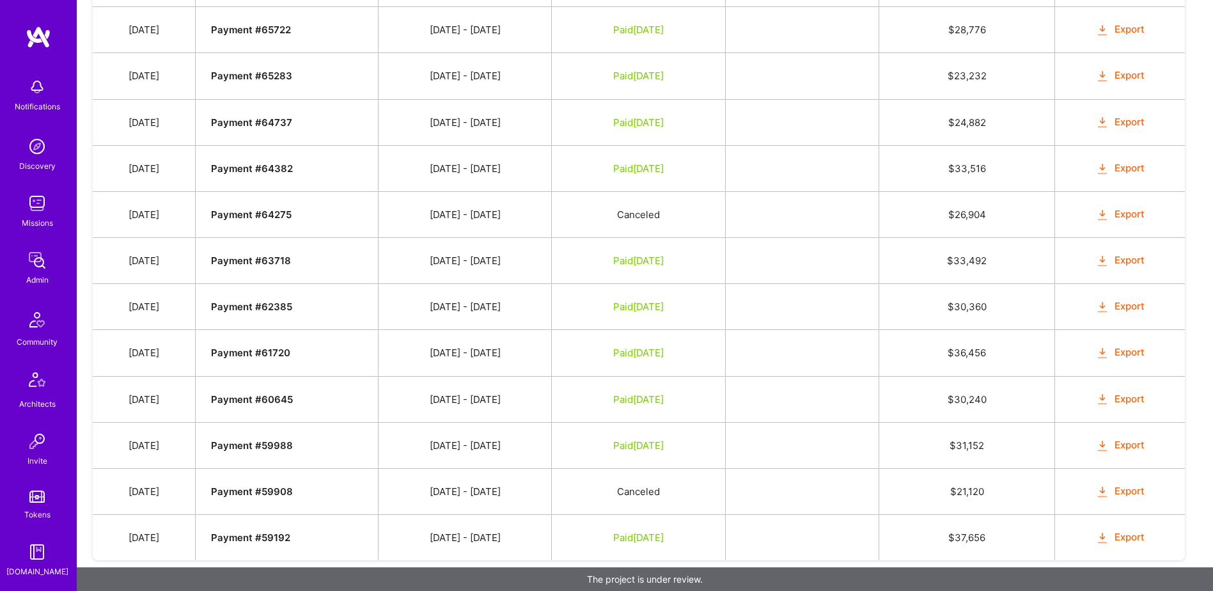
scroll to position [1039, 0]
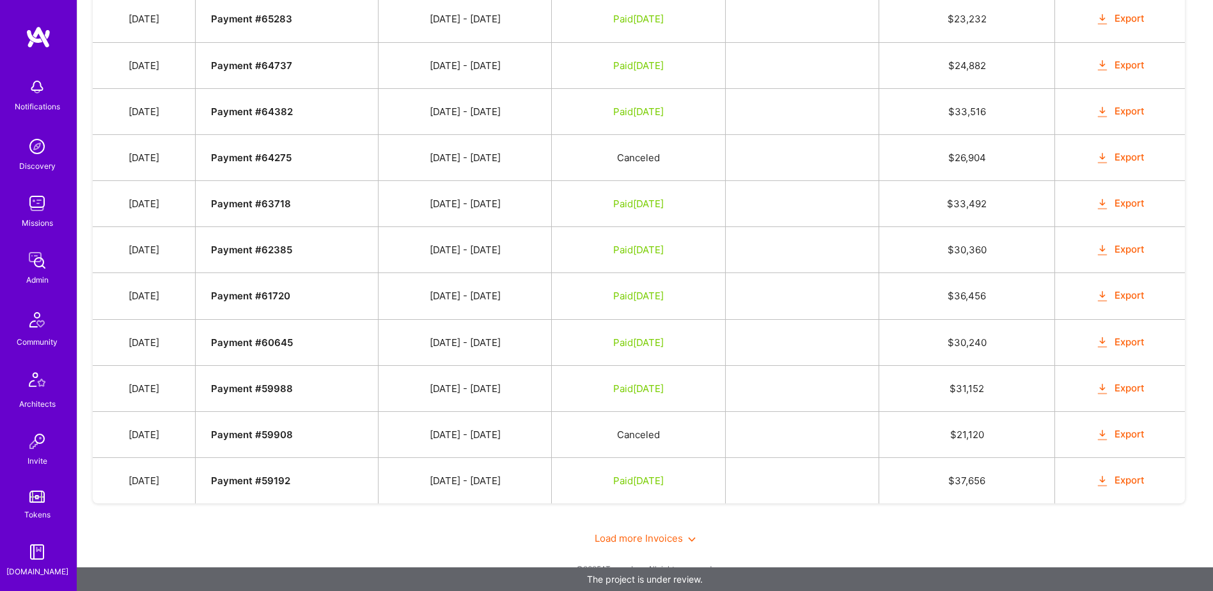
click at [666, 538] on span "Load more Invoices" at bounding box center [645, 538] width 101 height 12
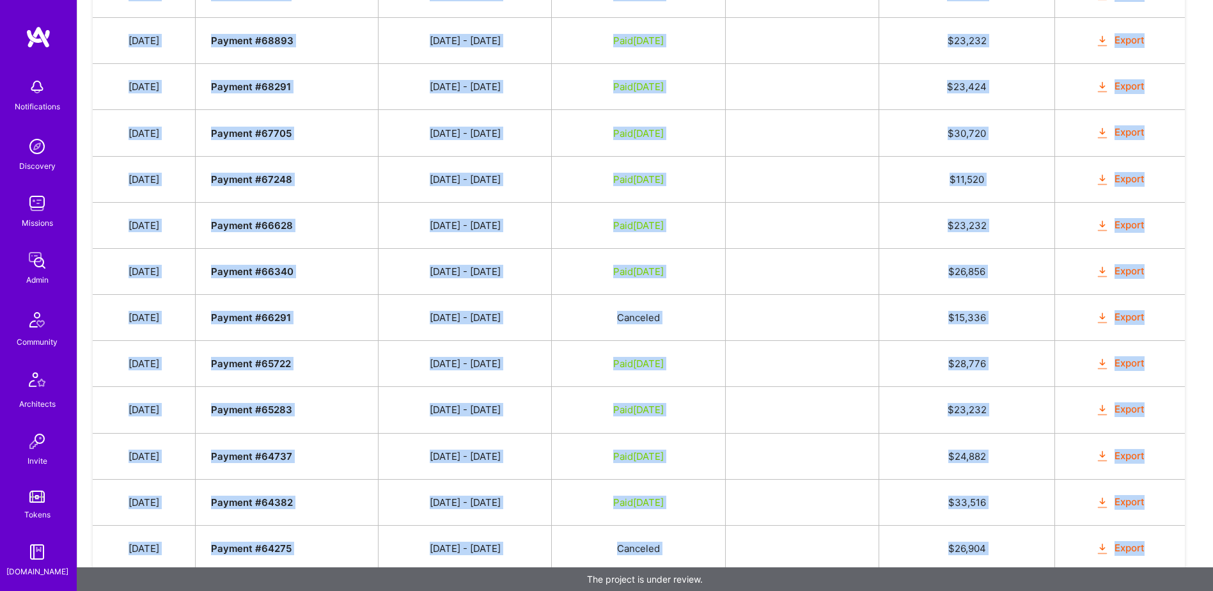
scroll to position [1041, 0]
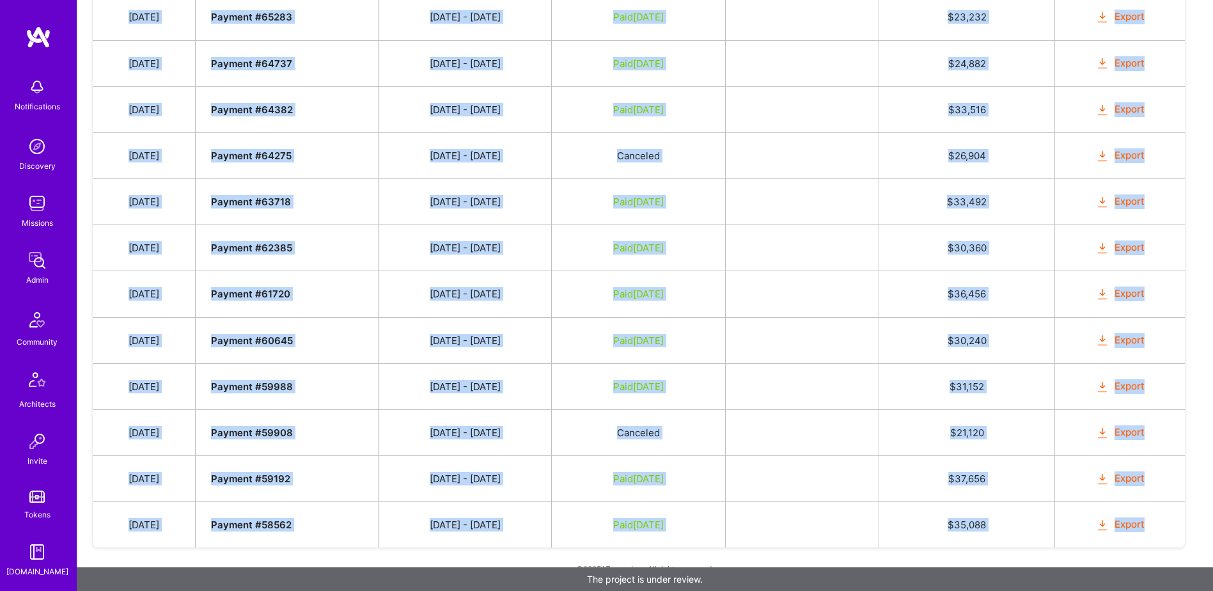
drag, startPoint x: 134, startPoint y: 306, endPoint x: 1156, endPoint y: 517, distance: 1043.5
click at [1156, 517] on tbody "Date Invoice # Invoice Period Invoice Status Total Hours Total Payment Feb 3, 2…" at bounding box center [639, 35] width 1092 height 1023
copy tbody "Feb 3, 2025 Payment # 69112 01/16 - 01/31/2025 Paid Feb 10, 2025 $ 25,344 Expor…"
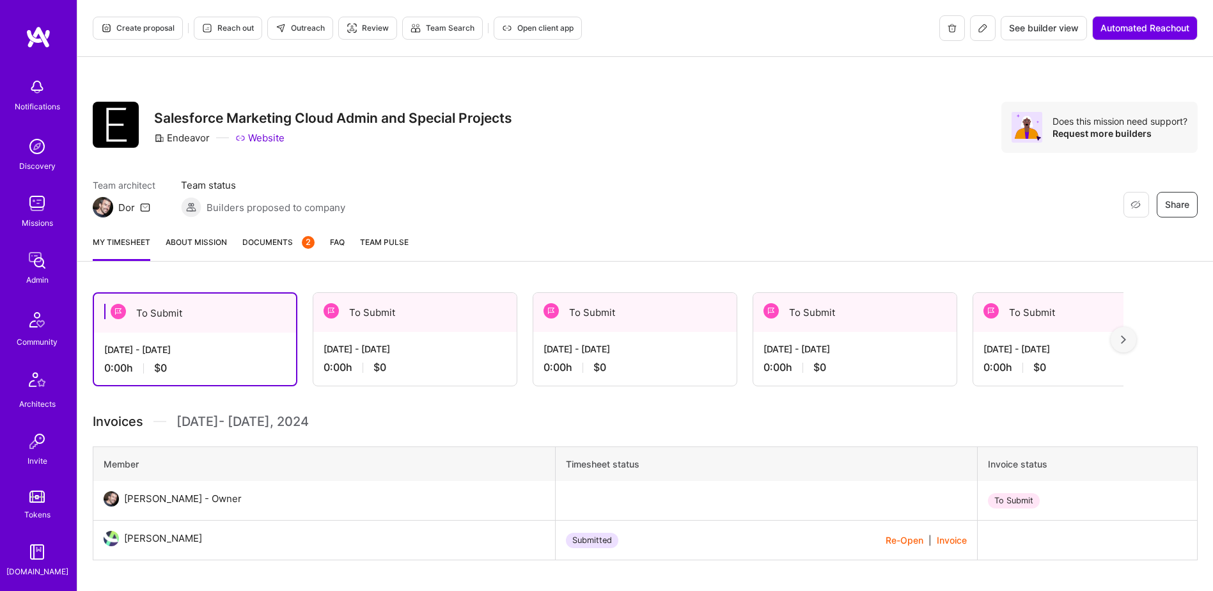
click at [267, 244] on span "Documents 2" at bounding box center [278, 241] width 72 height 13
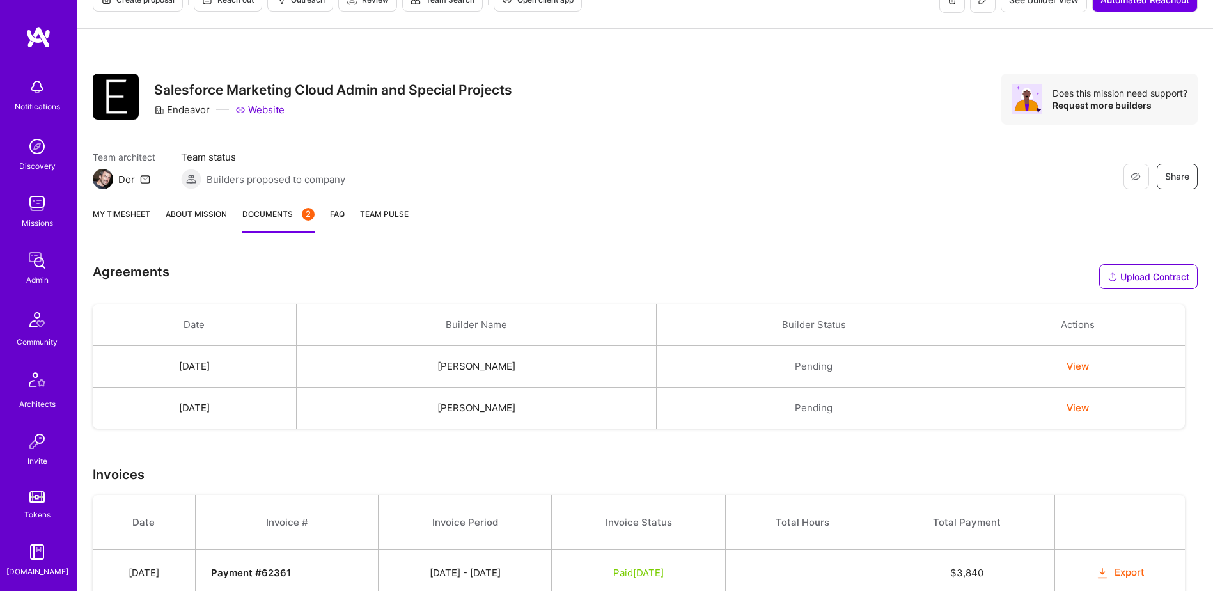
scroll to position [215, 0]
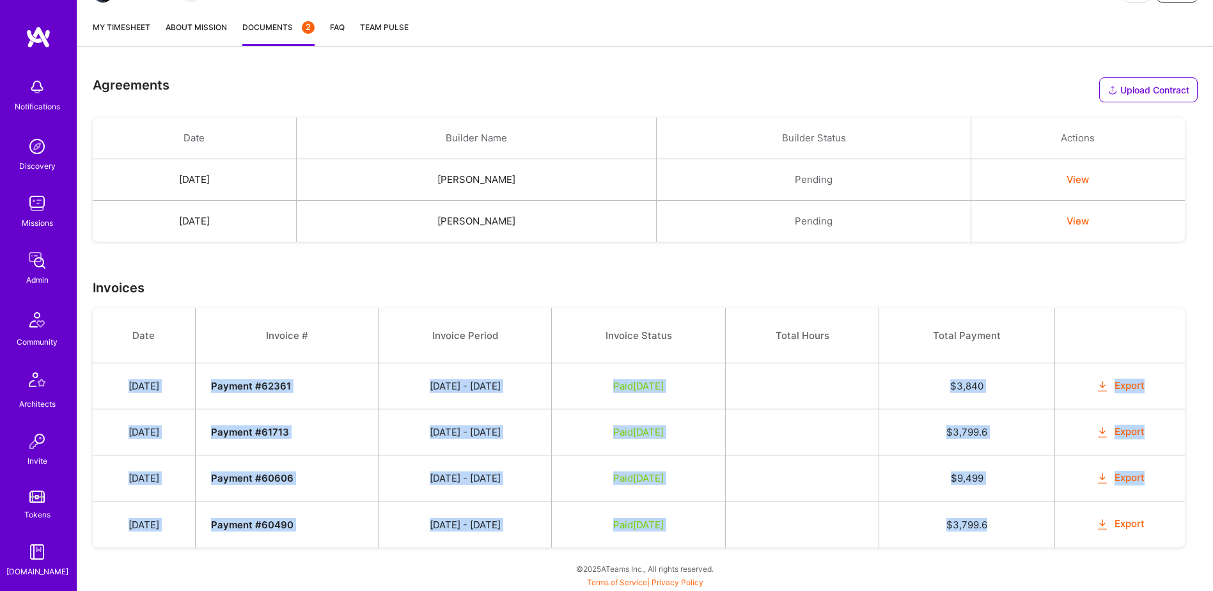
drag, startPoint x: 133, startPoint y: 387, endPoint x: 1032, endPoint y: 523, distance: 908.8
click at [1032, 523] on tbody "Date Invoice # Invoice Period Invoice Status Total Hours Total Payment [DATE] P…" at bounding box center [639, 427] width 1092 height 239
copy tbody "[DATE] Payment # 62361 [DATE] - [DATE] Paid [DATE] $ 3,840 Export [DATE] Paymen…"
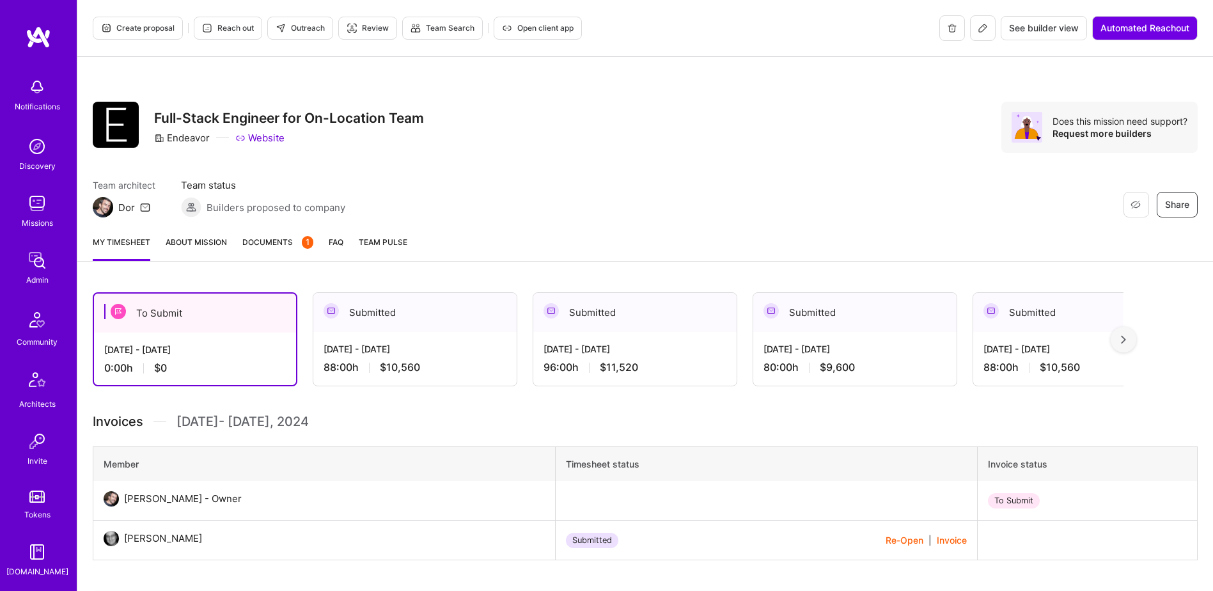
click at [262, 251] on link "Documents 1" at bounding box center [277, 248] width 71 height 26
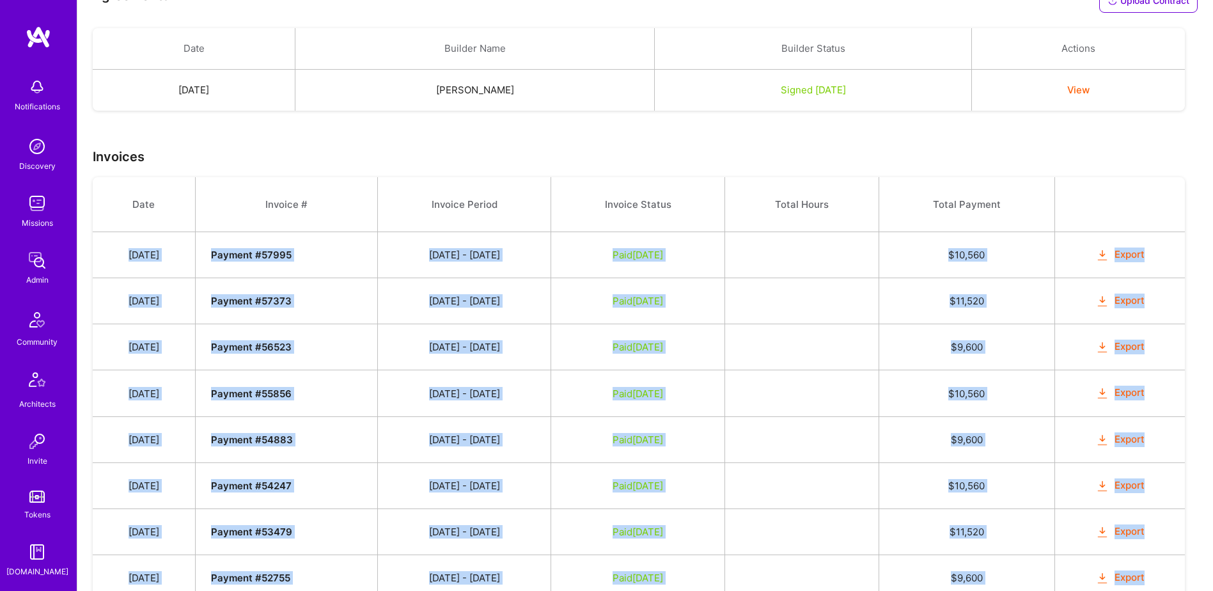
scroll to position [496, 0]
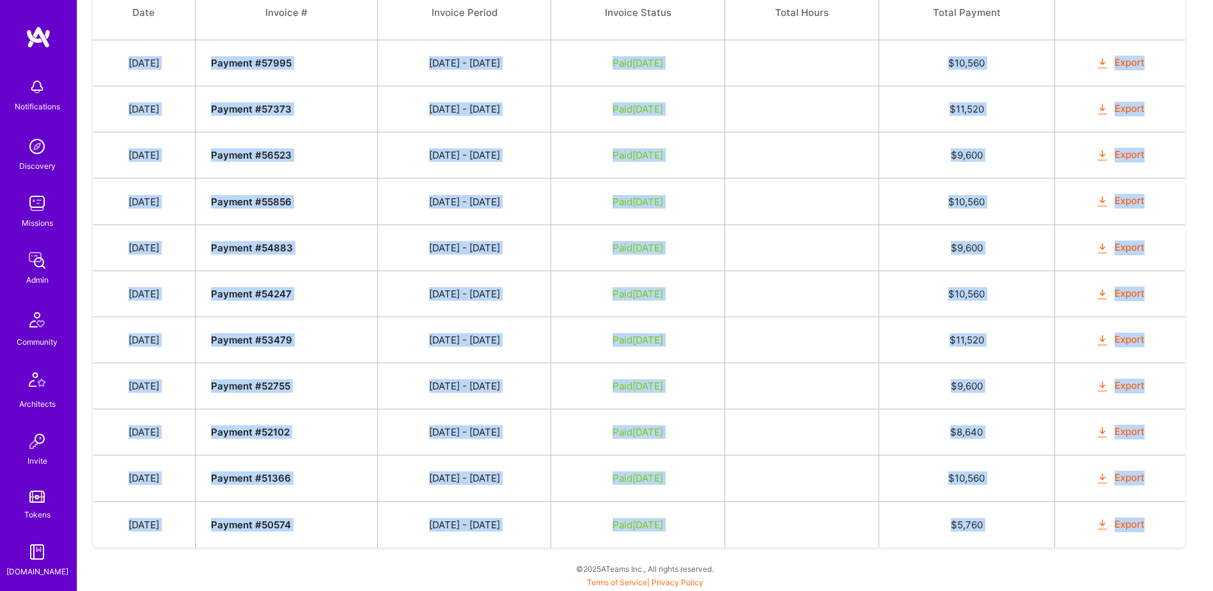
drag, startPoint x: 134, startPoint y: 255, endPoint x: 1162, endPoint y: 526, distance: 1063.4
click at [1162, 526] on tbody "Date Invoice # Invoice Period Invoice Status Total Hours Total Payment May 6, 2…" at bounding box center [639, 266] width 1092 height 562
copy tbody "May 6, 2024 Payment # 57995 04/16 - 04/30/2024 Paid May 14, 2024 $ 10,560 Expor…"
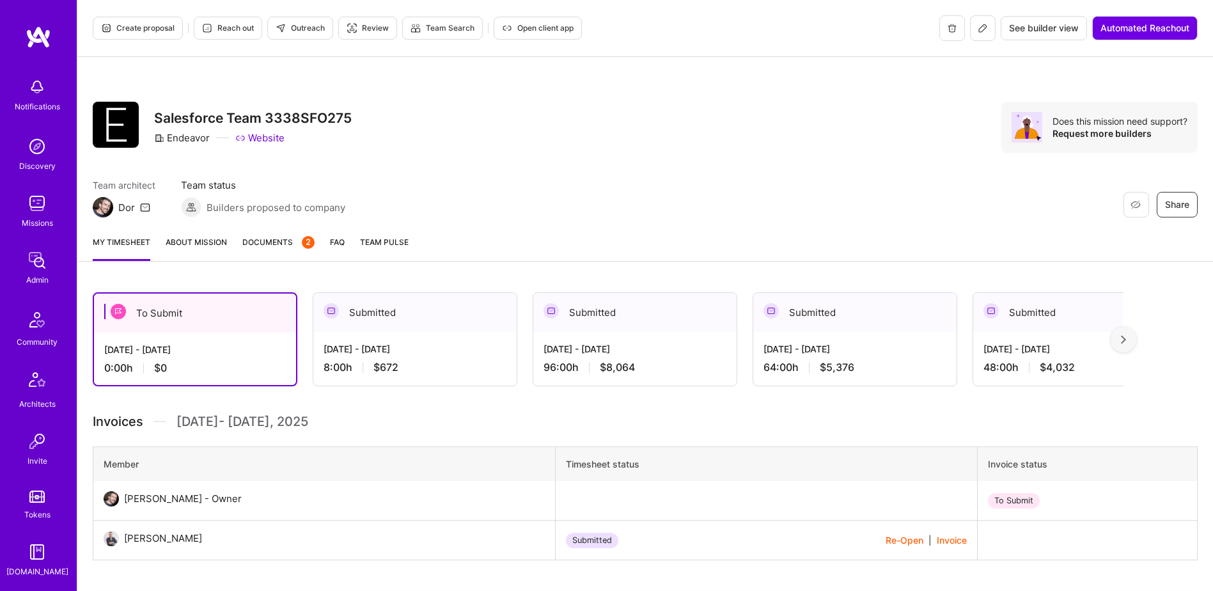
click at [265, 239] on span "Documents 2" at bounding box center [278, 241] width 72 height 13
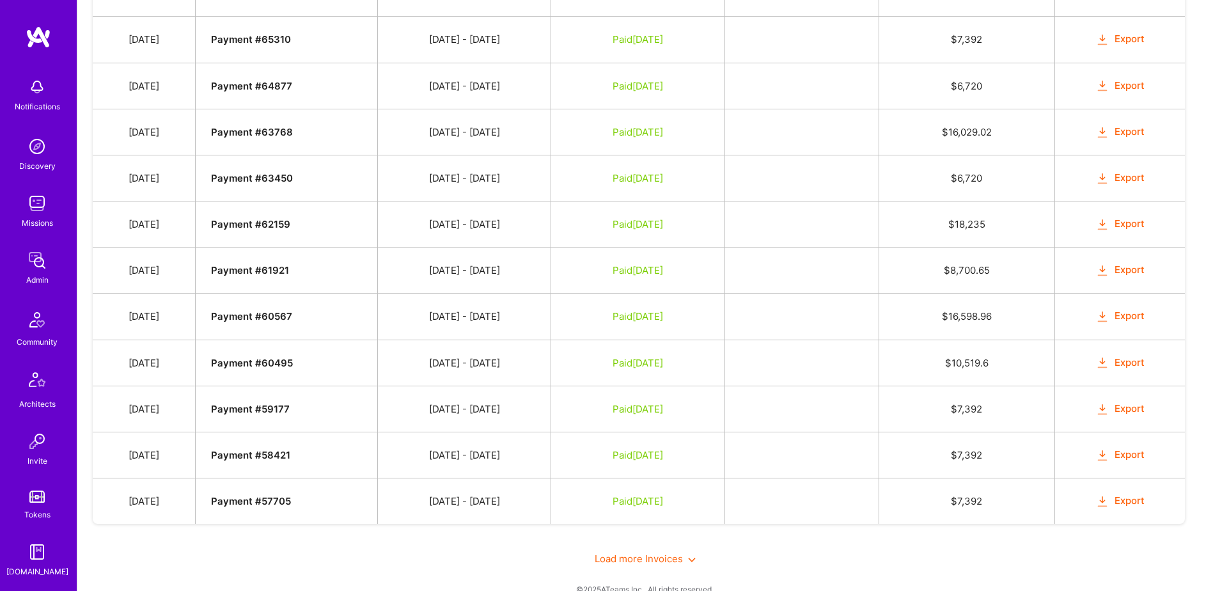
scroll to position [997, 0]
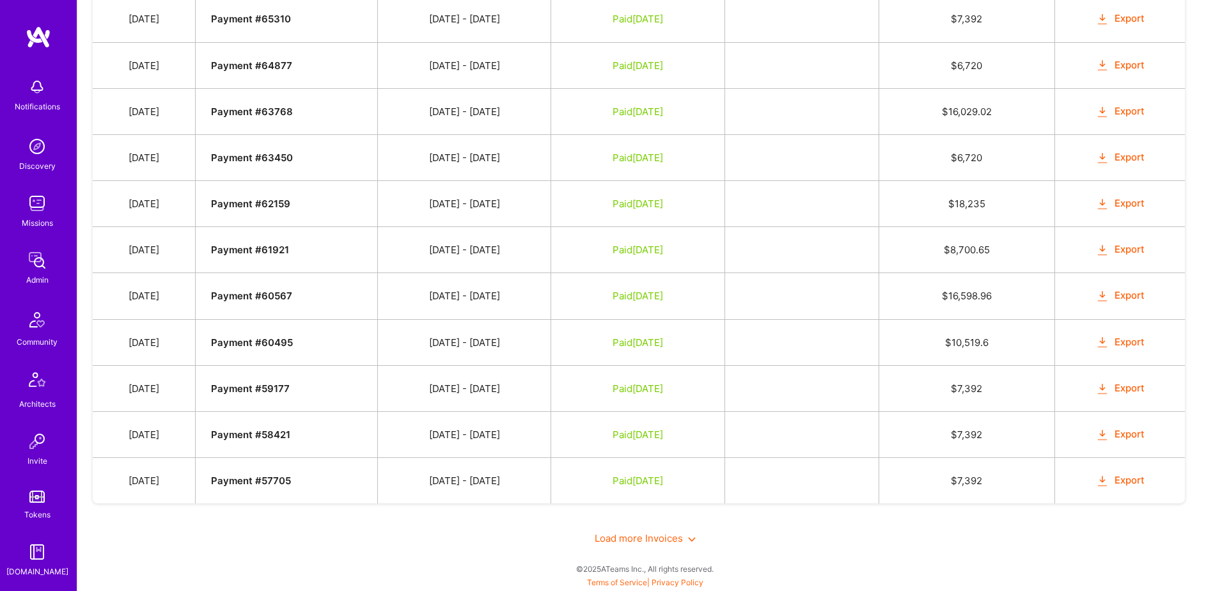
click at [642, 536] on span "Load more Invoices" at bounding box center [645, 538] width 101 height 12
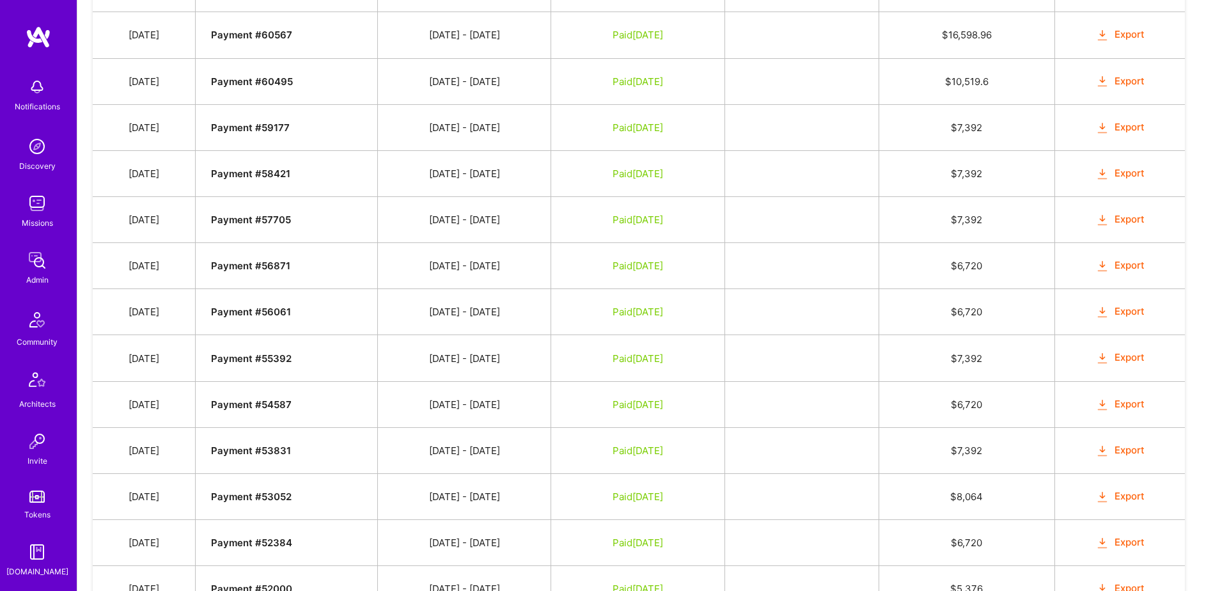
scroll to position [1507, 0]
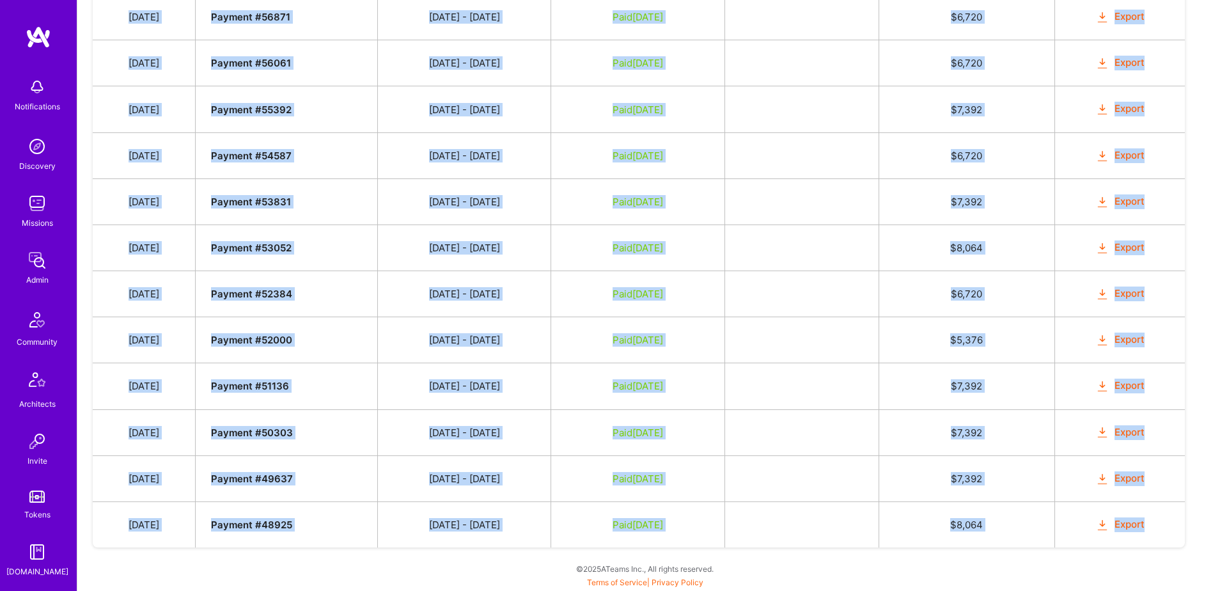
drag, startPoint x: 135, startPoint y: 244, endPoint x: 1167, endPoint y: 535, distance: 1072.4
copy tbody "Feb 21, 2025 Payment # 70025 02/01 - 02/15/2025 Paid Mar 4, 2025 $ 672 Export F…"
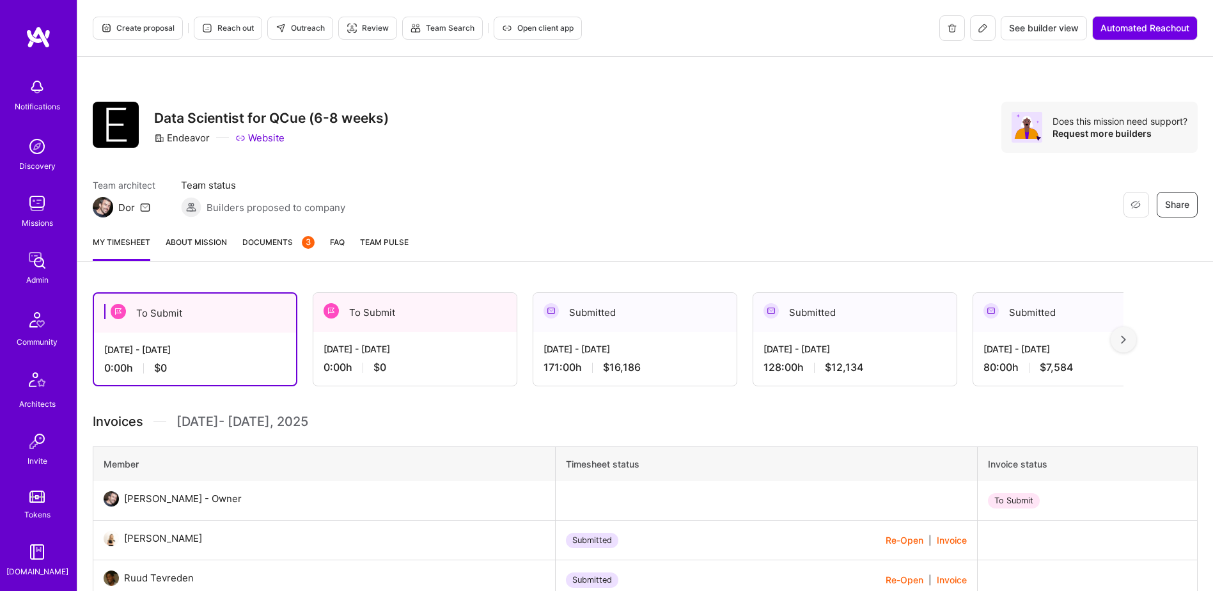
click at [280, 248] on span "Documents 3" at bounding box center [278, 241] width 72 height 13
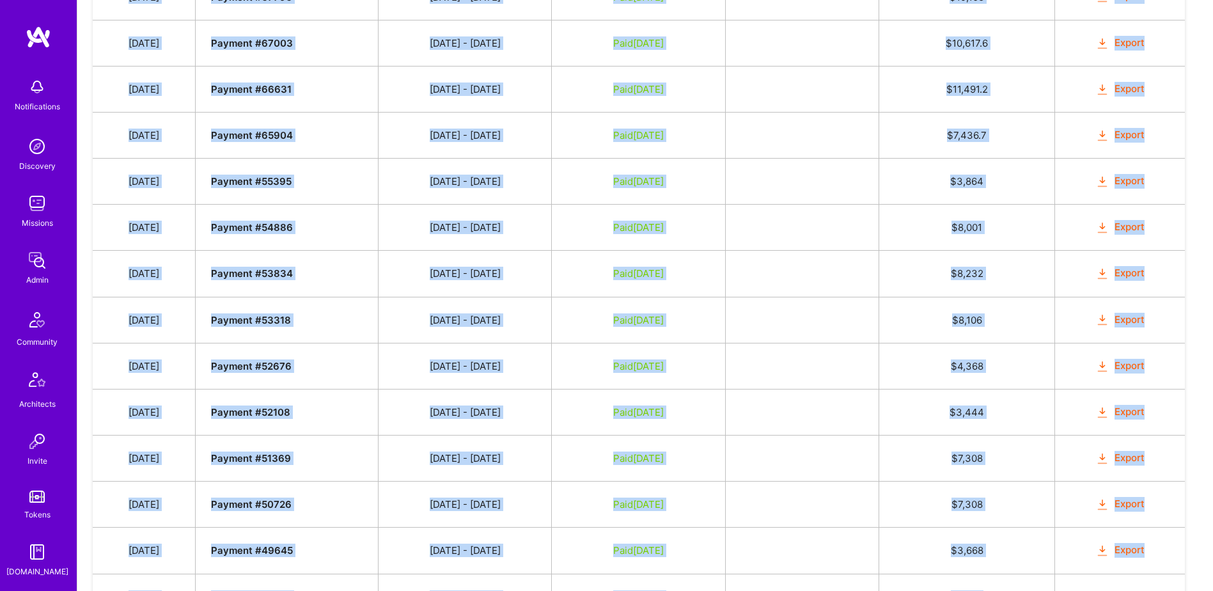
scroll to position [856, 0]
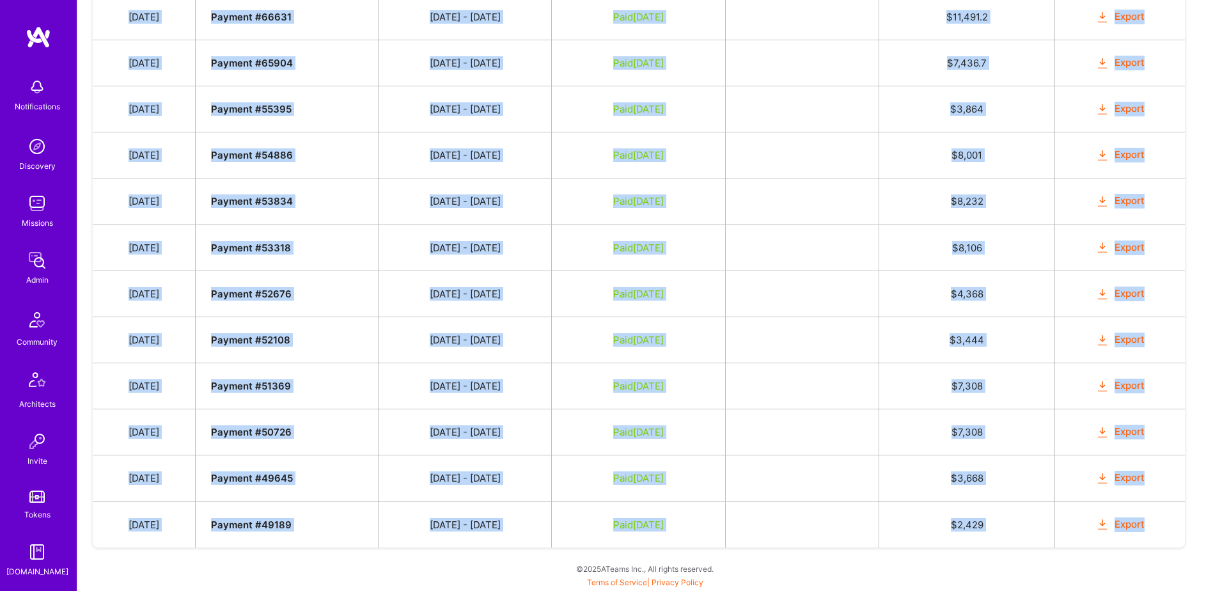
drag, startPoint x: 133, startPoint y: 105, endPoint x: 1157, endPoint y: 526, distance: 1107.1
click at [1157, 526] on tbody "Date Invoice # Invoice Period Invoice Status Total Hours Total Payment [DATE] P…" at bounding box center [639, 127] width 1092 height 839
copy tbody "[DATE] Payment # 69182 [DATE] - [DATE] Paid [DATE] $ 16,186.8 Export [DATE] Pay…"
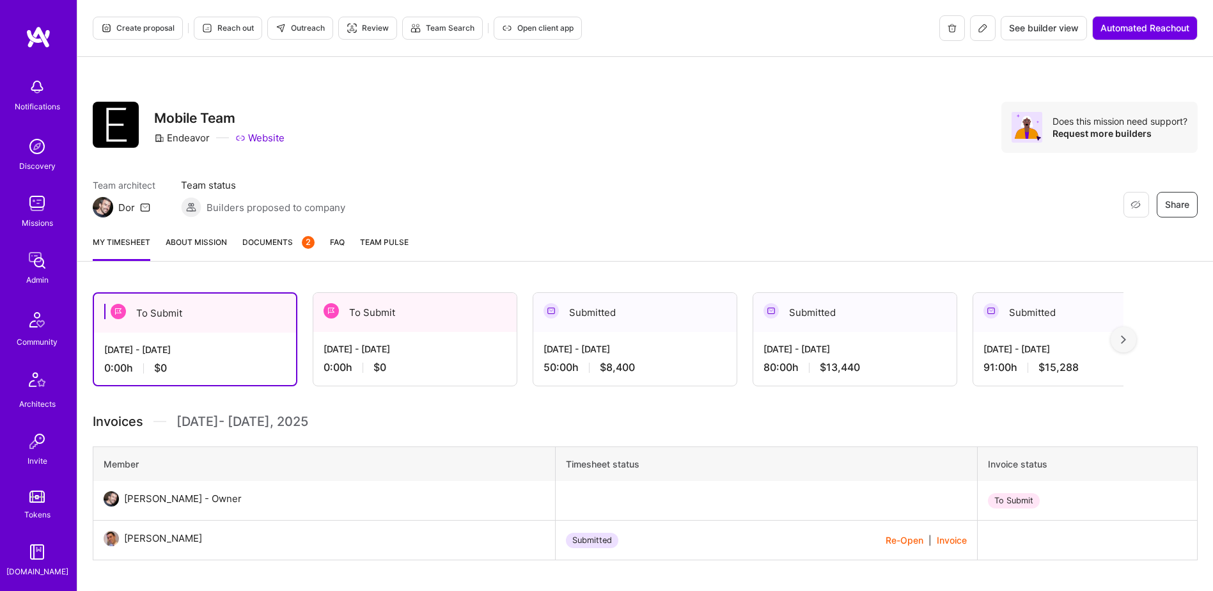
click at [278, 237] on span "Documents 2" at bounding box center [278, 241] width 72 height 13
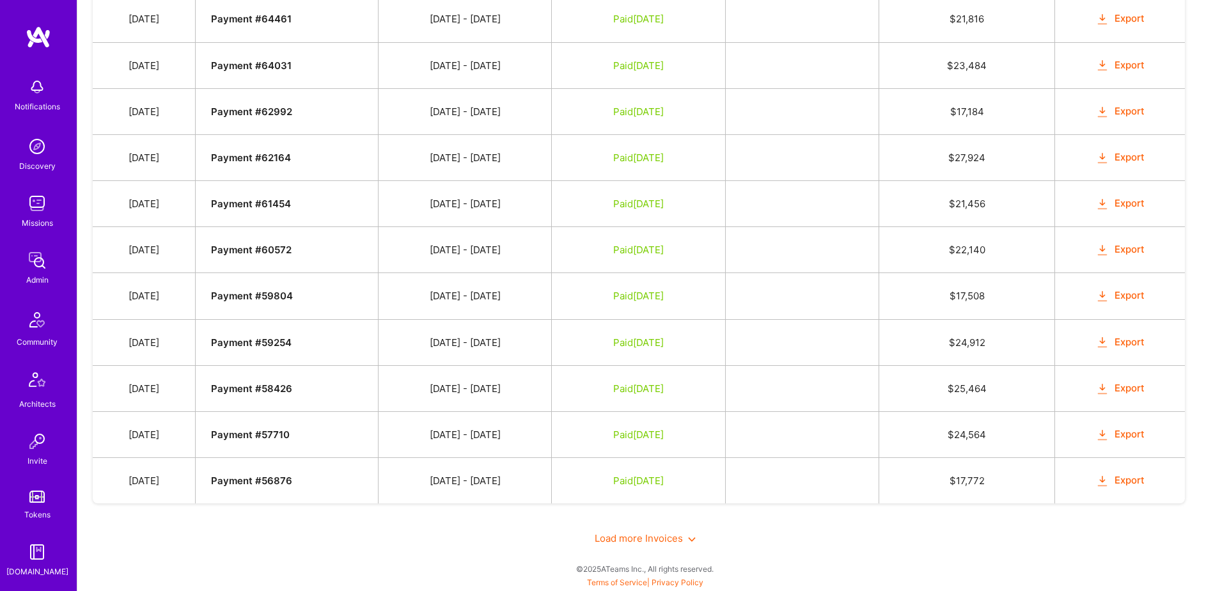
click at [647, 539] on span "Load more Invoices" at bounding box center [645, 538] width 101 height 12
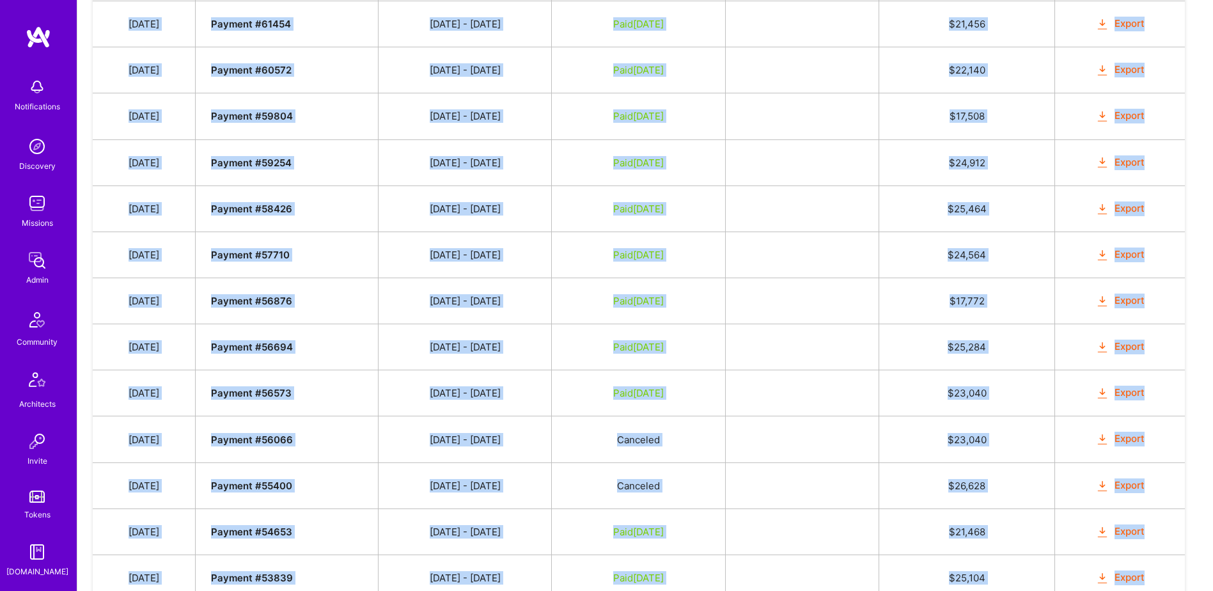
scroll to position [1599, 0]
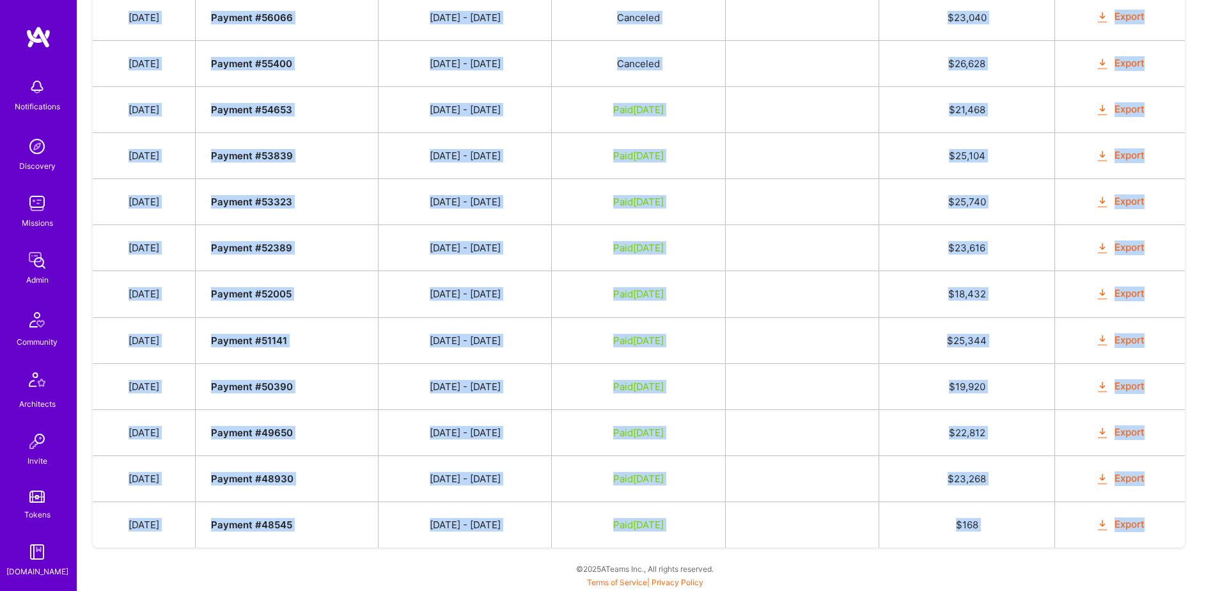
drag, startPoint x: 131, startPoint y: 342, endPoint x: 1154, endPoint y: 519, distance: 1037.9
copy tbody "Feb 4, 2025 Payment # 69184 01/16 - 01/31/2025 Paid Feb 10, 2025 $ 8,400 Export…"
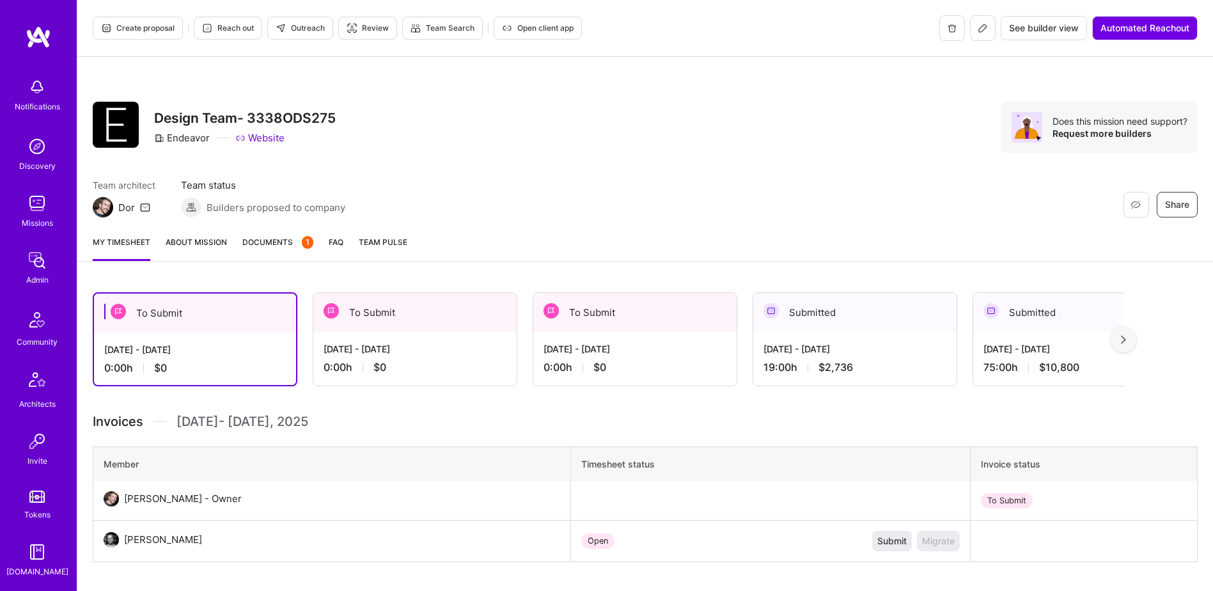
click at [274, 240] on span "Documents 1" at bounding box center [277, 241] width 71 height 13
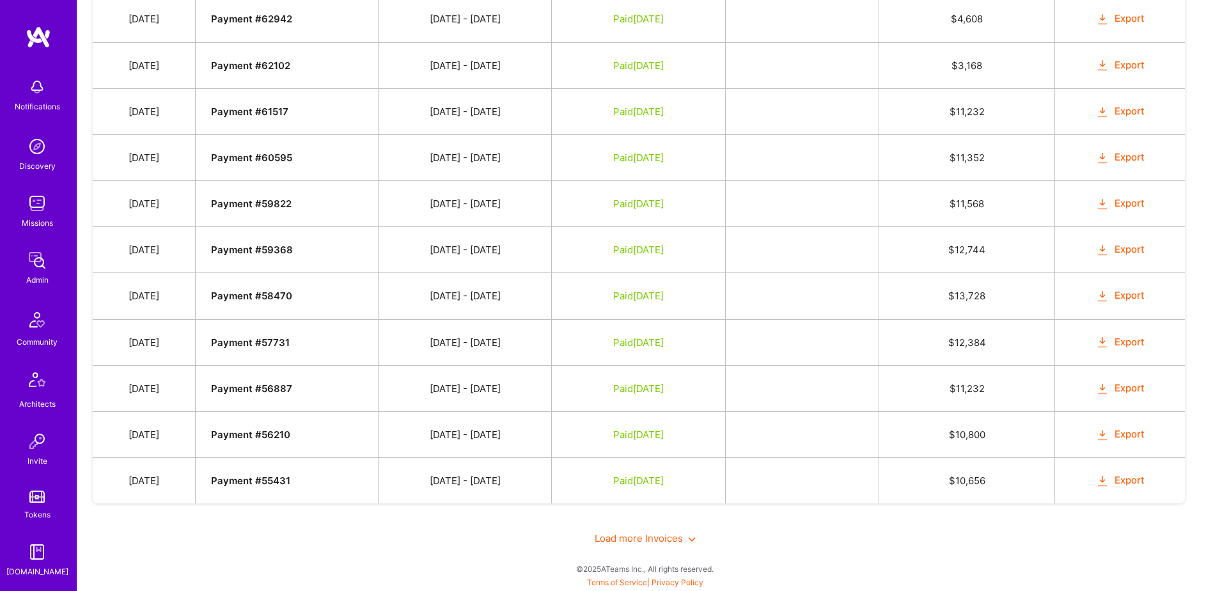
click at [630, 533] on span "Load more Invoices" at bounding box center [645, 538] width 101 height 12
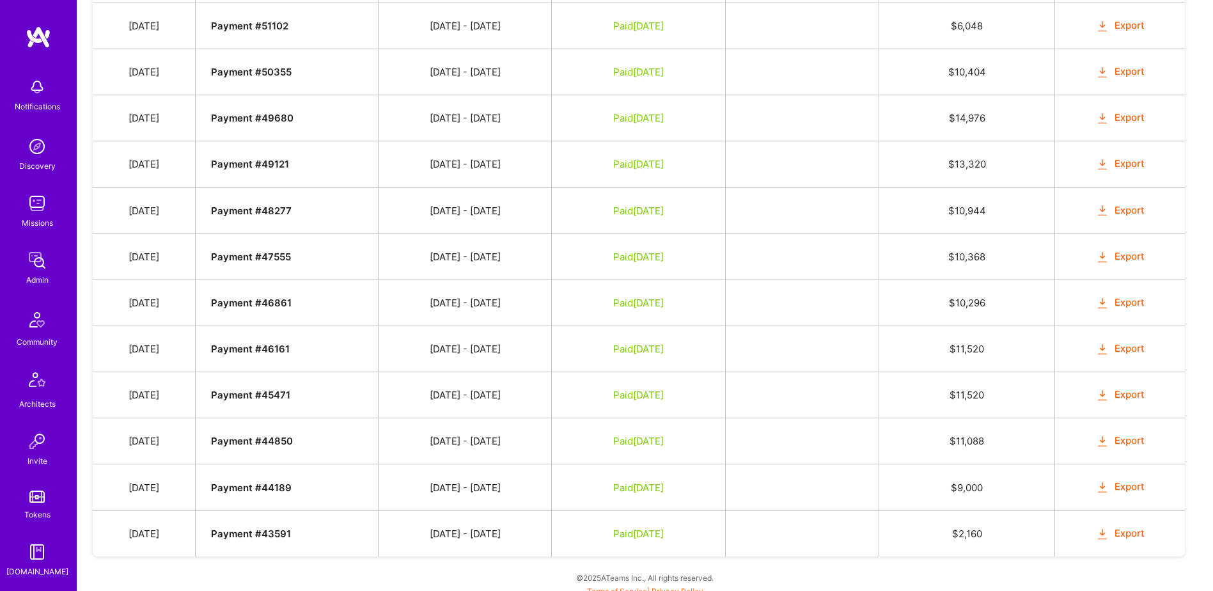
scroll to position [1696, 0]
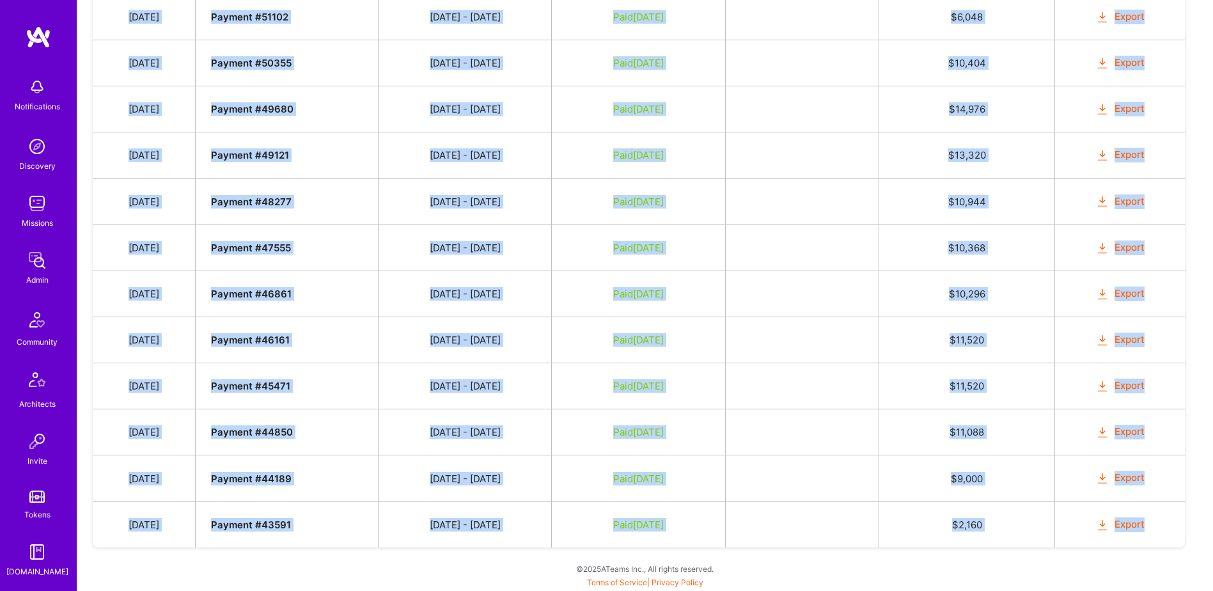
drag, startPoint x: 134, startPoint y: 400, endPoint x: 1160, endPoint y: 515, distance: 1032.3
copy tbody "[DATE] Payment # 68176 [DATE] - [DATE] Paid [DATE] $ 2,736 Export [DATE] Paymen…"
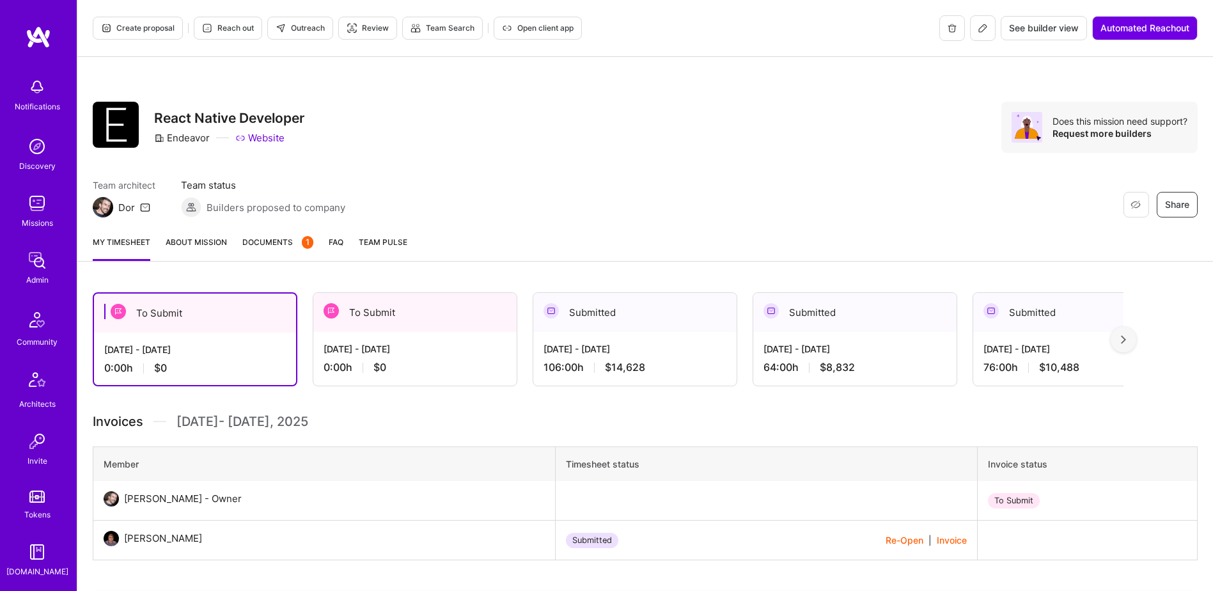
click at [256, 231] on div "My timesheet About Mission Documents 1 FAQ Team Pulse" at bounding box center [645, 243] width 1136 height 36
drag, startPoint x: 310, startPoint y: 242, endPoint x: 297, endPoint y: 242, distance: 12.2
click at [300, 242] on div "My timesheet About Mission Documents 1 FAQ Team Pulse" at bounding box center [645, 243] width 1136 height 36
click at [297, 243] on span "Documents 1" at bounding box center [277, 241] width 71 height 13
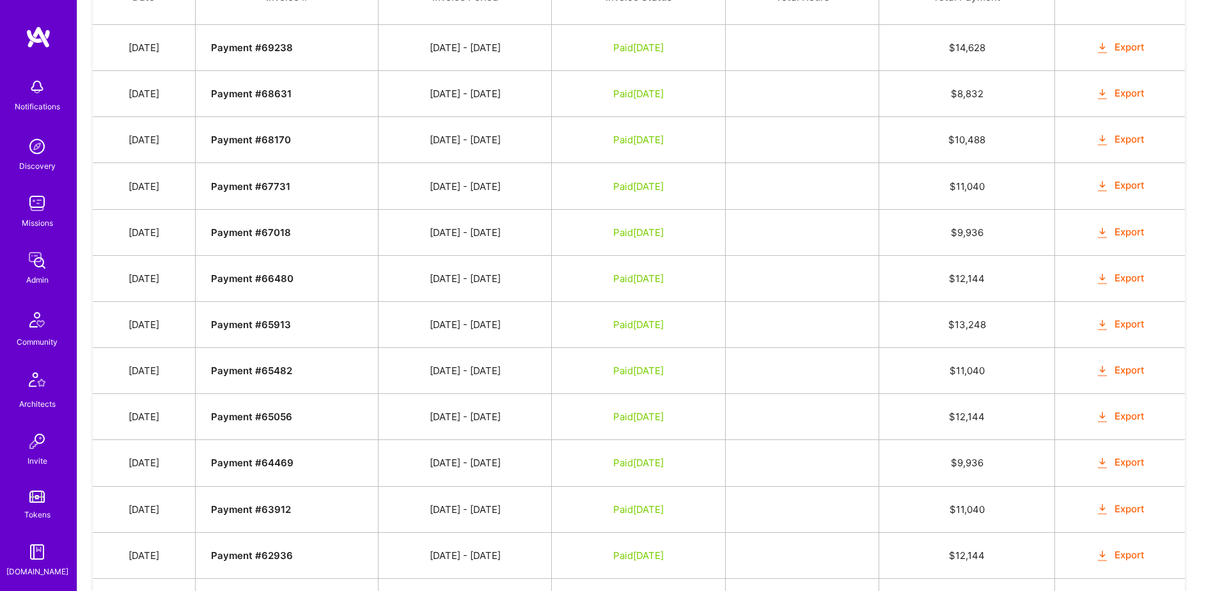
scroll to position [956, 0]
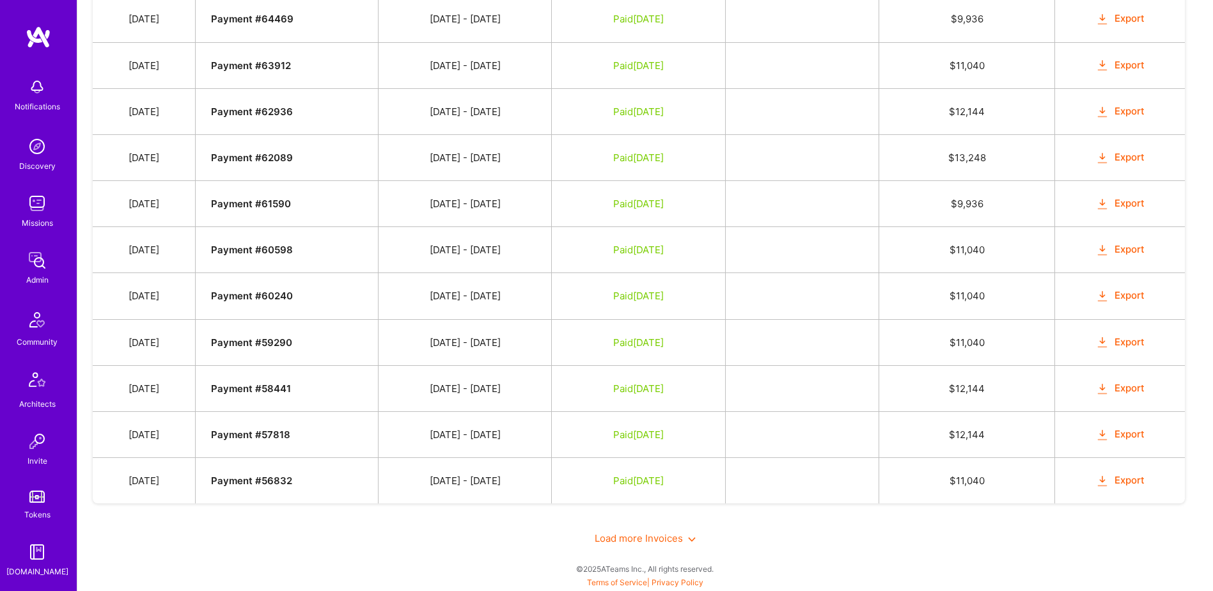
click at [622, 534] on span "Load more Invoices" at bounding box center [645, 538] width 101 height 12
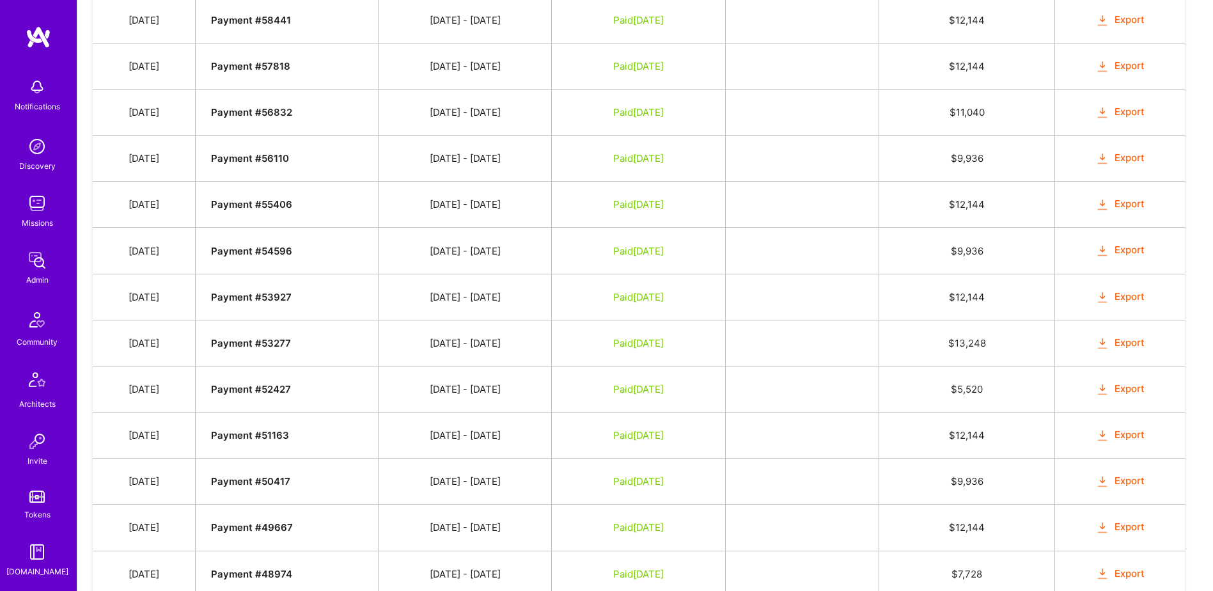
scroll to position [1511, 0]
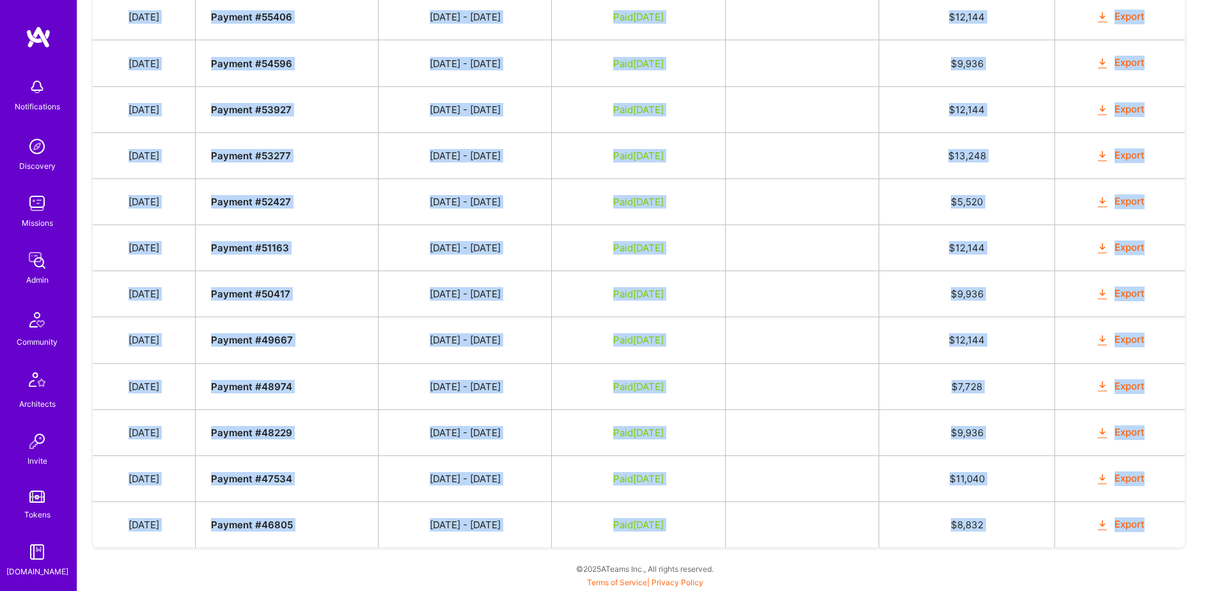
drag, startPoint x: 397, startPoint y: 301, endPoint x: 1174, endPoint y: 512, distance: 805.3
copy tbody "Feb 4, 2025 Payment # 69238 01/16 - 01/31/2025 Paid Feb 19, 2025 $ 14,628 Expor…"
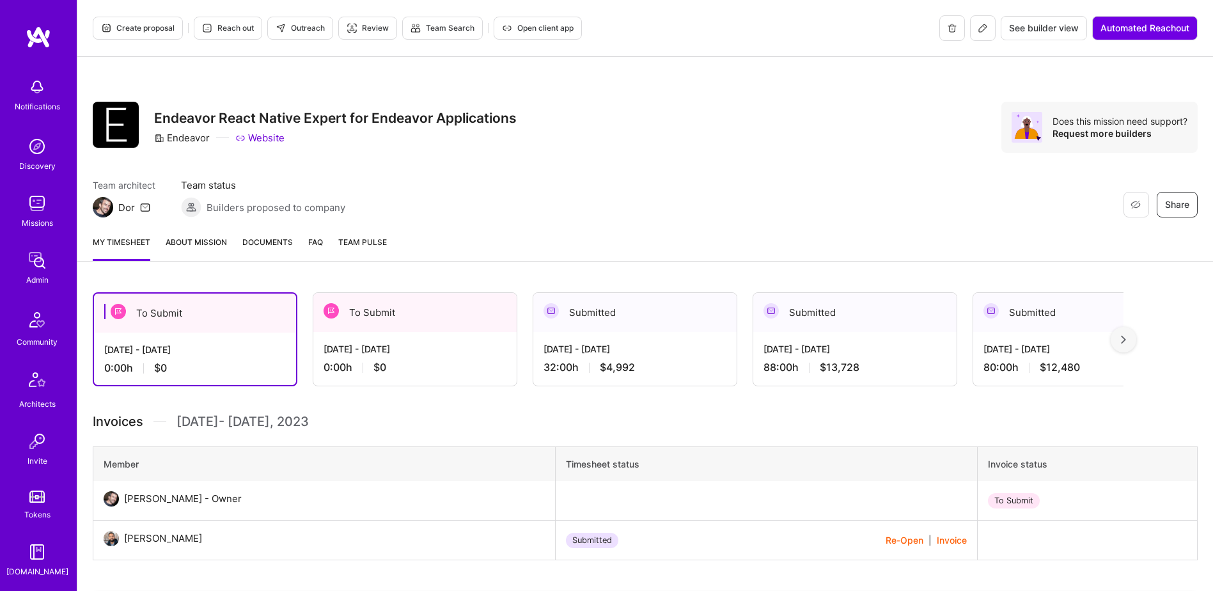
click at [267, 240] on span "Documents" at bounding box center [267, 241] width 51 height 13
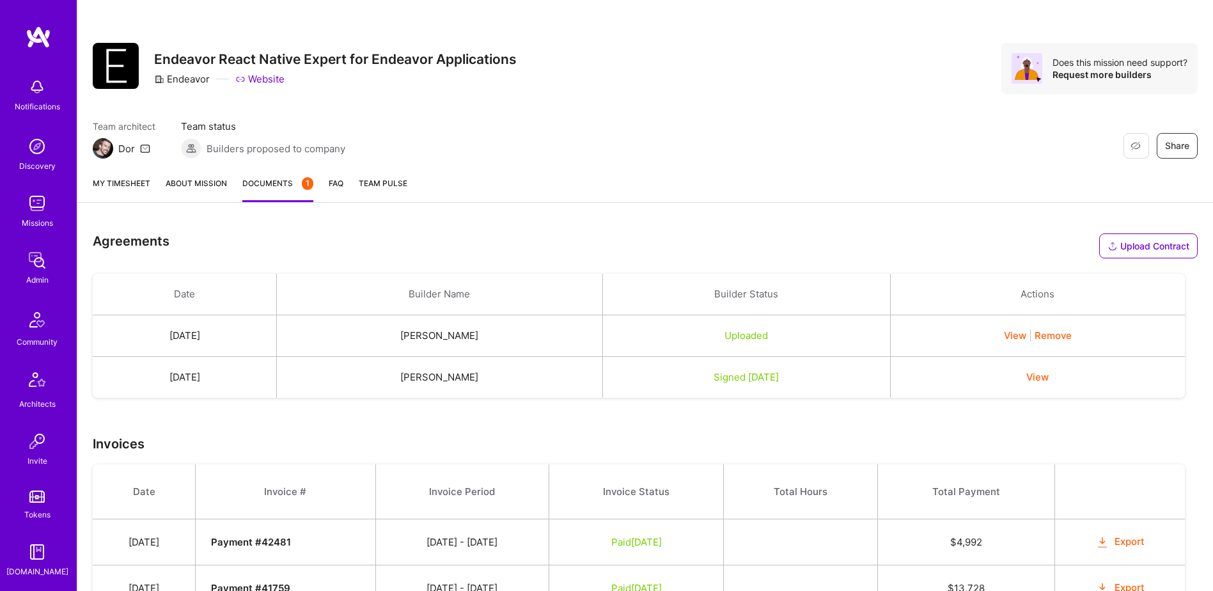
scroll to position [169, 0]
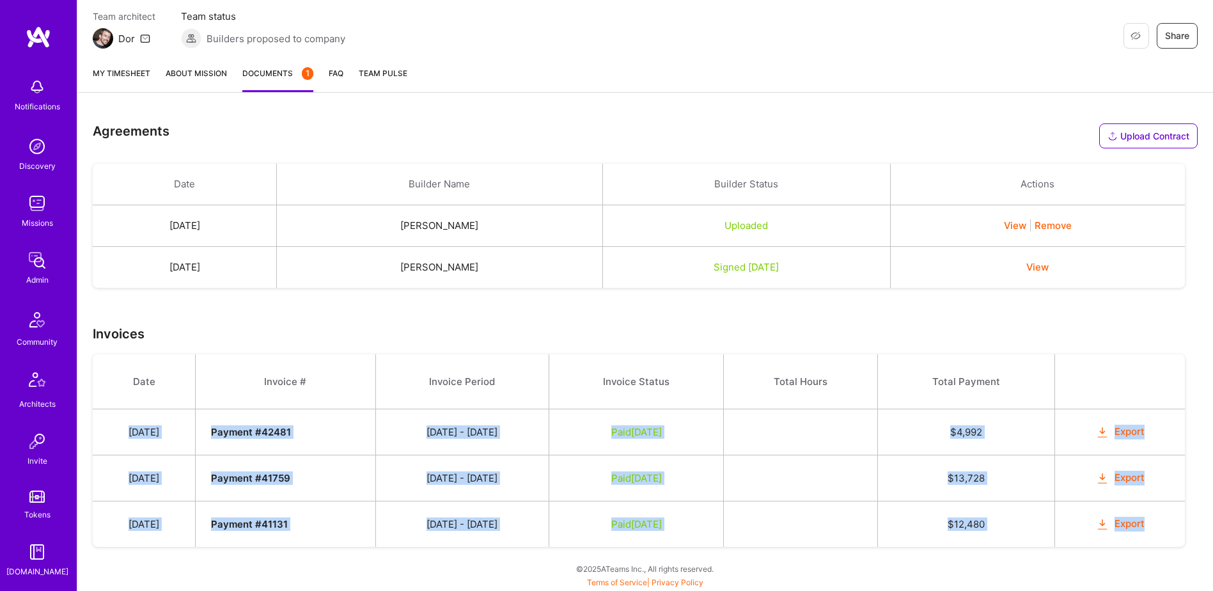
drag, startPoint x: 130, startPoint y: 431, endPoint x: 1172, endPoint y: 530, distance: 1045.9
click at [1172, 530] on tbody "Date Invoice # Invoice Period Invoice Status Total Hours Total Payment [DATE] P…" at bounding box center [639, 450] width 1092 height 193
copy tbody "[DATE] Payment # 42481 [DATE] - [DATE] Paid [DATE] $ 4,992 Export [DATE] Paymen…"
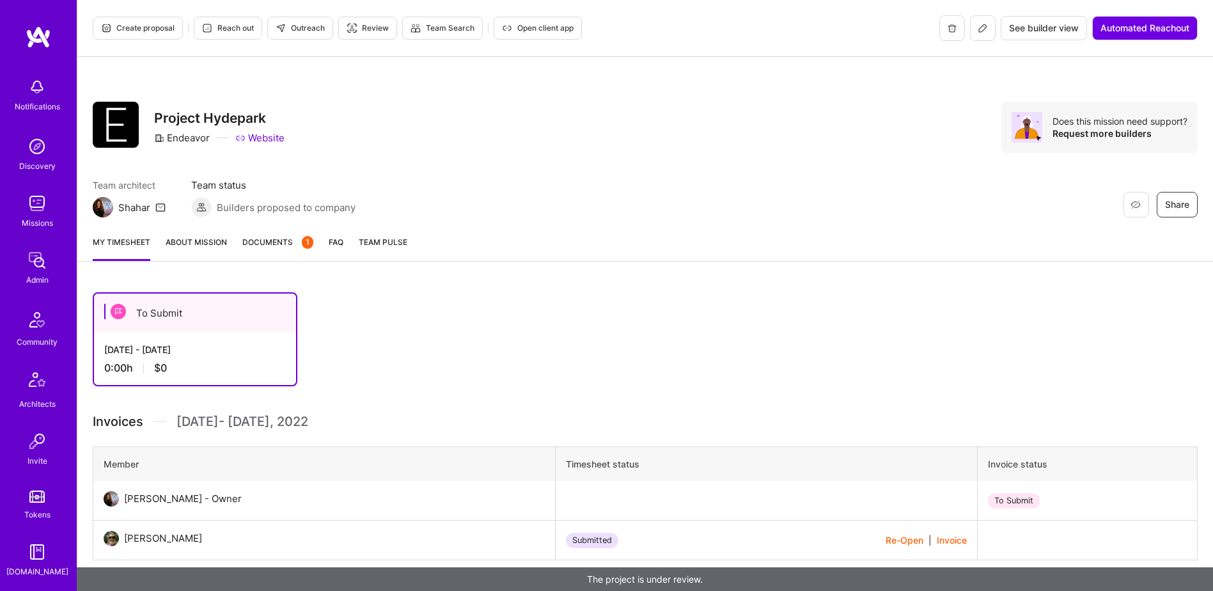
click at [264, 249] on link "Documents 1" at bounding box center [277, 248] width 71 height 26
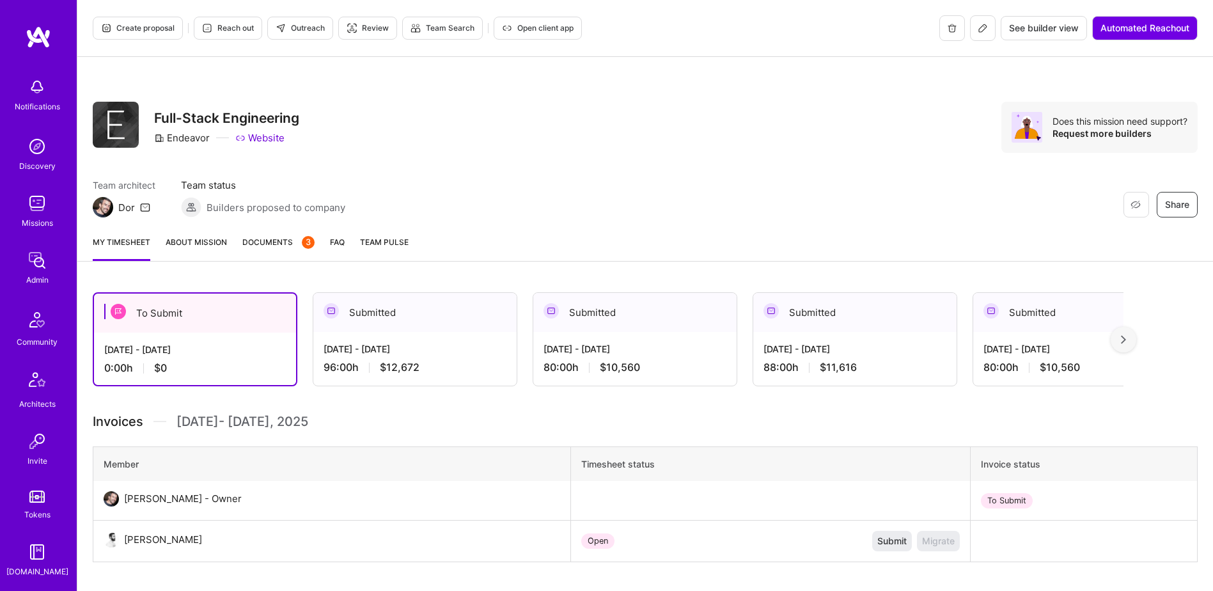
click at [292, 249] on link "Documents 3" at bounding box center [278, 248] width 72 height 26
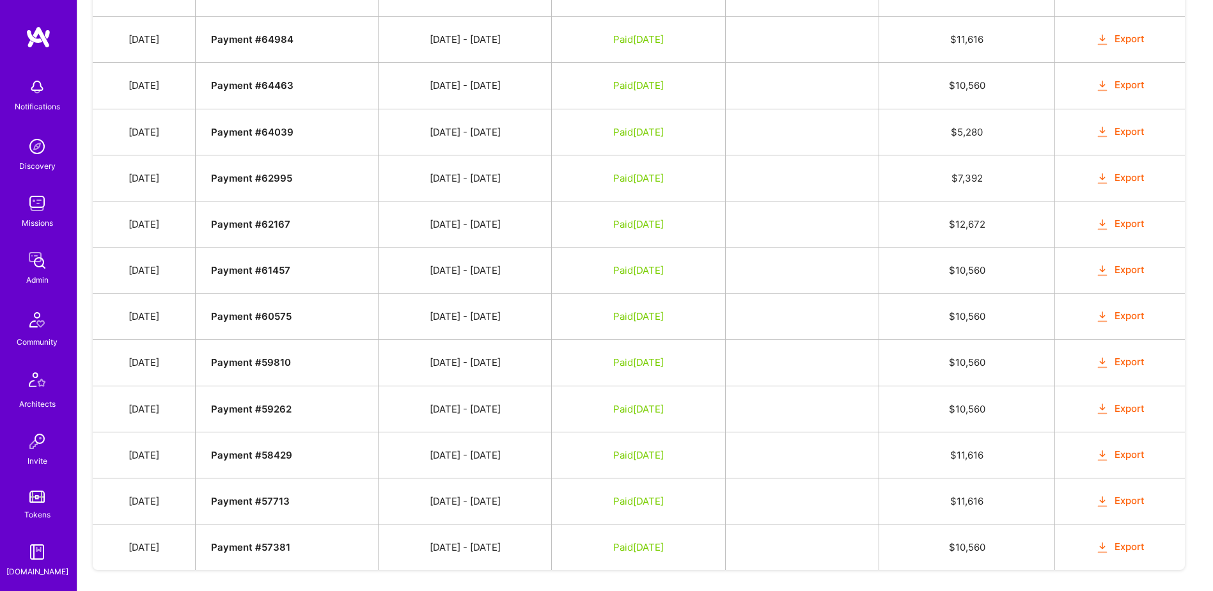
scroll to position [1039, 0]
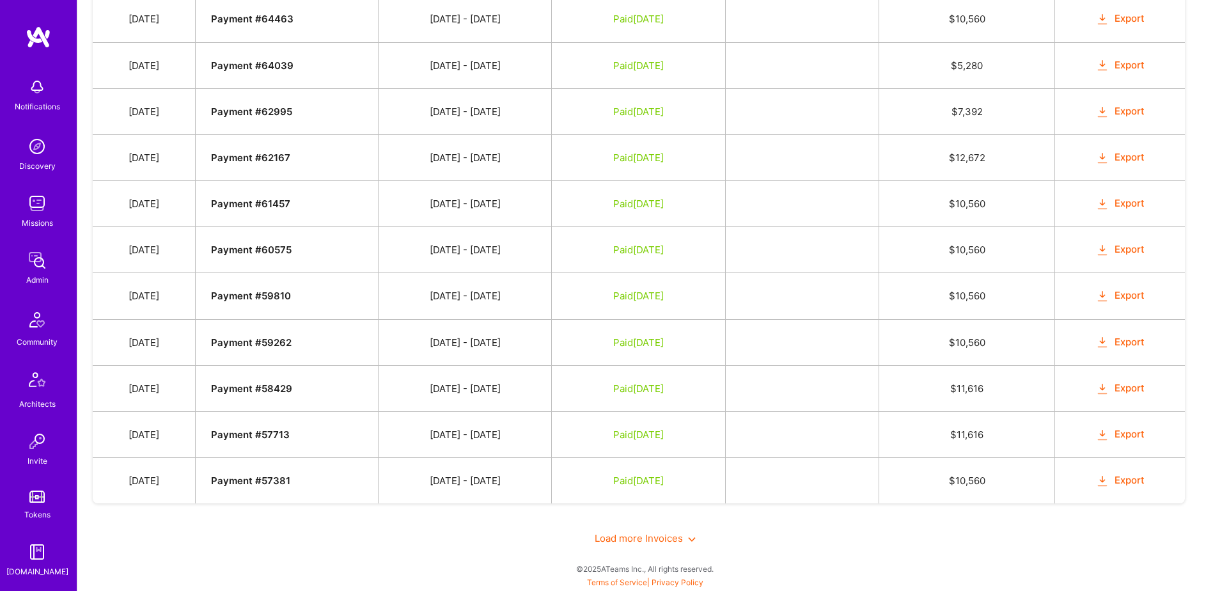
click at [654, 532] on span "Load more Invoices" at bounding box center [645, 538] width 101 height 12
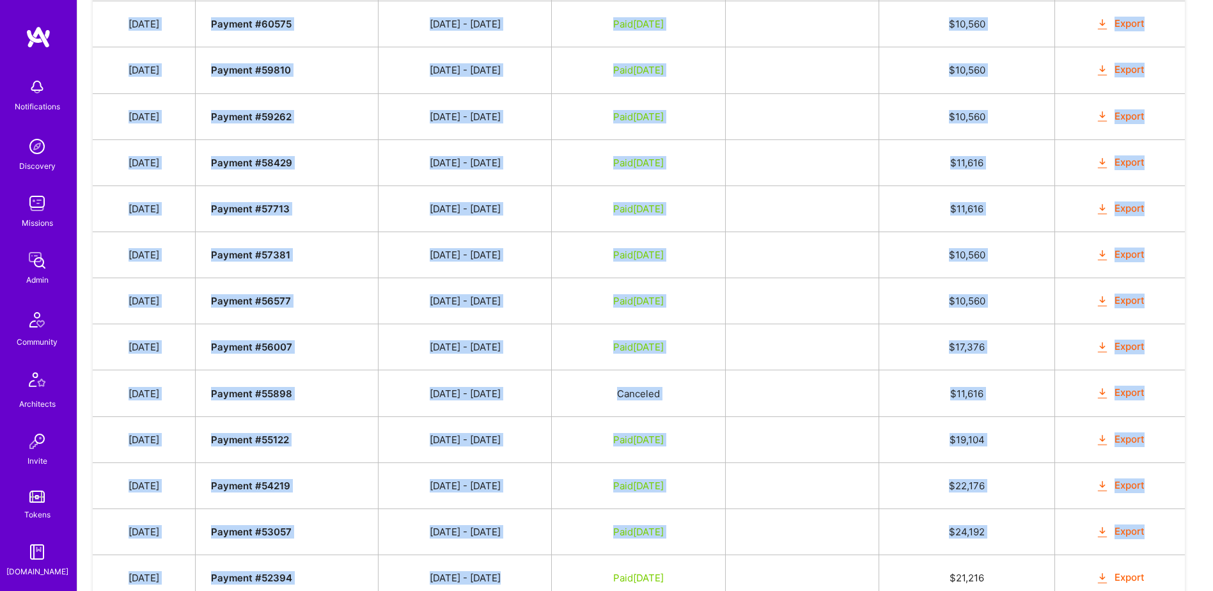
scroll to position [1733, 0]
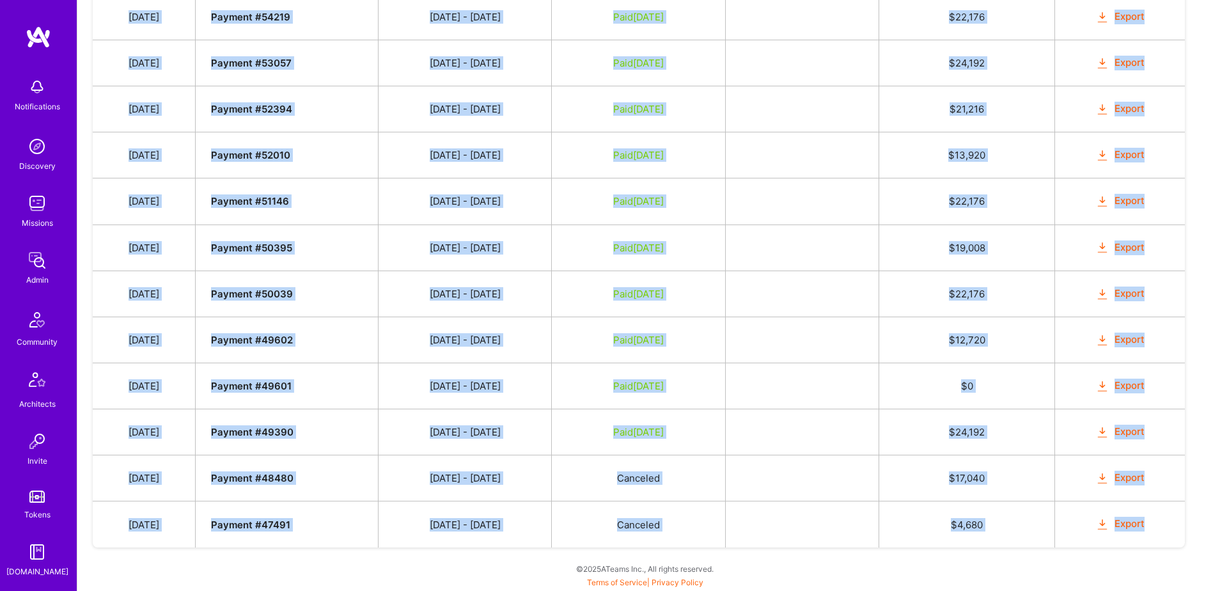
drag, startPoint x: 132, startPoint y: 508, endPoint x: 1177, endPoint y: 533, distance: 1045.4
copy tbody "Feb 4, 2025 Payment # 69186 01/16 - 01/31/2025 Paid Feb 19, 2025 $ 12,672 Expor…"
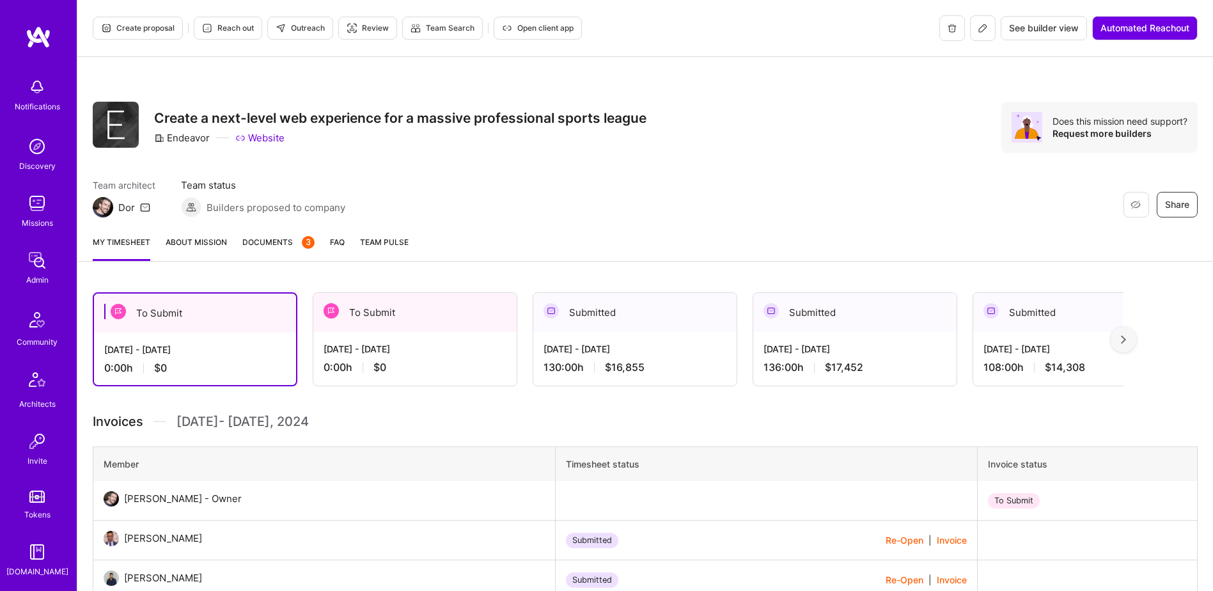
click at [264, 248] on span "Documents 3" at bounding box center [278, 241] width 72 height 13
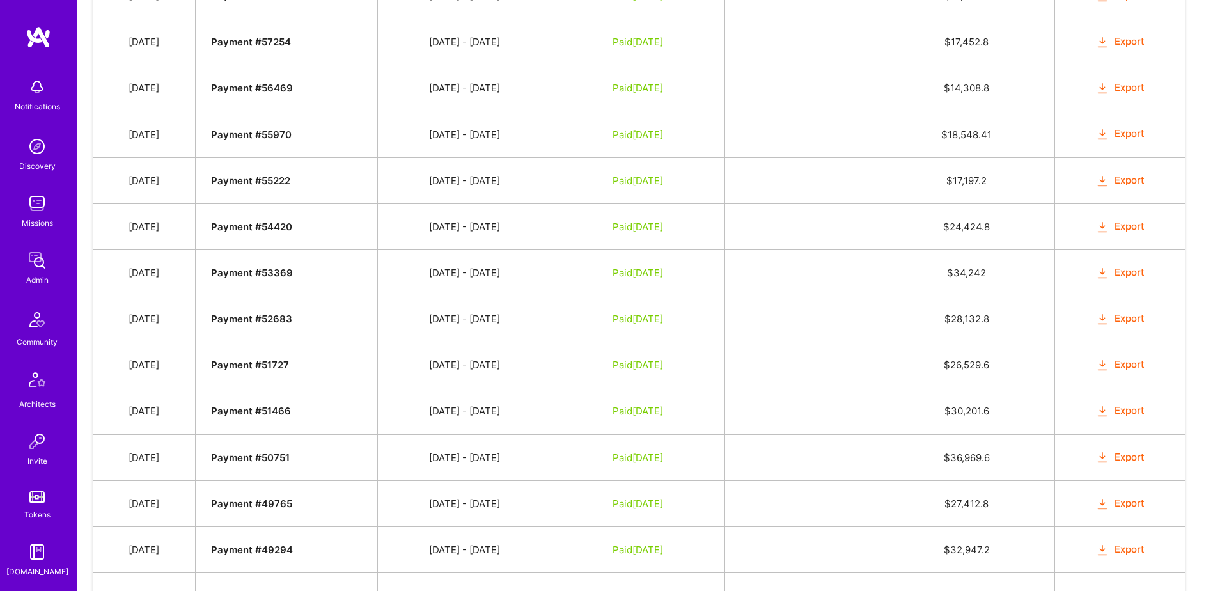
scroll to position [856, 0]
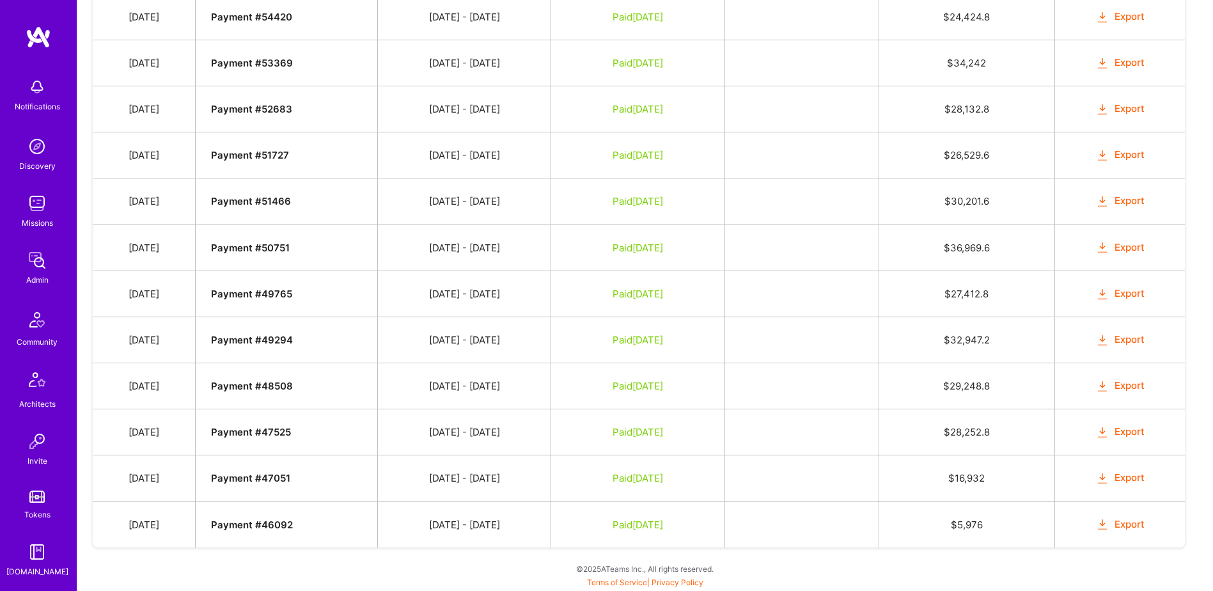
drag, startPoint x: 135, startPoint y: 296, endPoint x: 1190, endPoint y: 531, distance: 1080.5
click at [1190, 531] on div "Agreements Upload Contract Drop a file here Choose a file Cancel Remove Date Bu…" at bounding box center [645, 6] width 1136 height 1170
copy tbody "Date Invoice # Invoice Period Invoice Status Total Hours Total Payment"
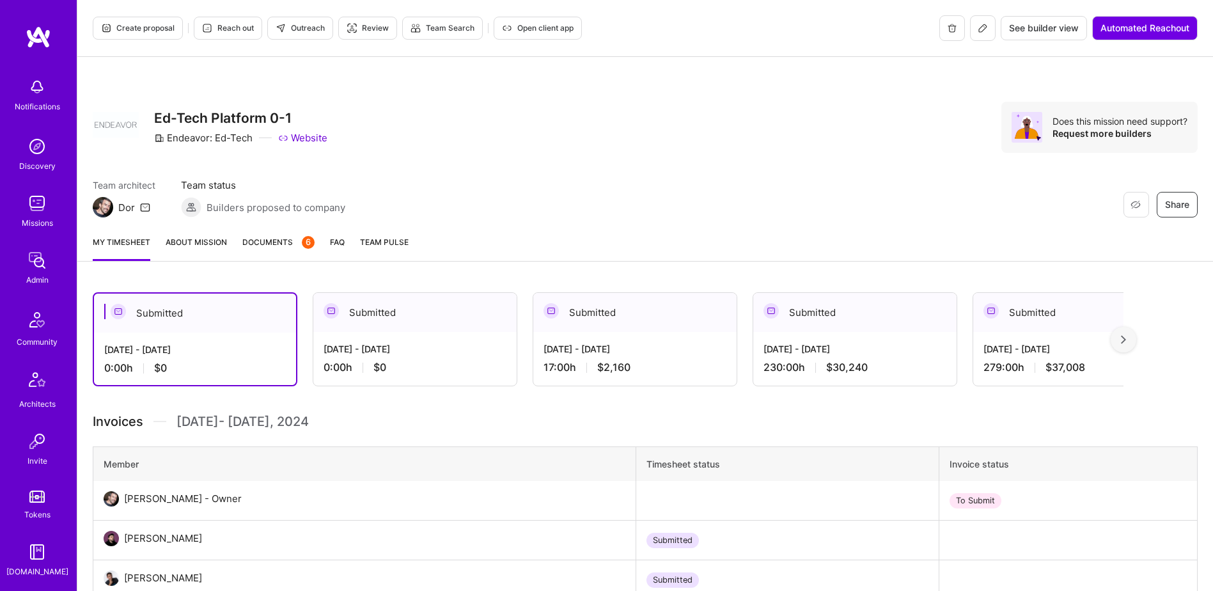
click at [276, 248] on span "Documents 6" at bounding box center [278, 241] width 72 height 13
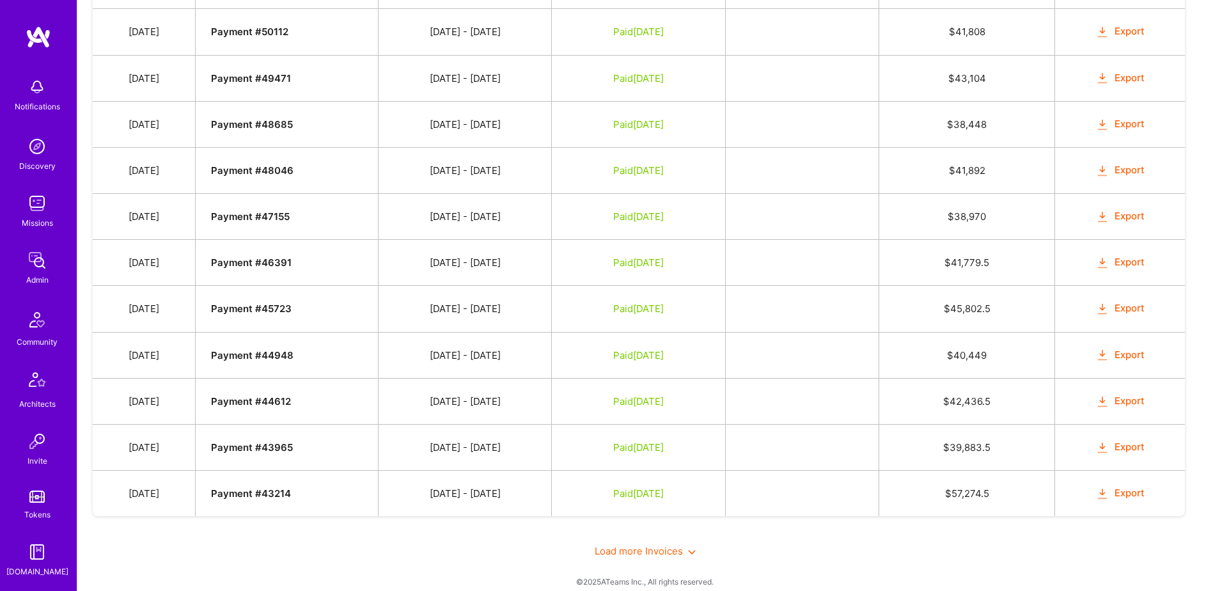
scroll to position [1163, 0]
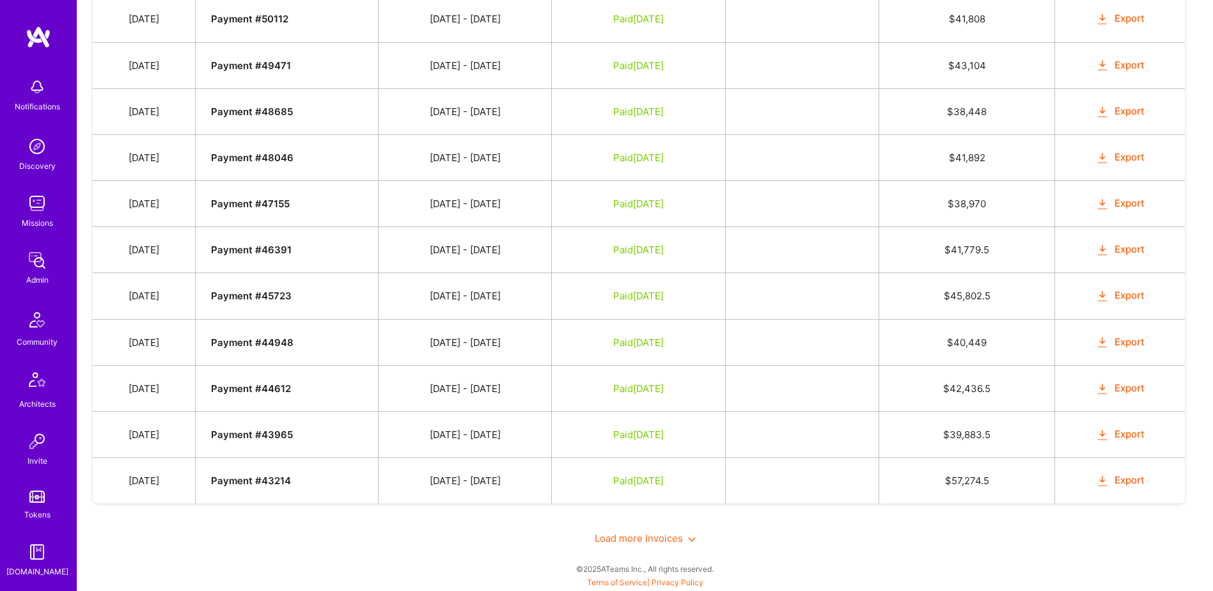
click at [648, 540] on span "Load more Invoices" at bounding box center [645, 538] width 101 height 12
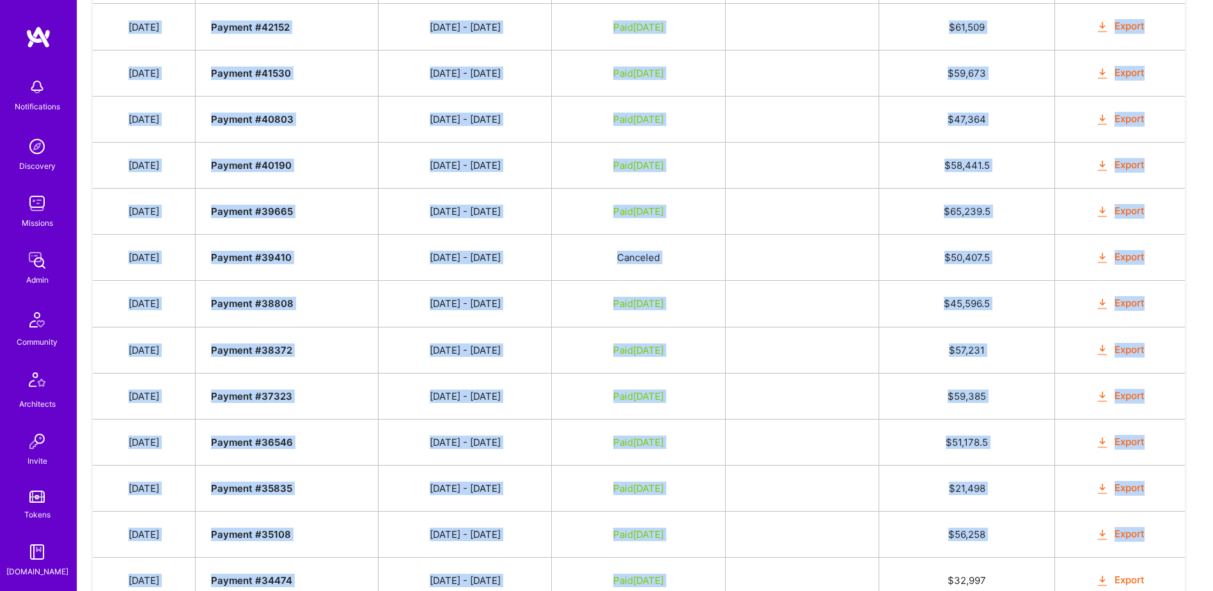
scroll to position [1950, 0]
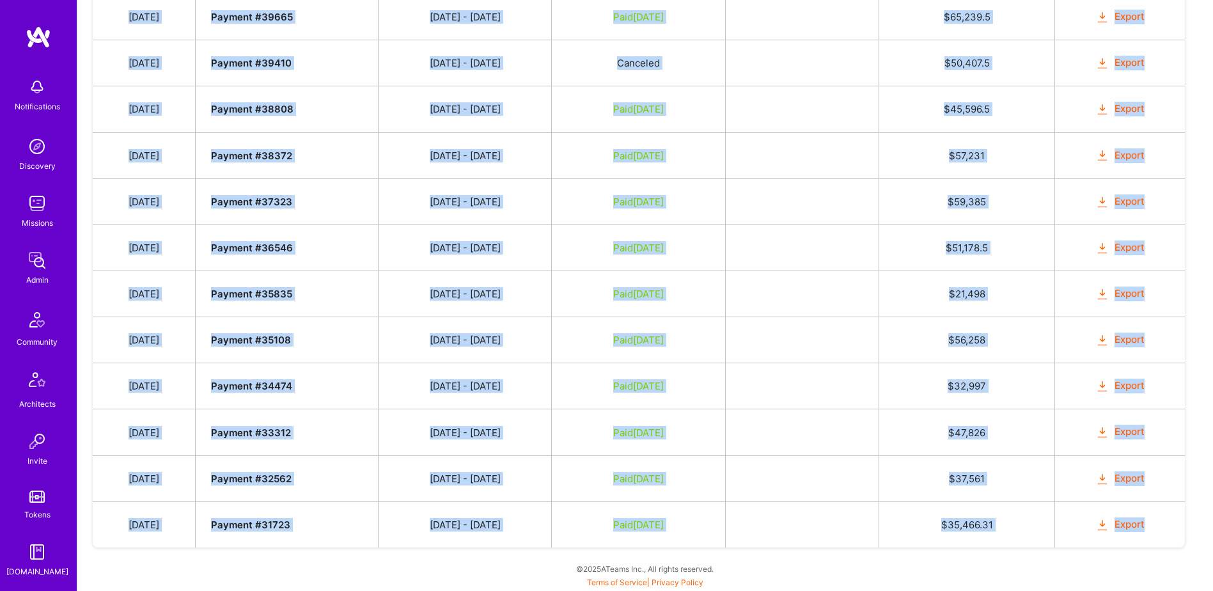
drag, startPoint x: 131, startPoint y: 290, endPoint x: 1165, endPoint y: 528, distance: 1061.2
copy tbody "[DATE] Payment # 55921 [DATE] - [DATE] Paid [DATE] $ 2,160 Export [DATE] Paymen…"
